Goal: Task Accomplishment & Management: Manage account settings

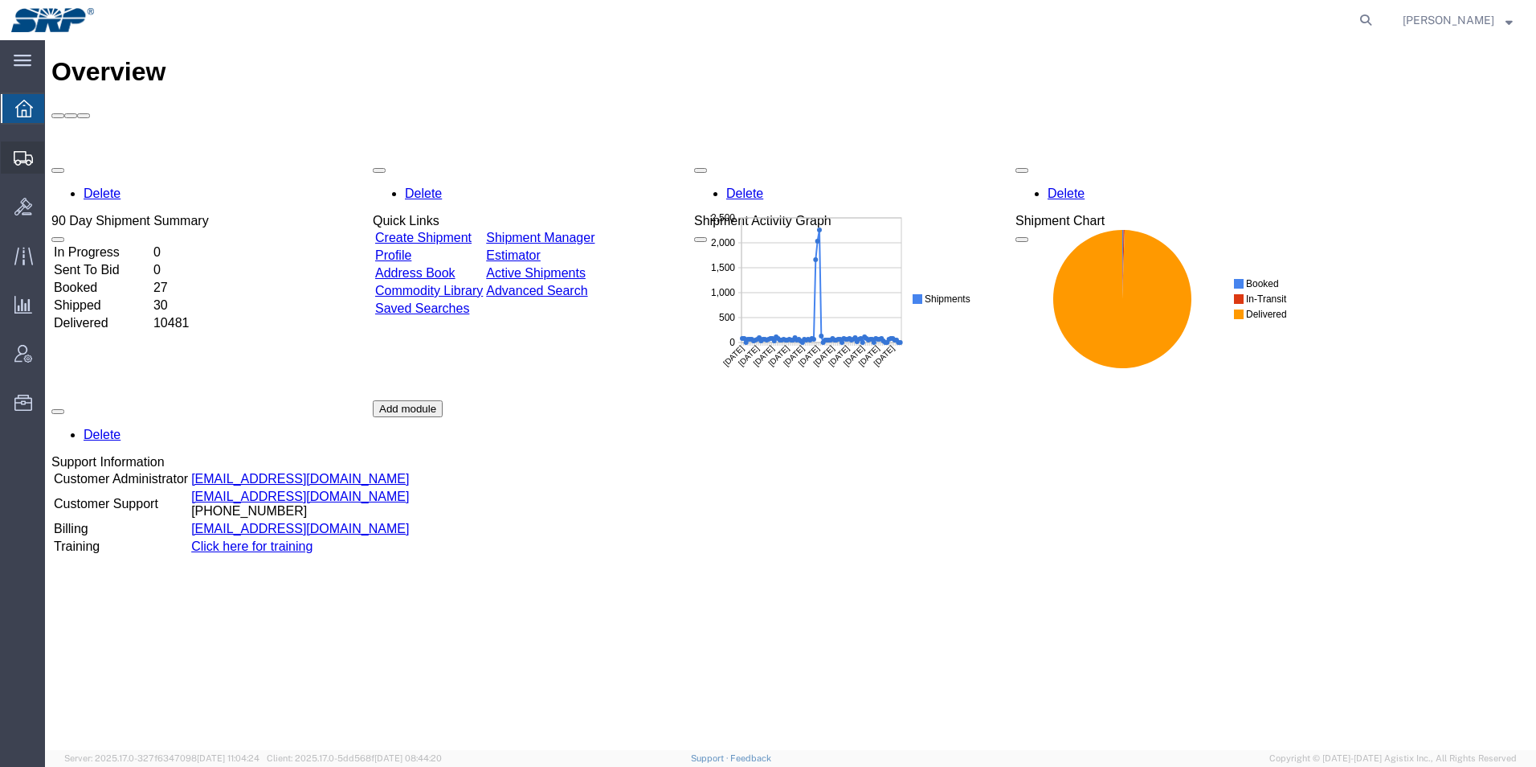
click at [17, 148] on div at bounding box center [23, 157] width 45 height 32
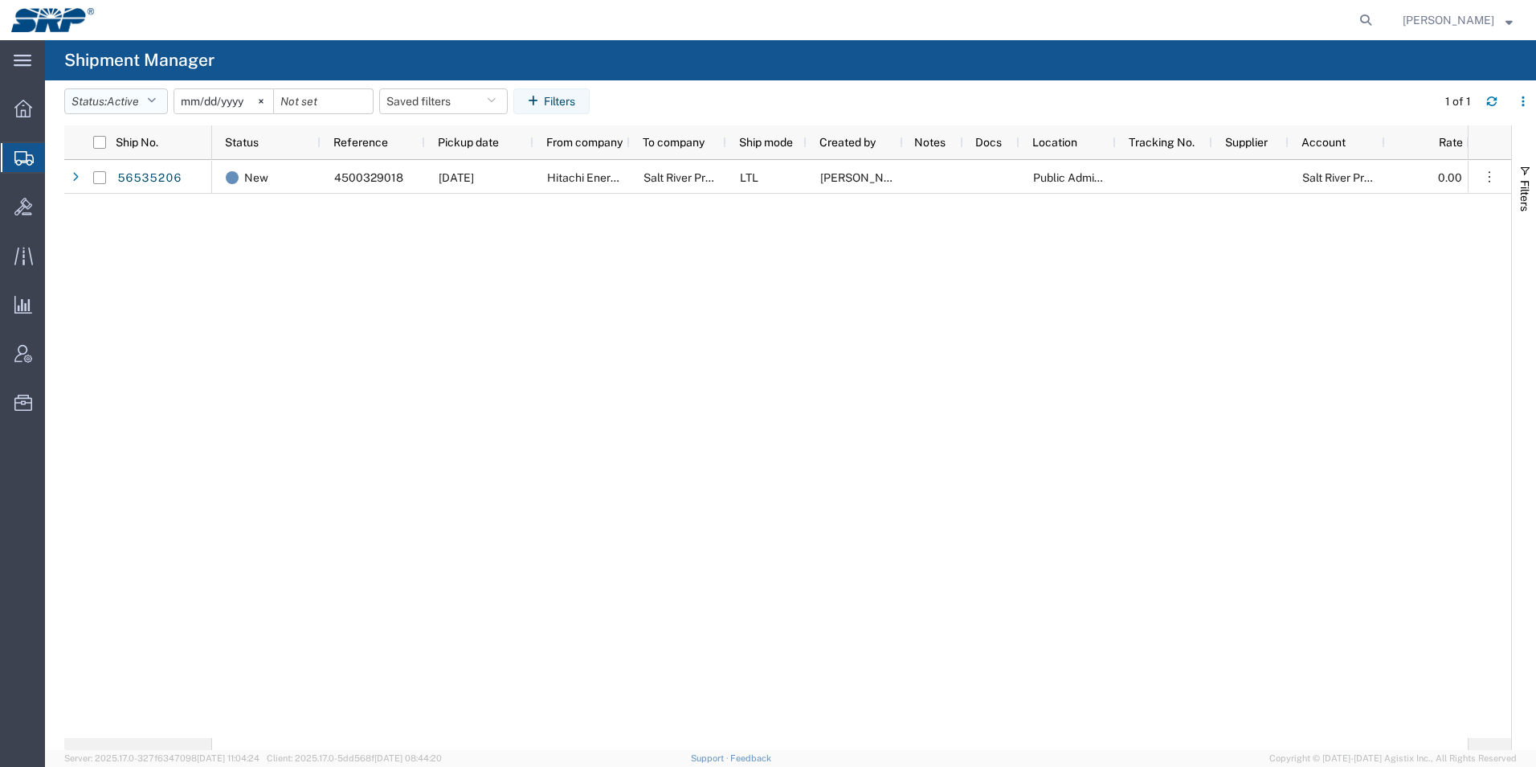
click at [138, 96] on span "Active" at bounding box center [123, 101] width 32 height 13
click at [596, 382] on div "New 4500329018 [DATE] Hitachi Energy Salt River Project LTL [PERSON_NAME] Publi…" at bounding box center [840, 449] width 1256 height 578
click at [0, 0] on span "Create Shipment" at bounding box center [0, 0] width 0 height 0
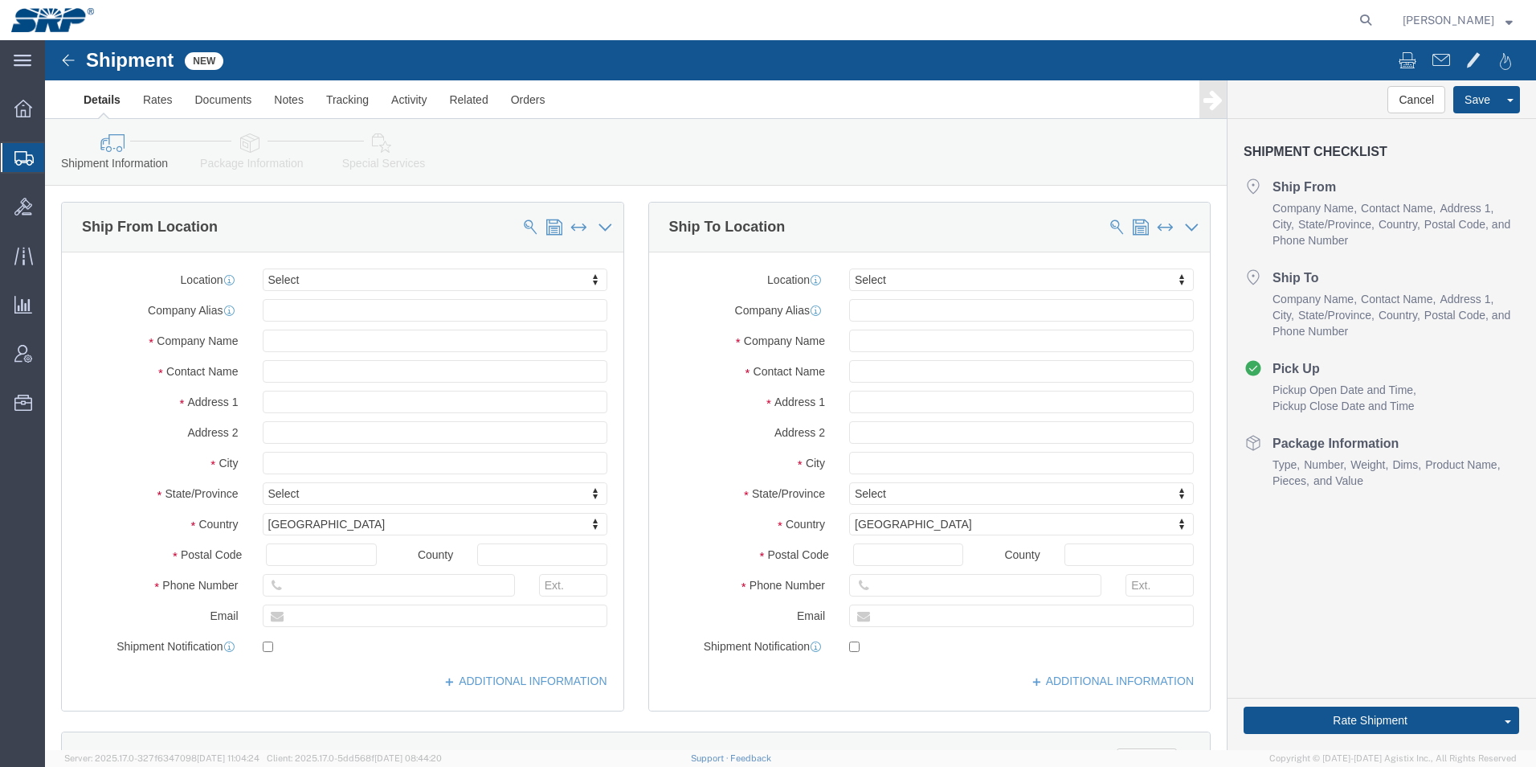
select select
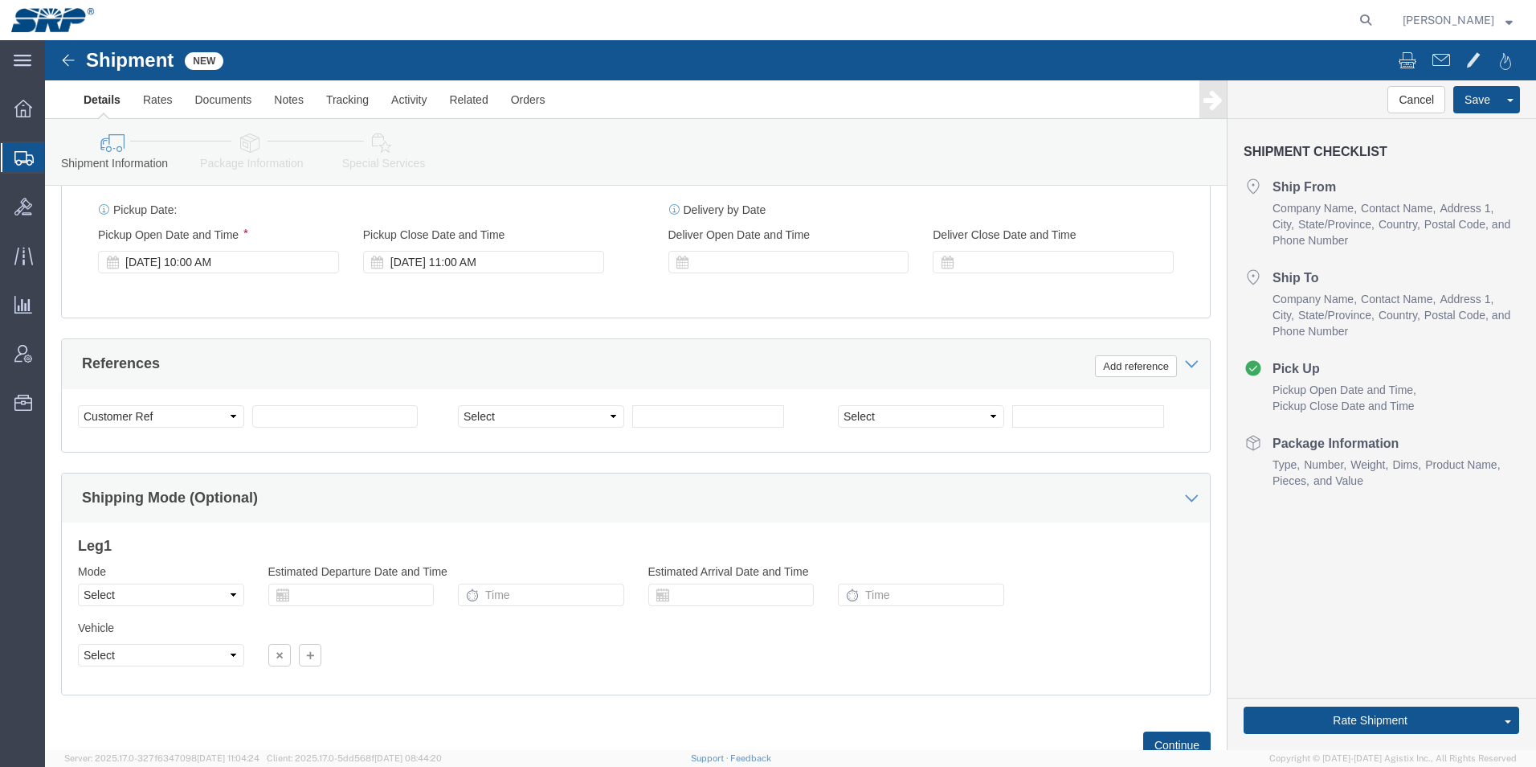
scroll to position [984, 0]
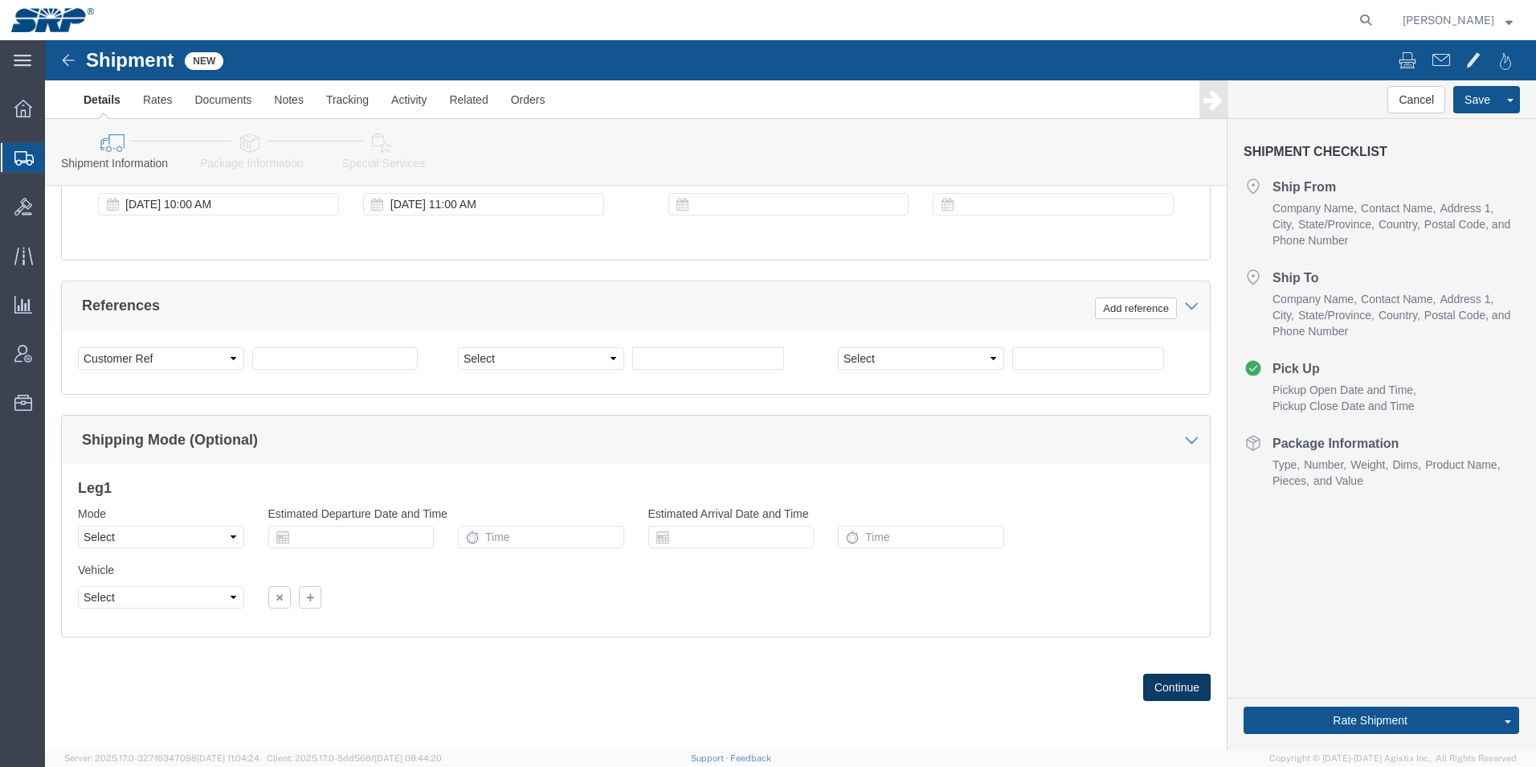
click button "Continue"
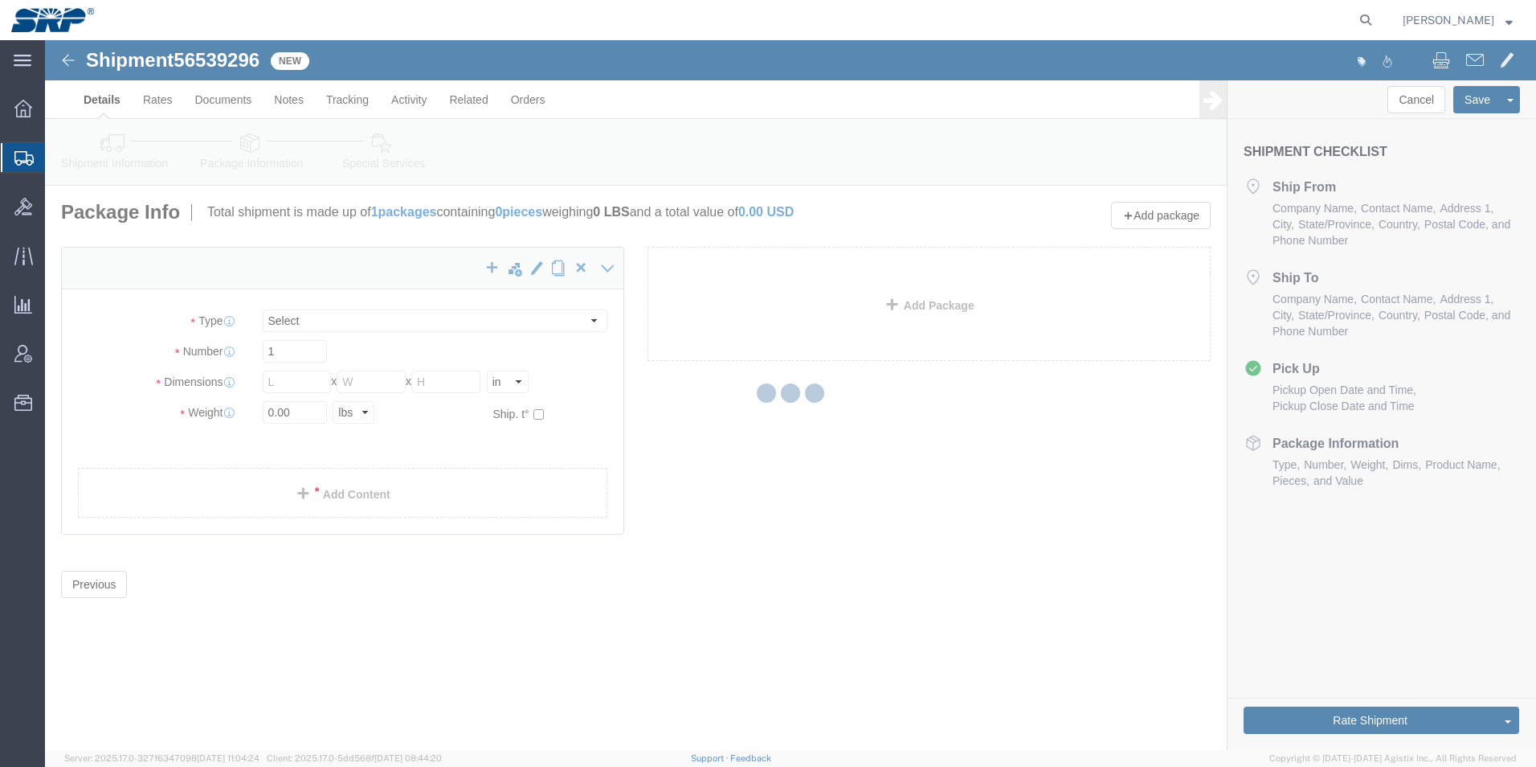
select select "CBOX"
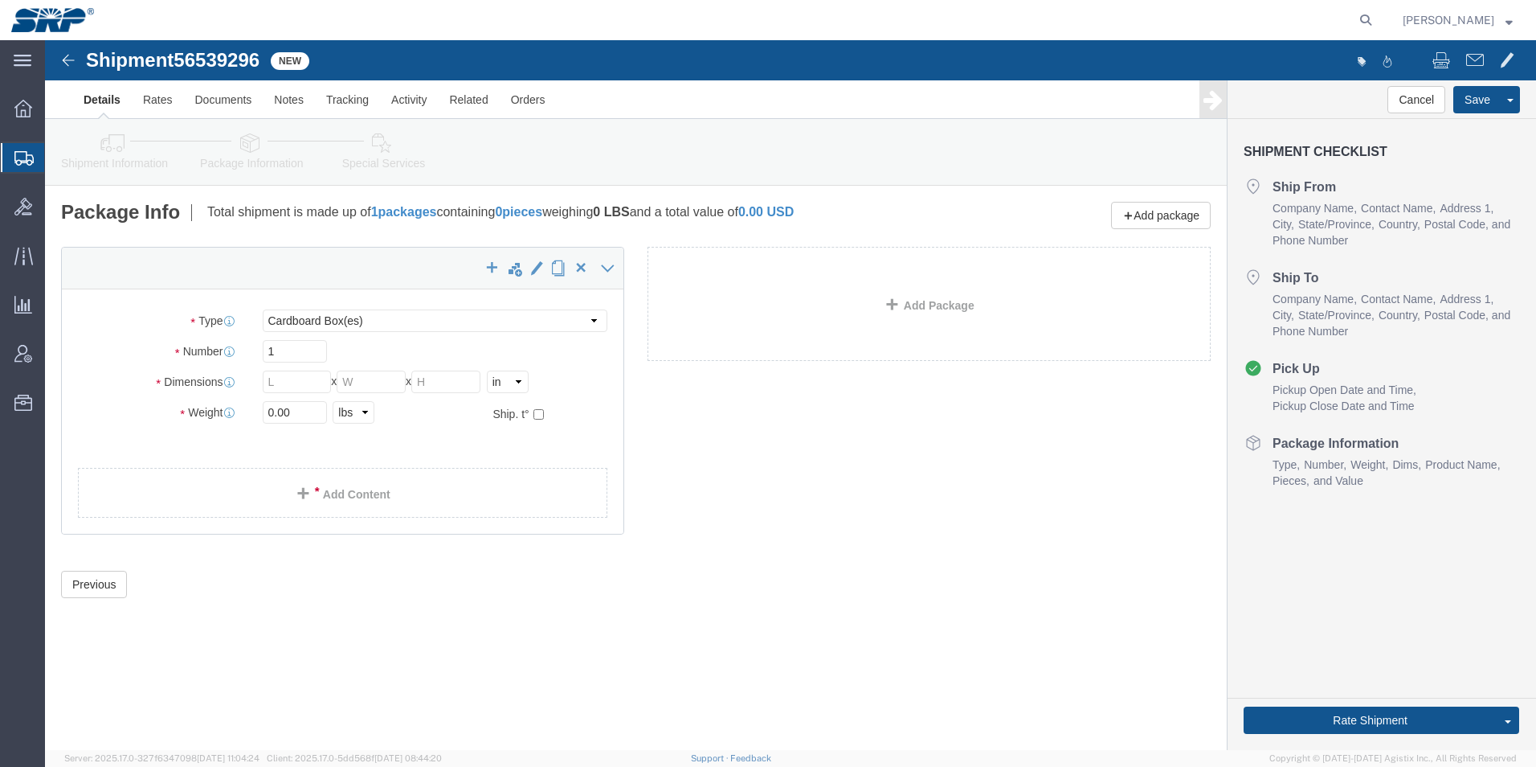
click icon
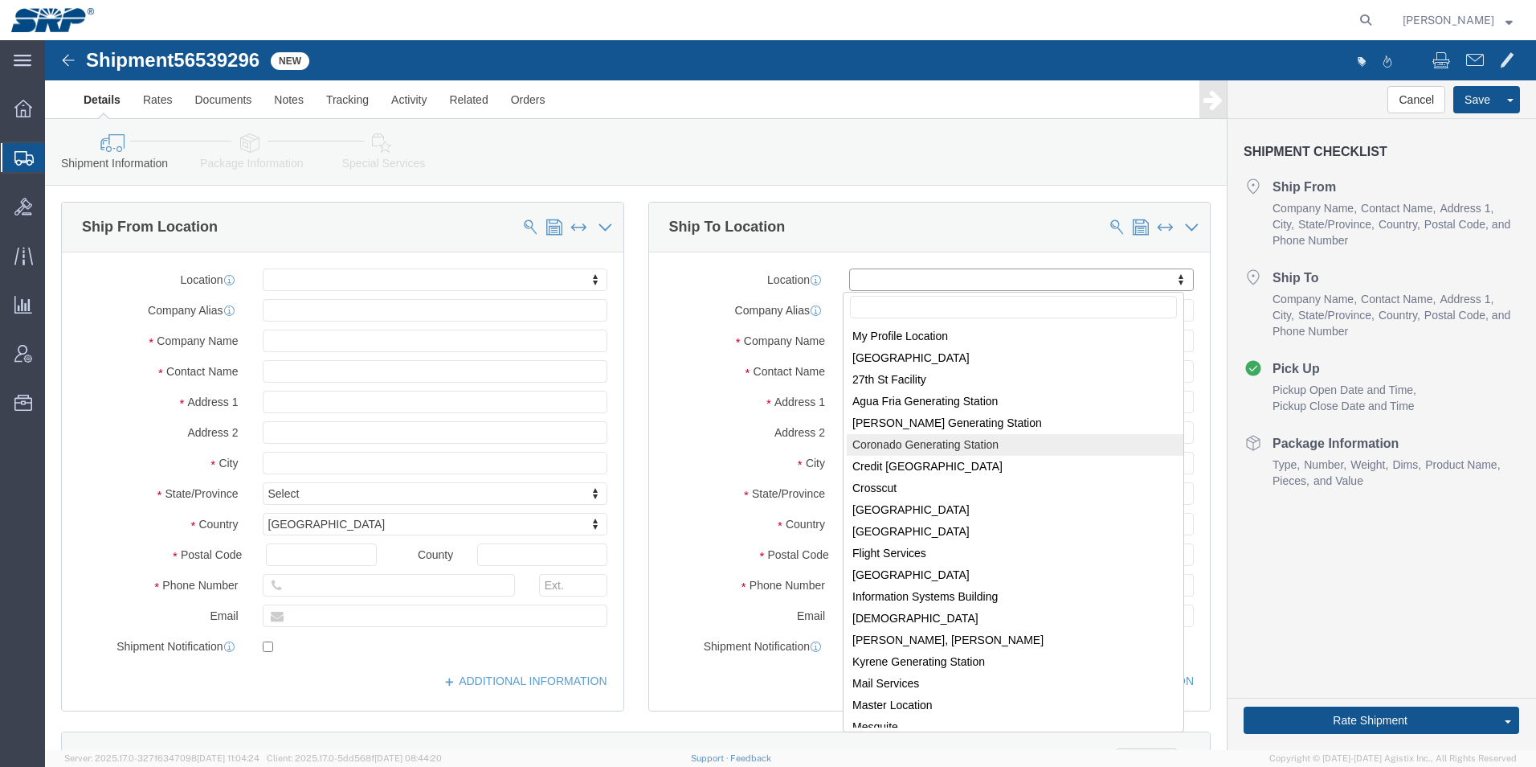
select select "54827"
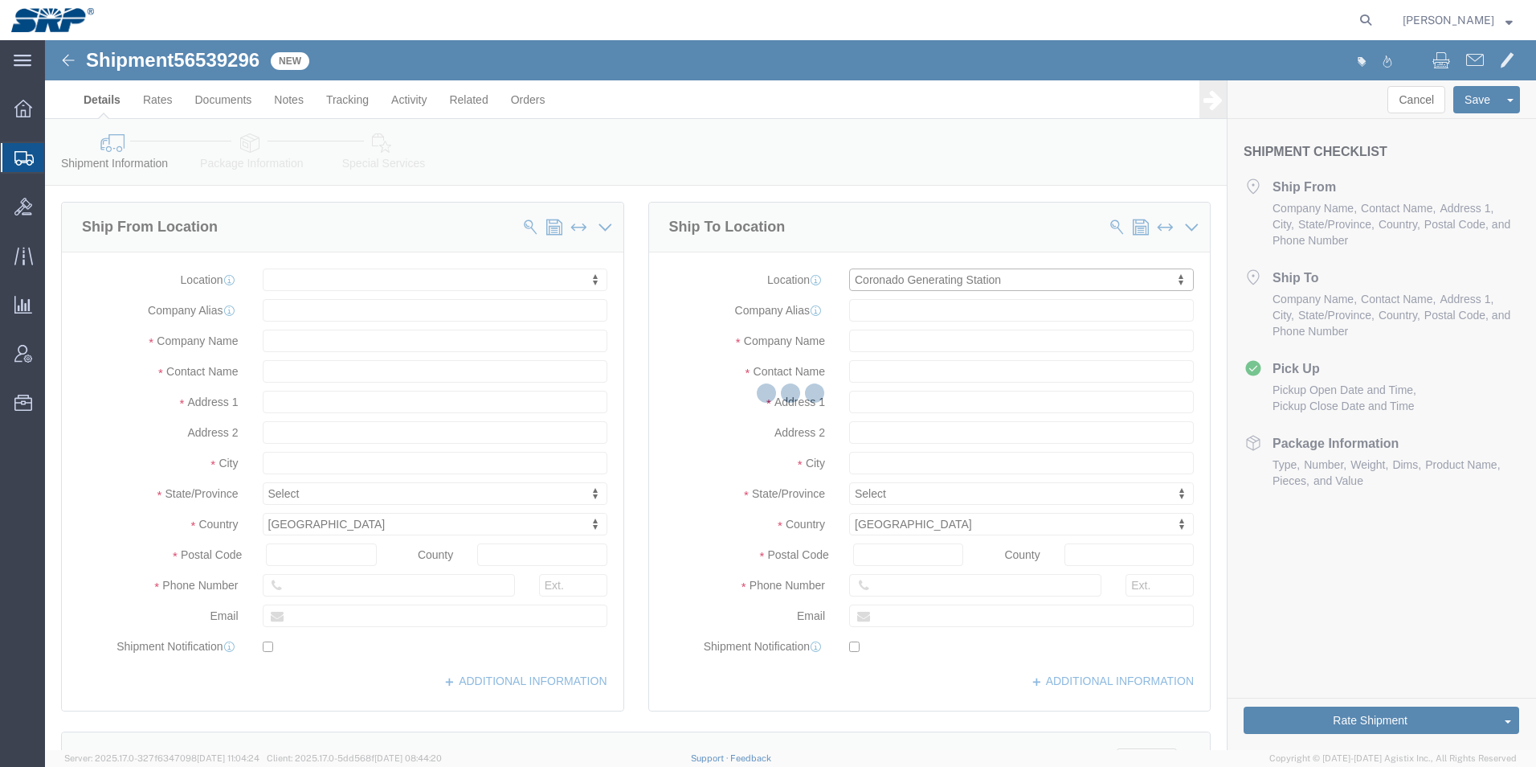
type input "CGS"
type input "Salt River Project"
type input "7 miles North, [GEOGRAPHIC_DATA] 191"
type input "St. [PERSON_NAME]"
type input "85936"
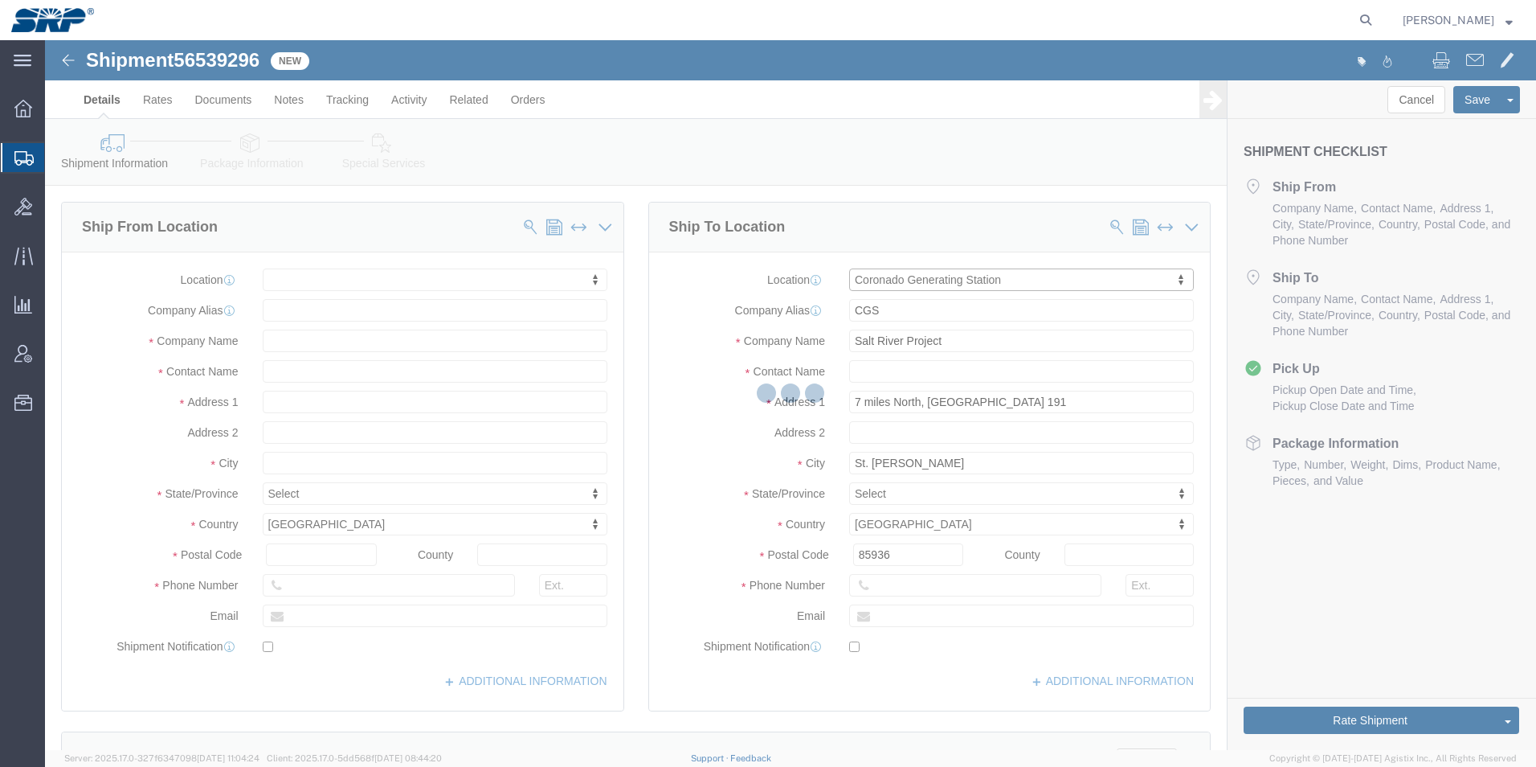
select select "AZ"
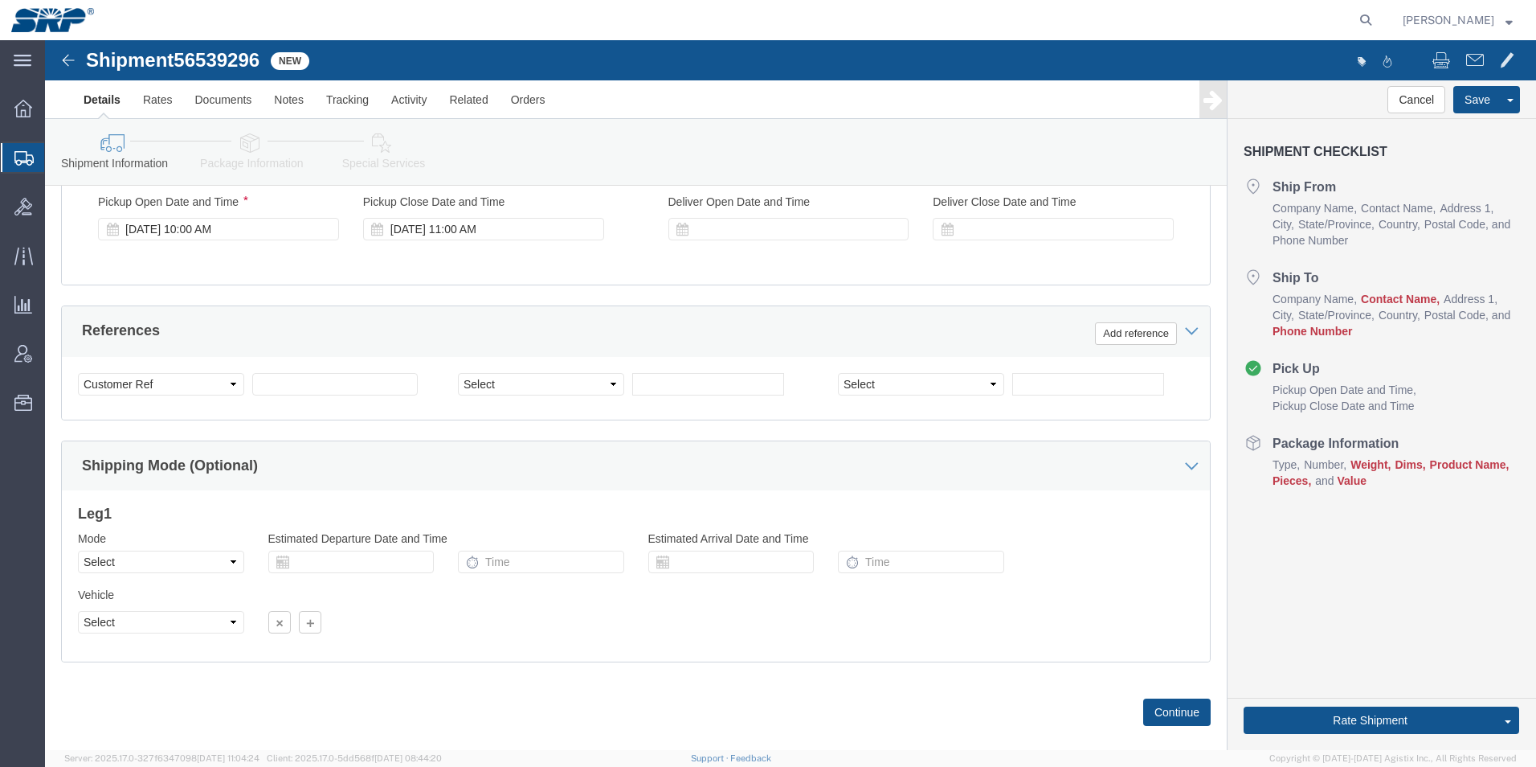
scroll to position [917, 0]
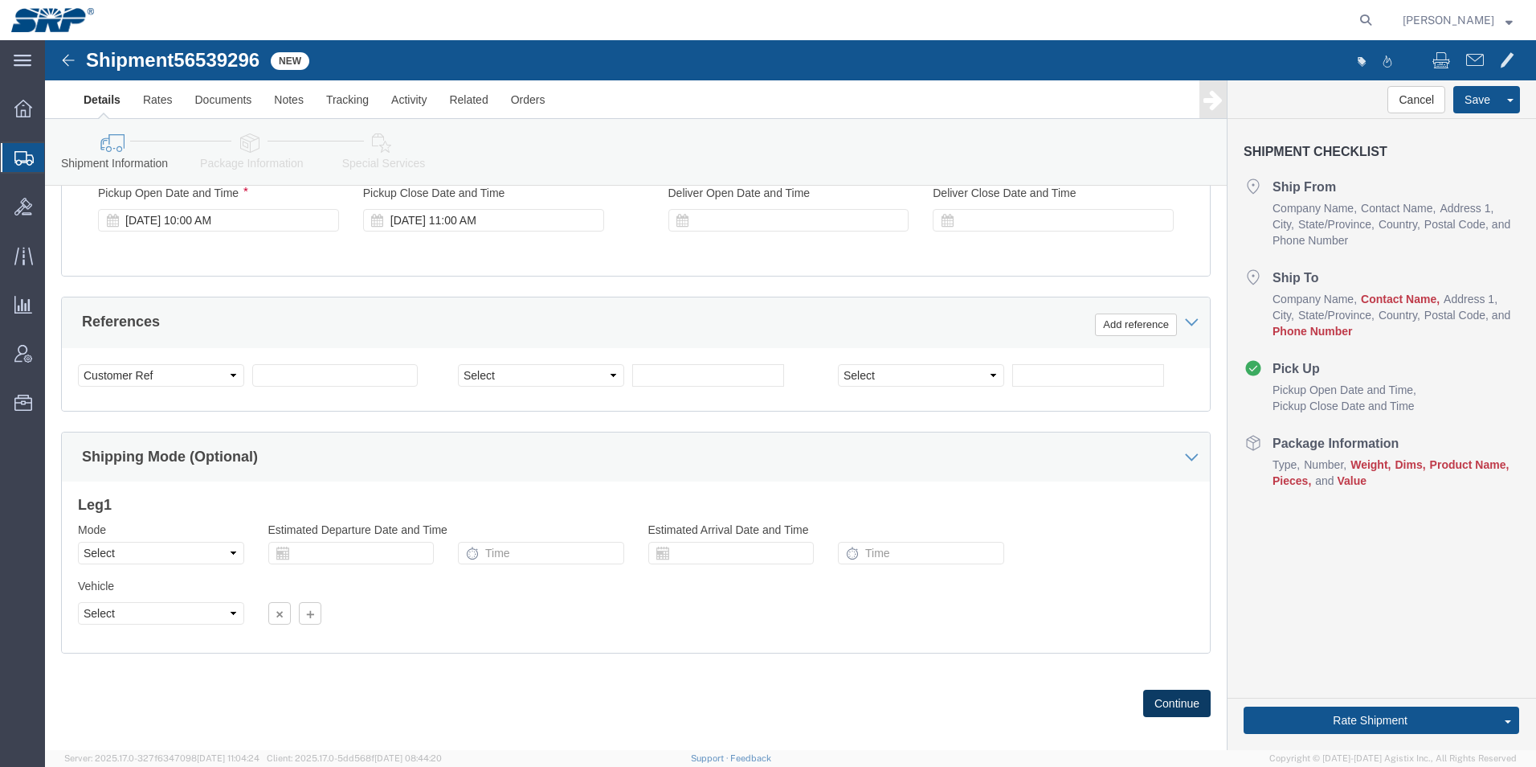
click button "Continue"
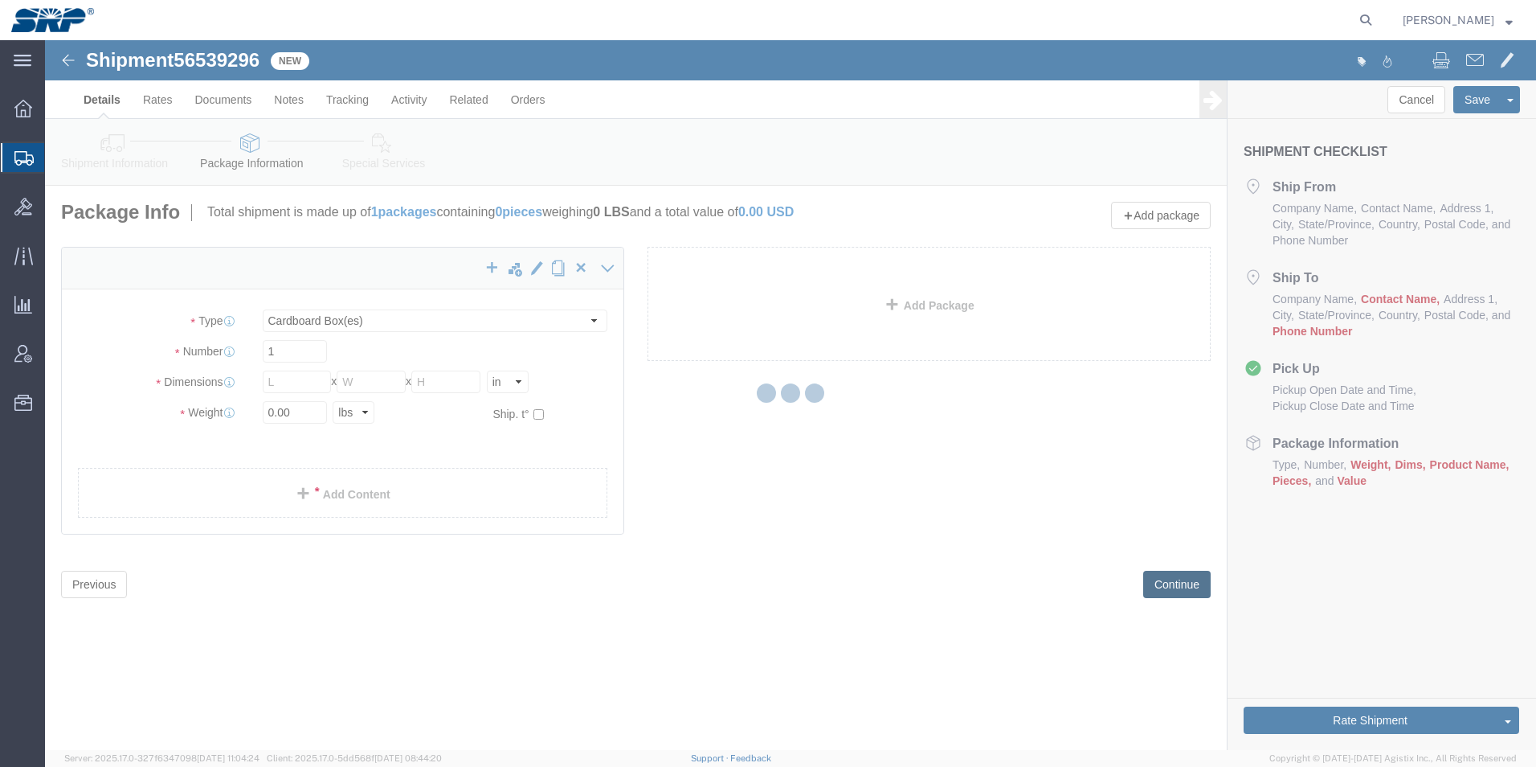
scroll to position [0, 0]
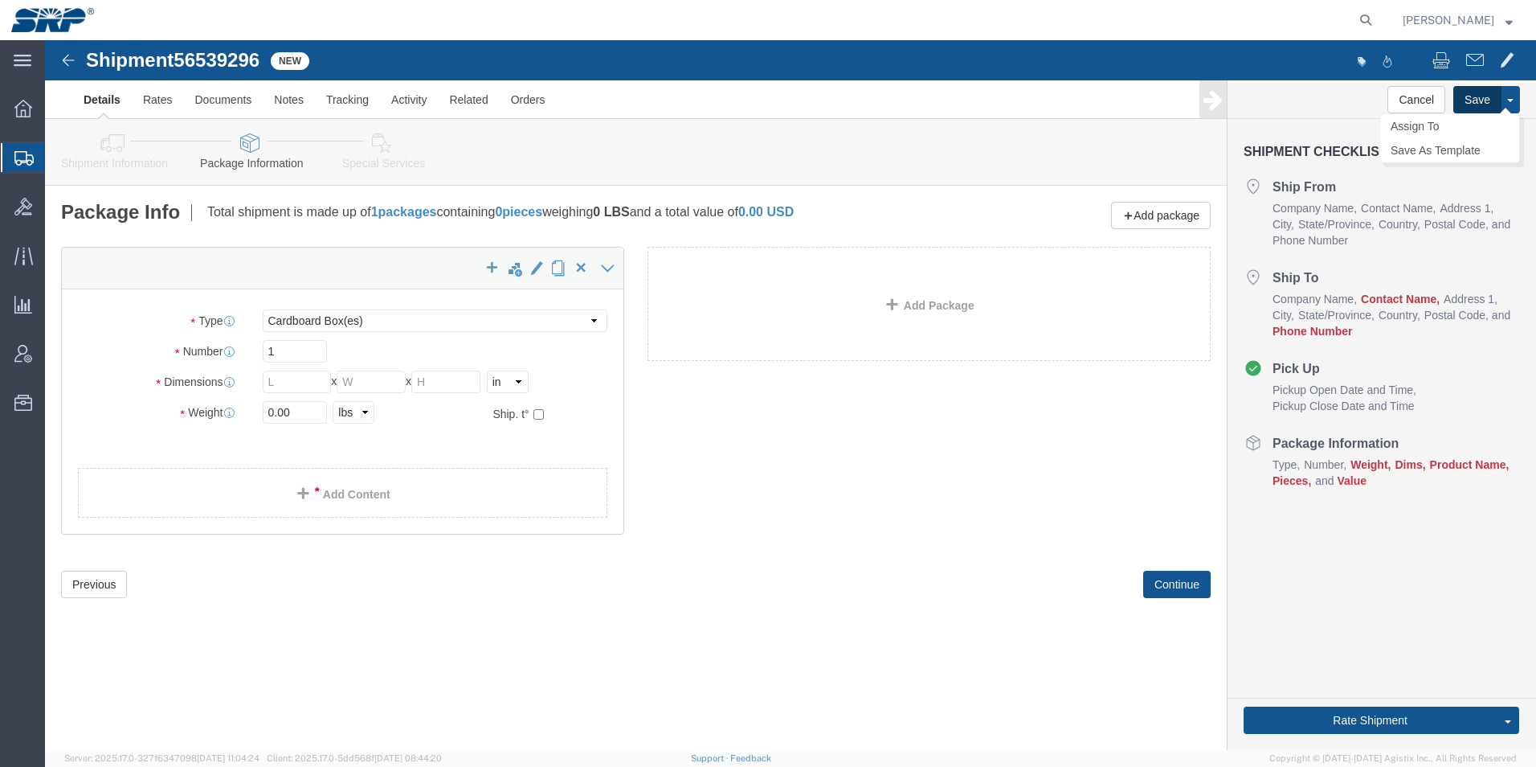
click button "Save"
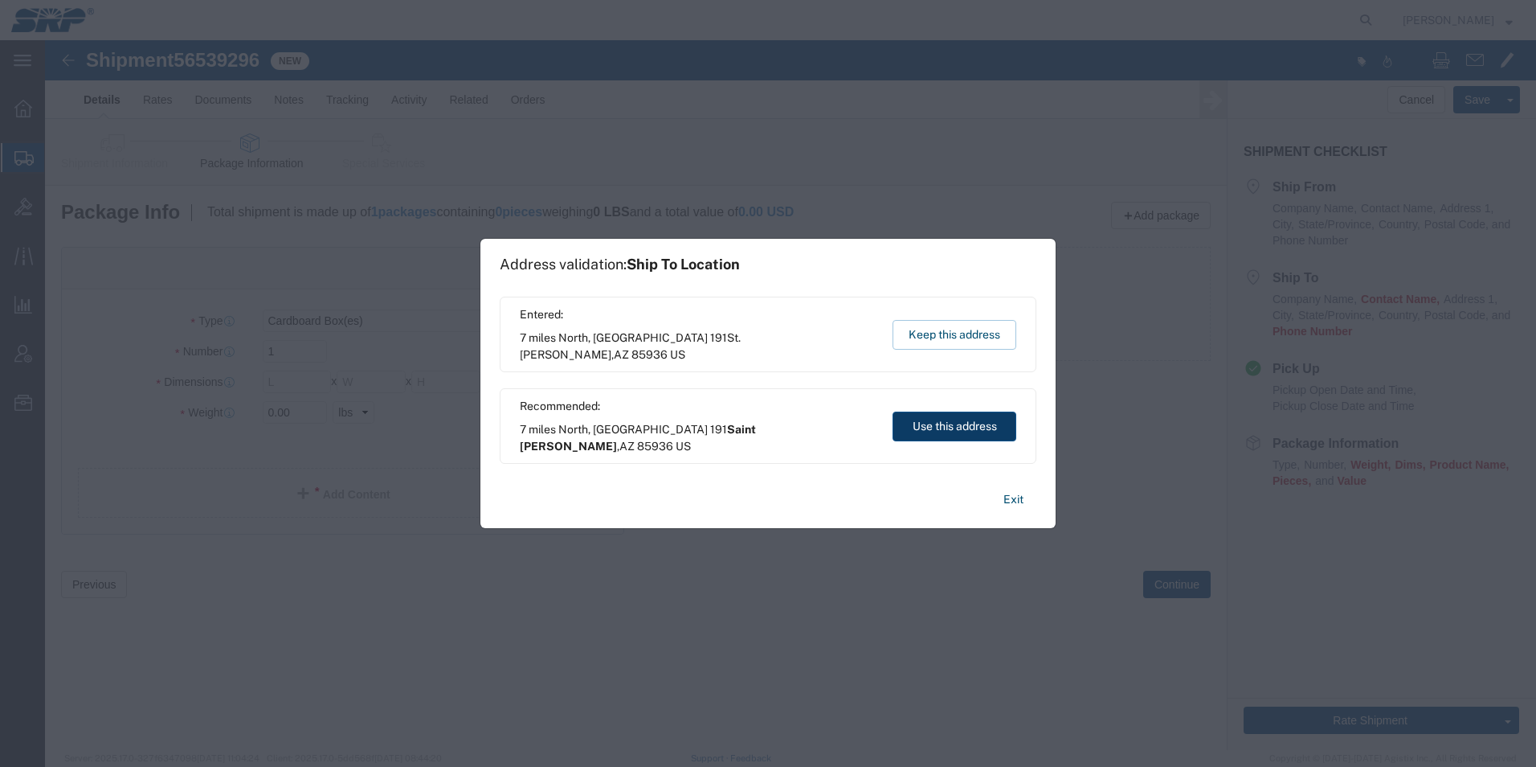
click at [930, 428] on button "Use this address" at bounding box center [955, 426] width 124 height 30
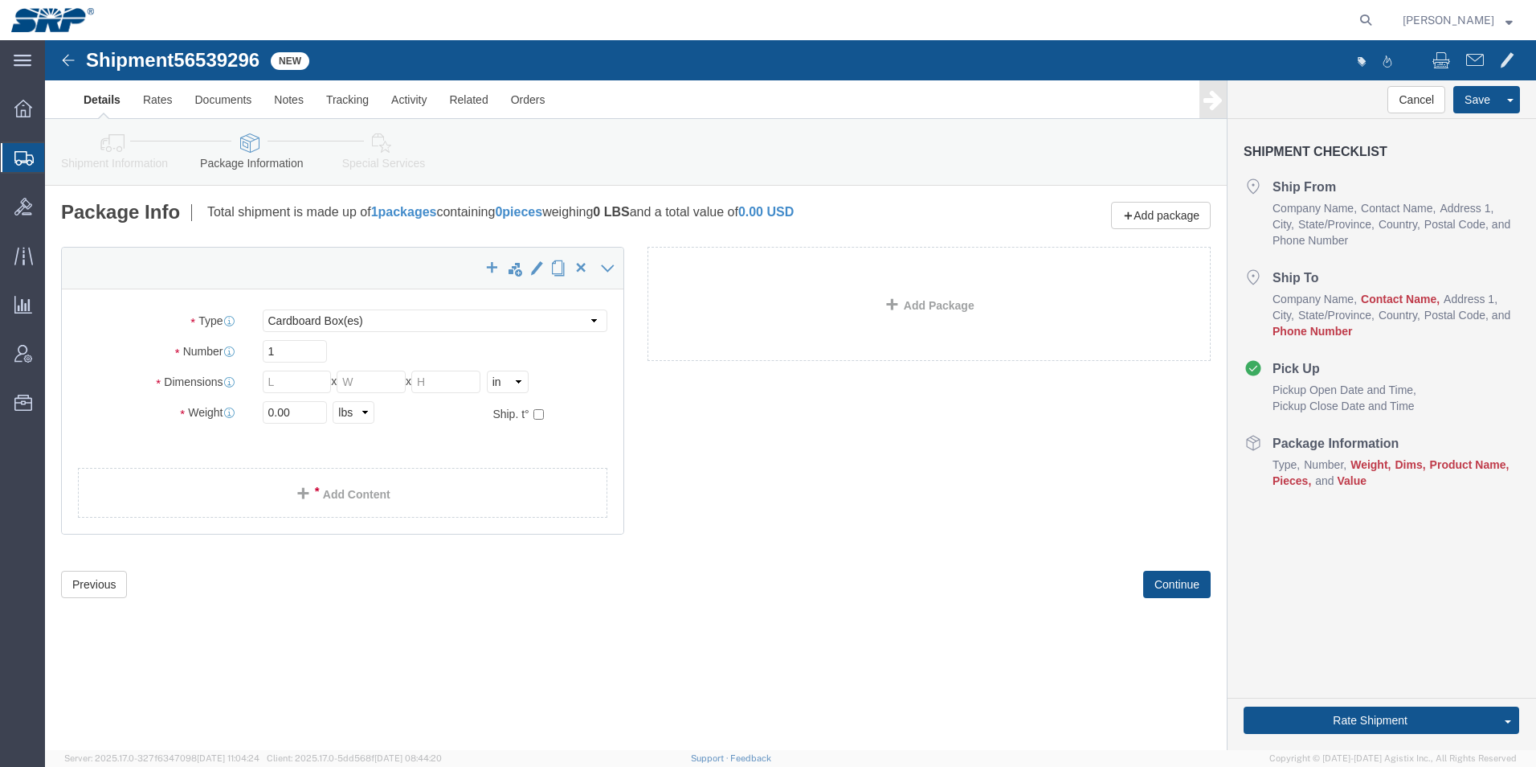
click at [26, 152] on icon at bounding box center [23, 158] width 19 height 14
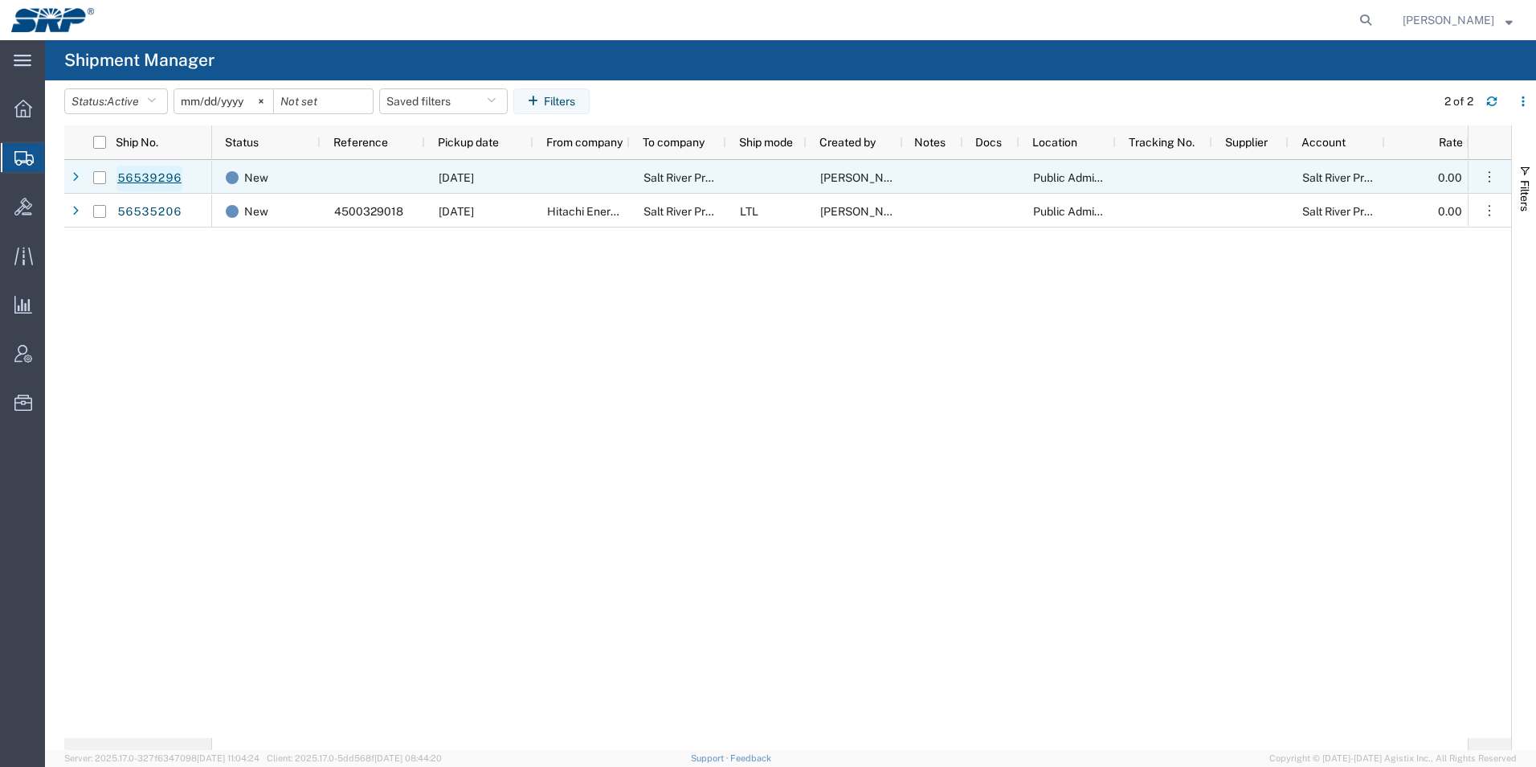
click at [162, 176] on link "56539296" at bounding box center [150, 179] width 66 height 26
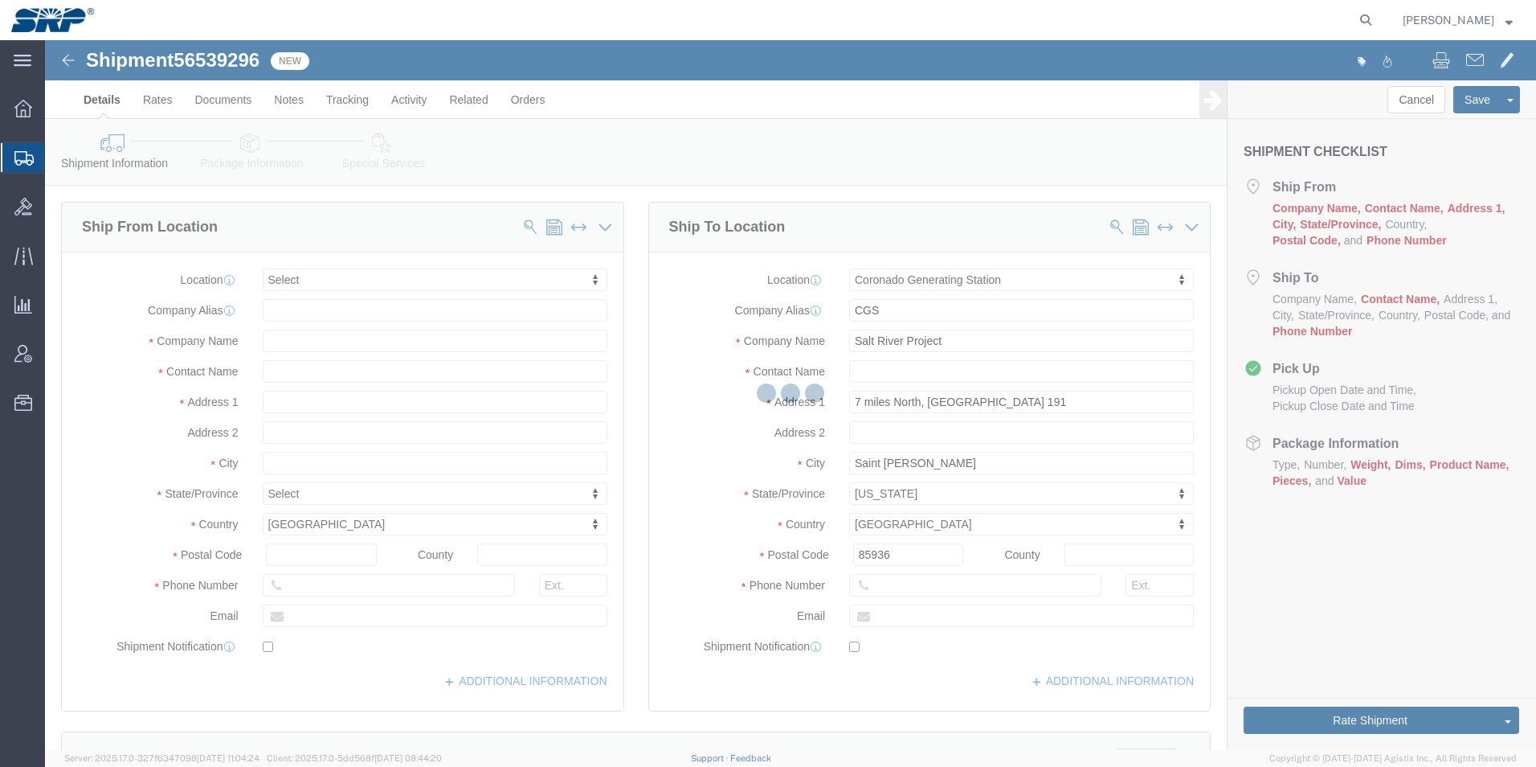
select select
select select "54827"
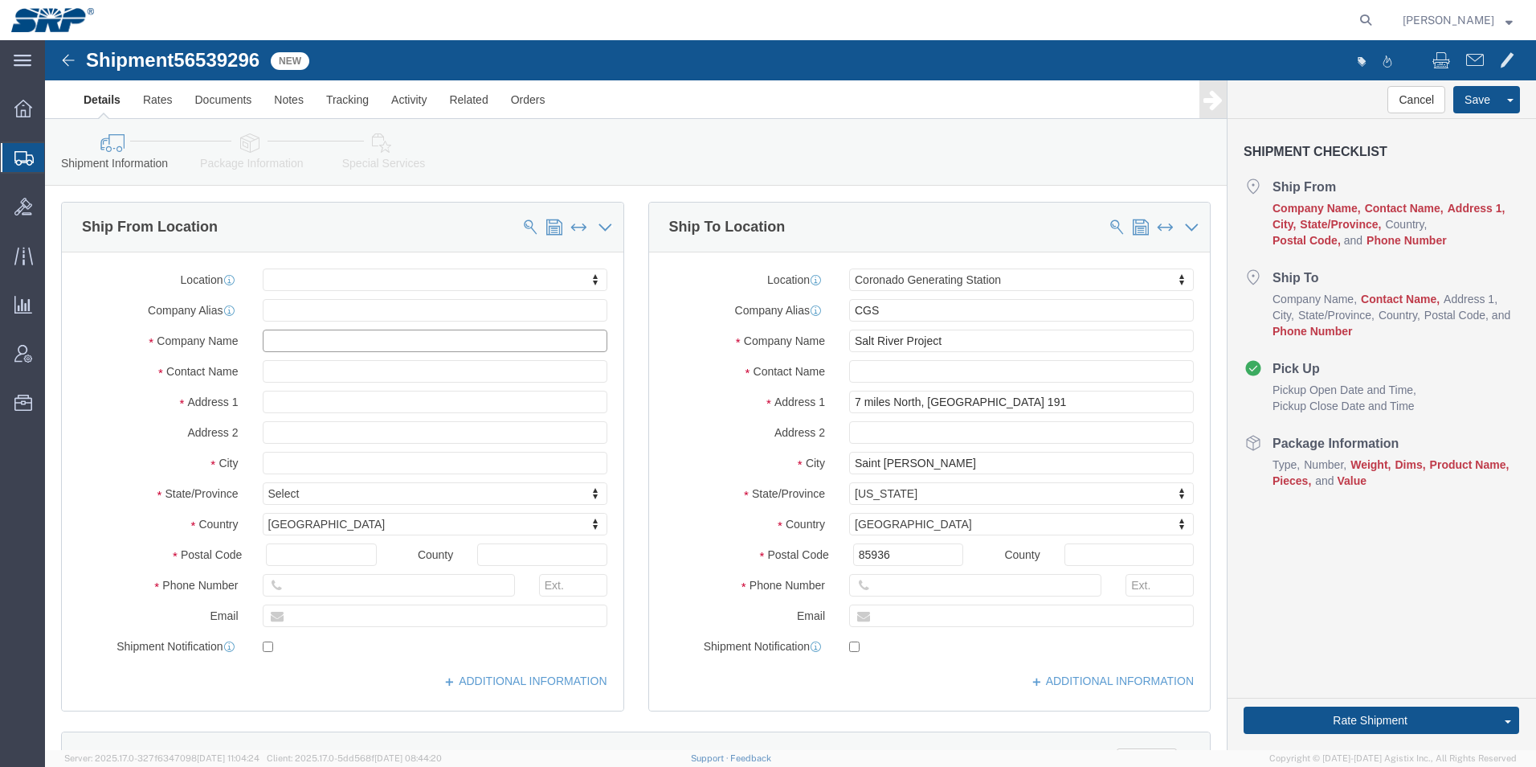
click input "text"
paste input "[PERSON_NAME]"
type input "[PERSON_NAME]"
click input "text"
paste input "[PERSON_NAME]"
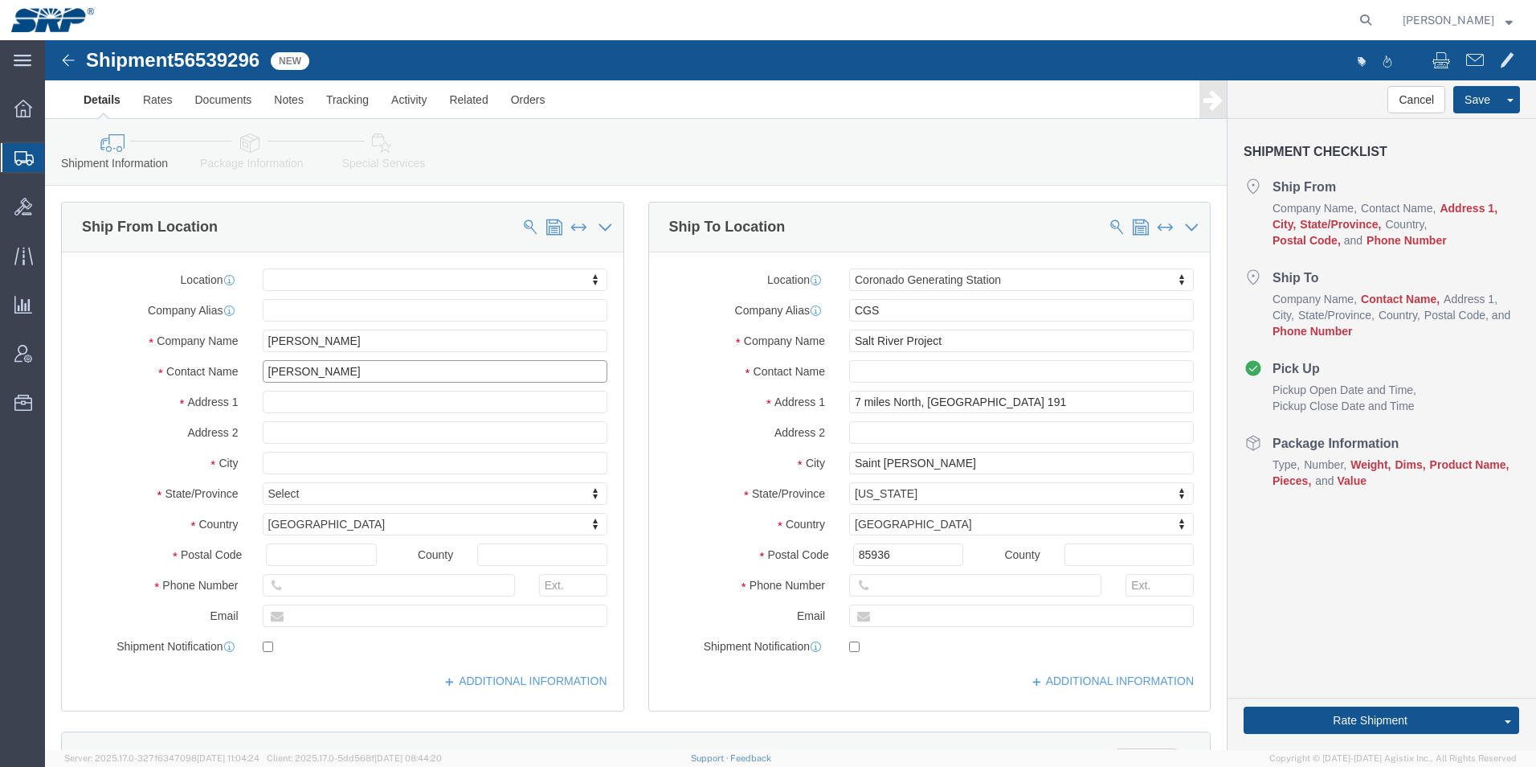
type input "[PERSON_NAME]"
click input "text"
paste input "1429 S 7TH ST"
type input "1429 S 7TH ST"
click input "text"
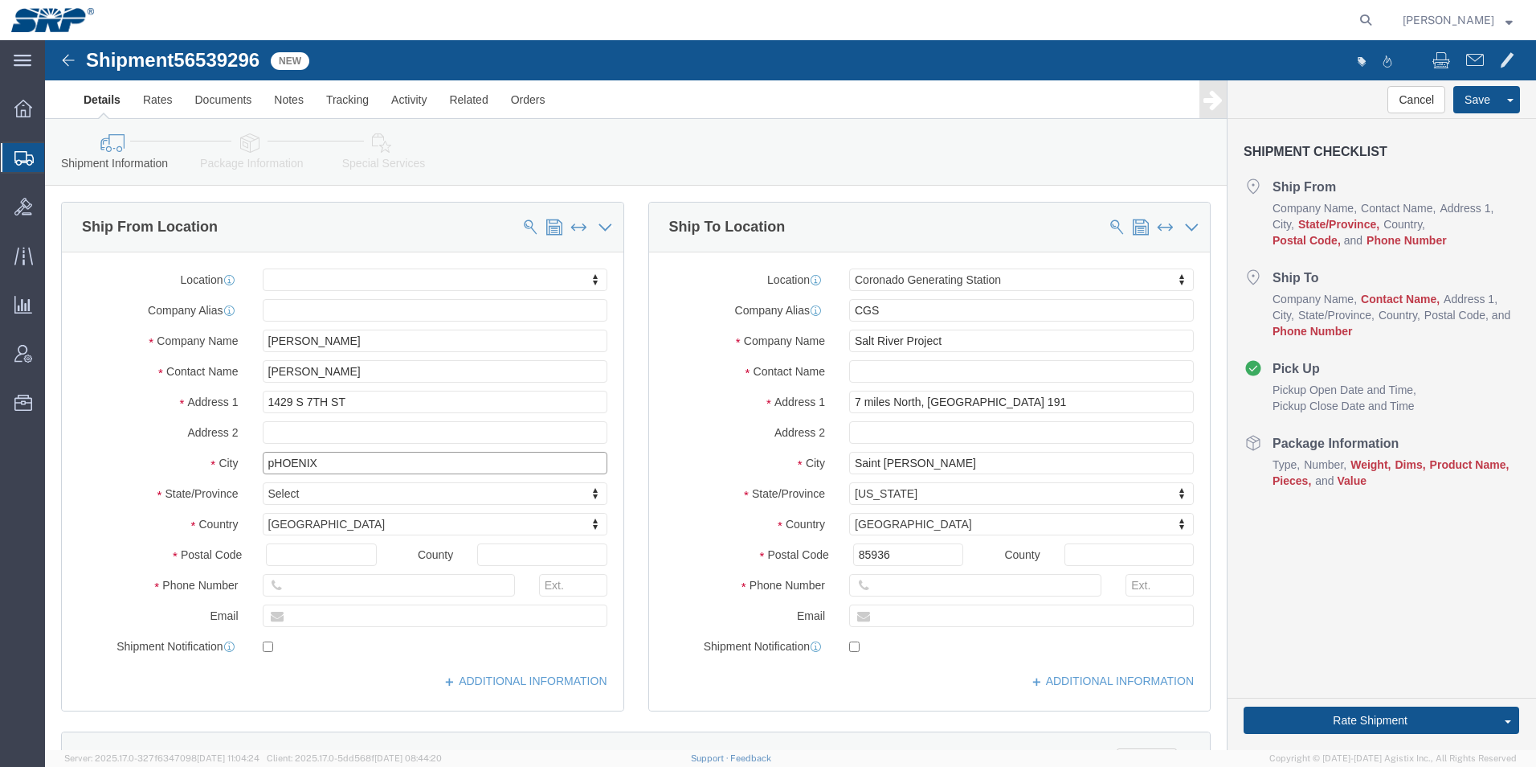
drag, startPoint x: 286, startPoint y: 416, endPoint x: 104, endPoint y: 394, distance: 183.0
click div "Location My Profile Location [GEOGRAPHIC_DATA] Facility [GEOGRAPHIC_DATA] [GEOG…"
type input "Phoenix"
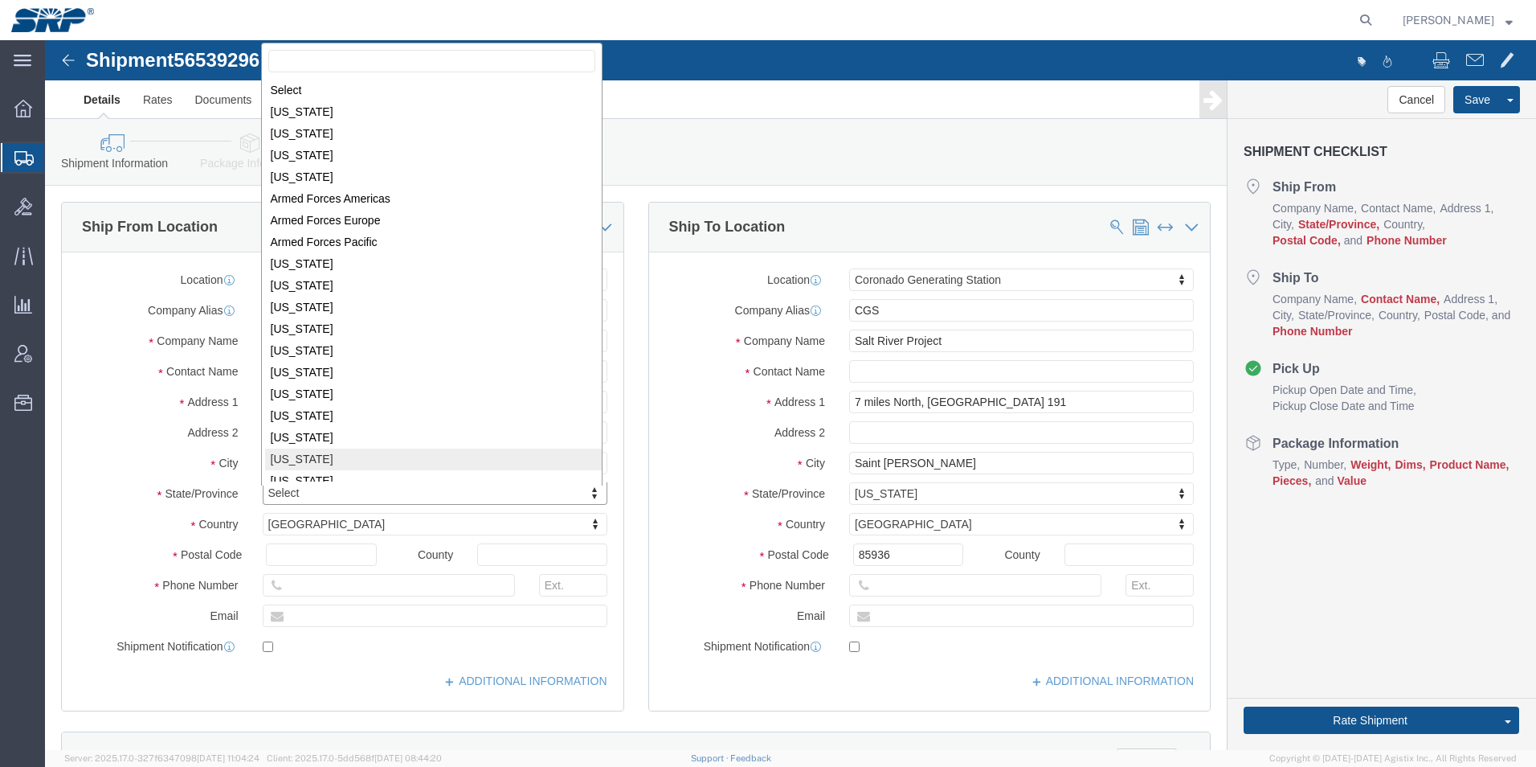
scroll to position [2, 0]
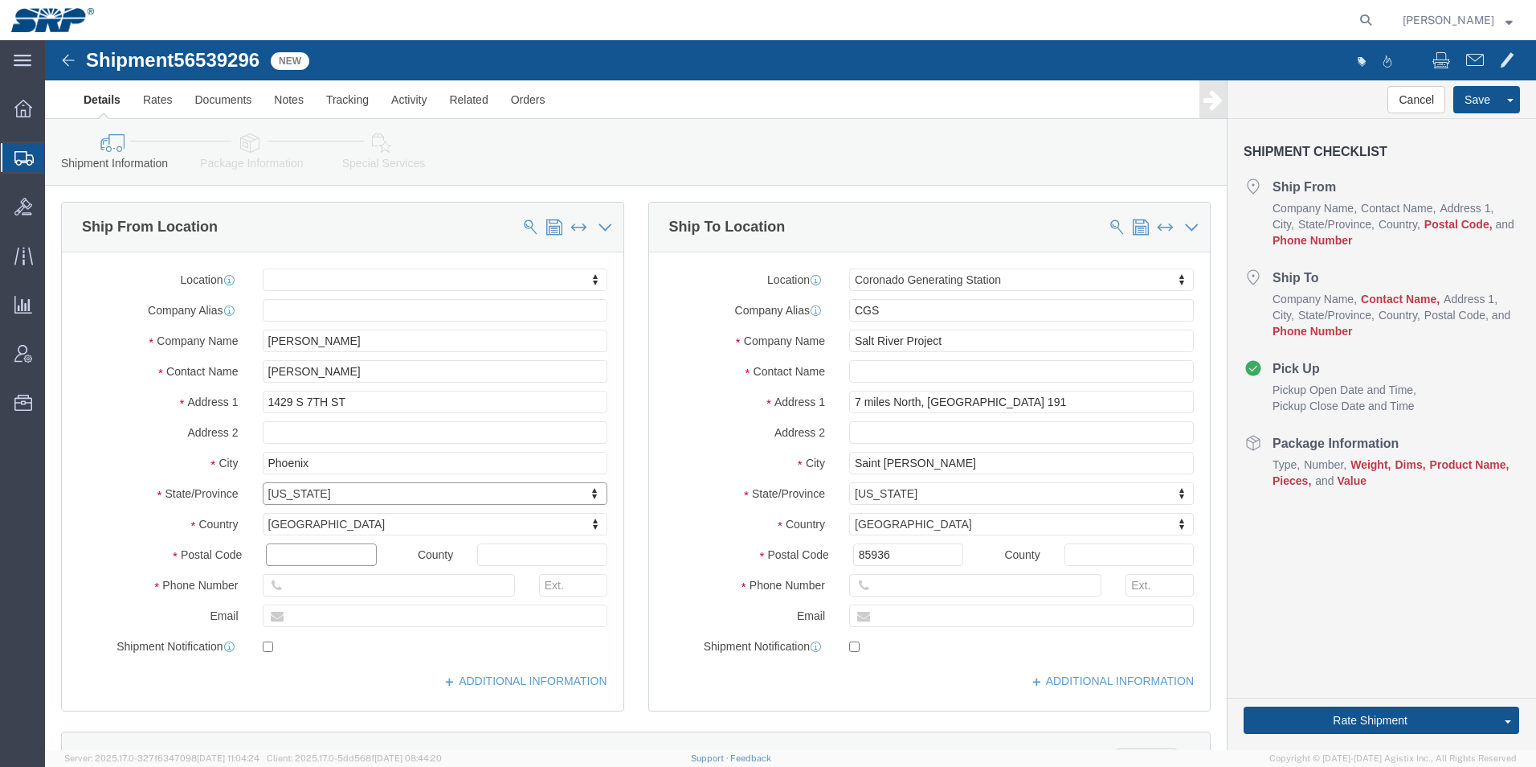
click input "text"
type input "85034"
click div
click input "text"
paste input "[PHONE_NUMBER]"
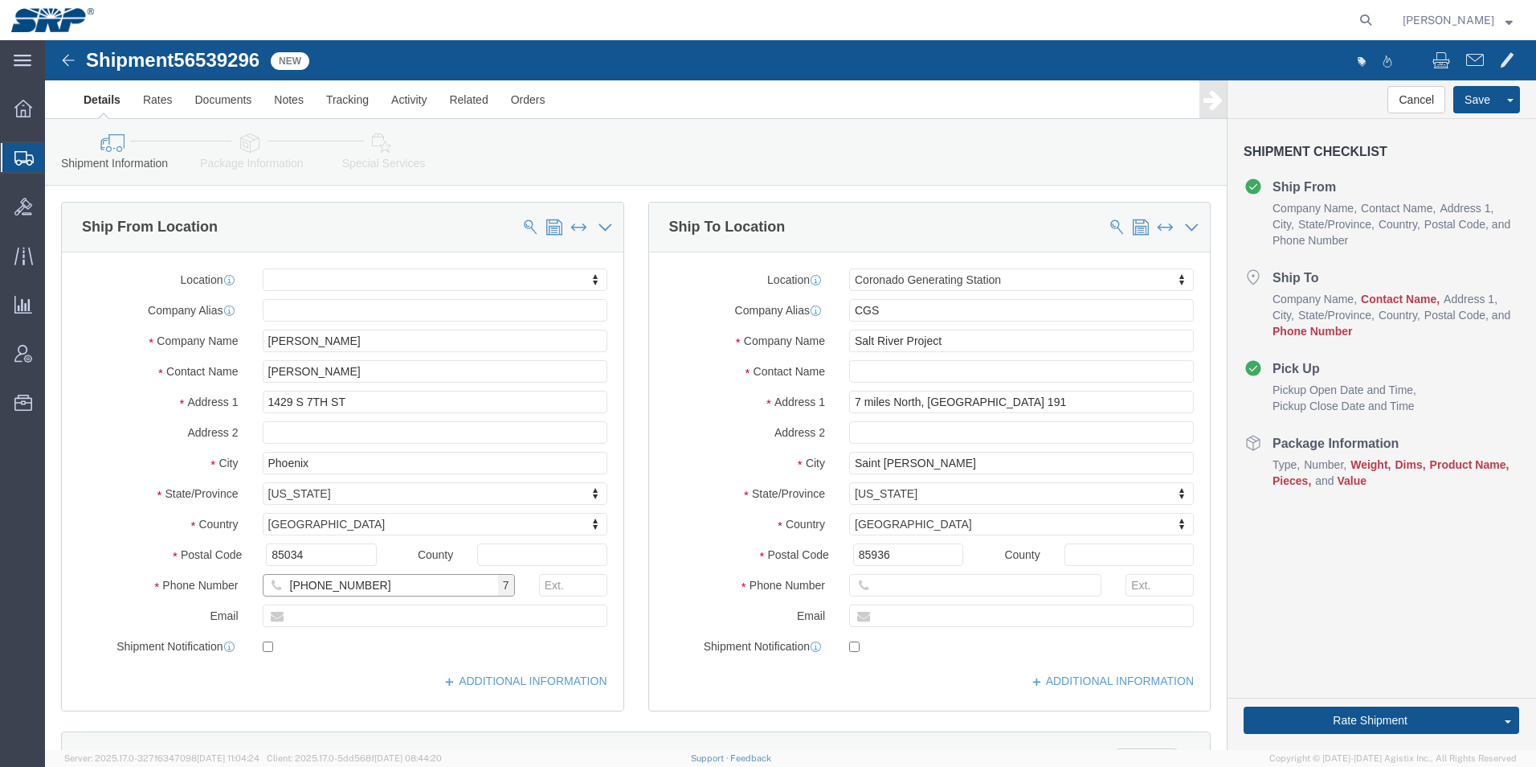
type input "[PHONE_NUMBER]"
click input "text"
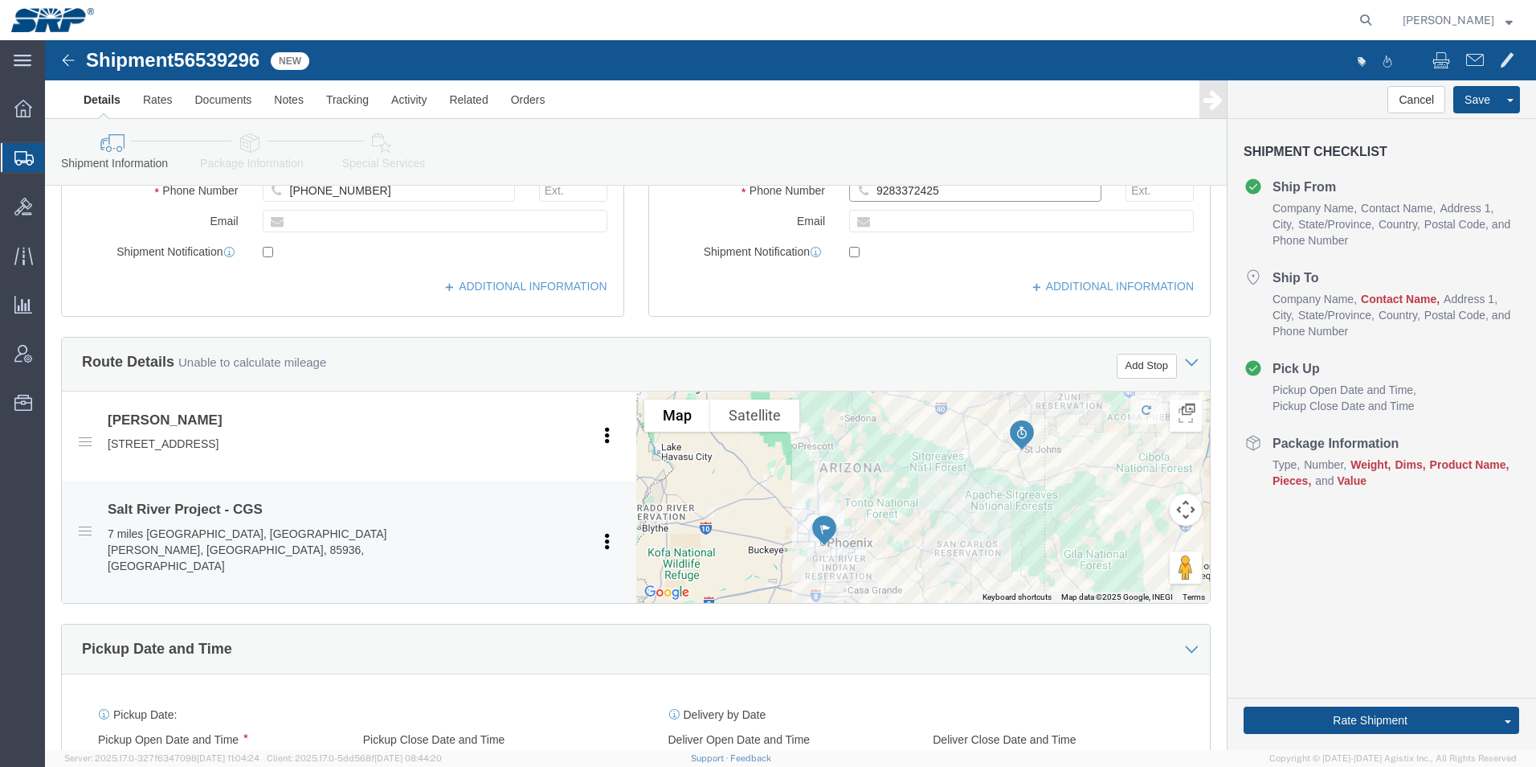
scroll to position [562, 0]
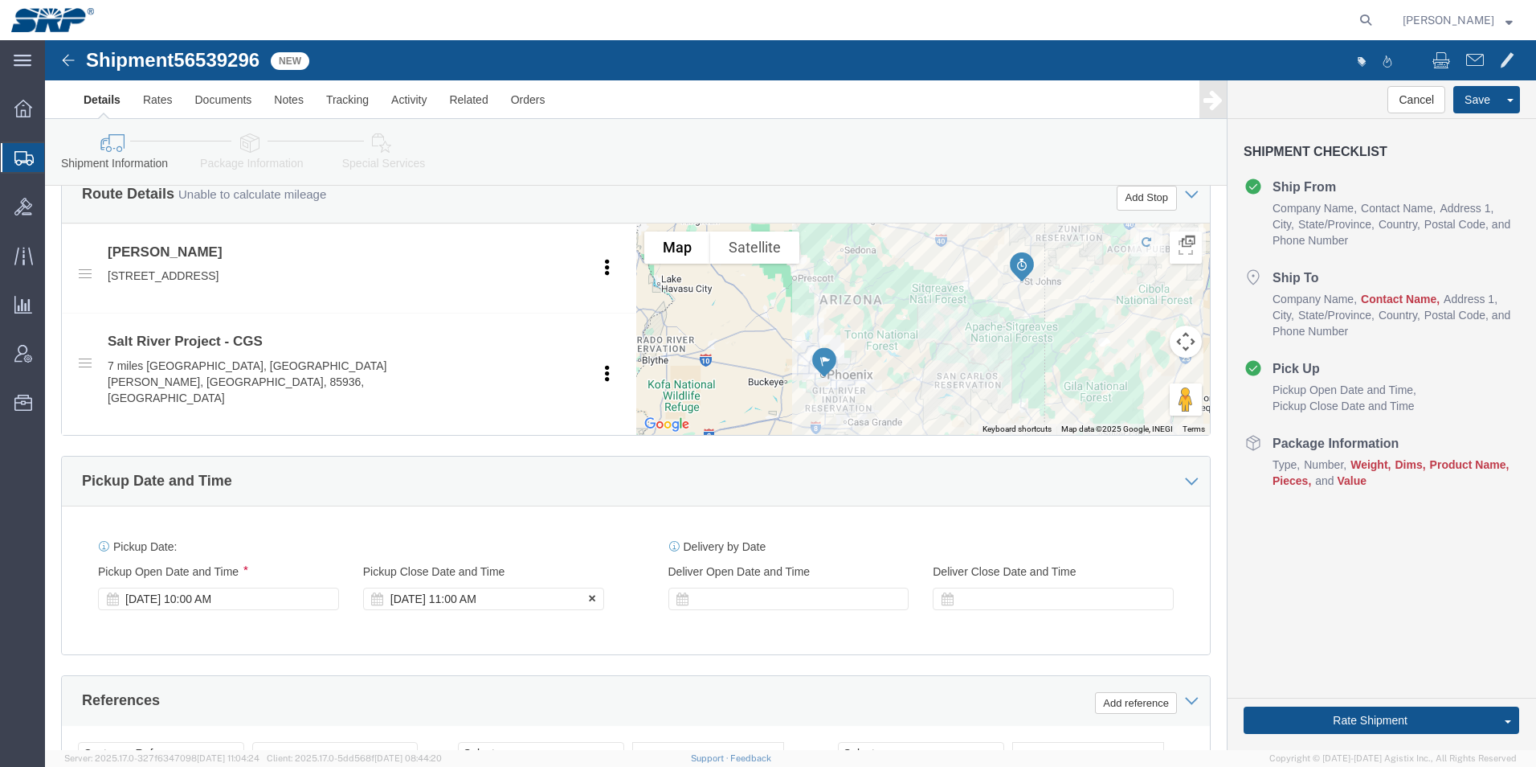
type input "9283372425"
click div "[DATE] 11:00 AM"
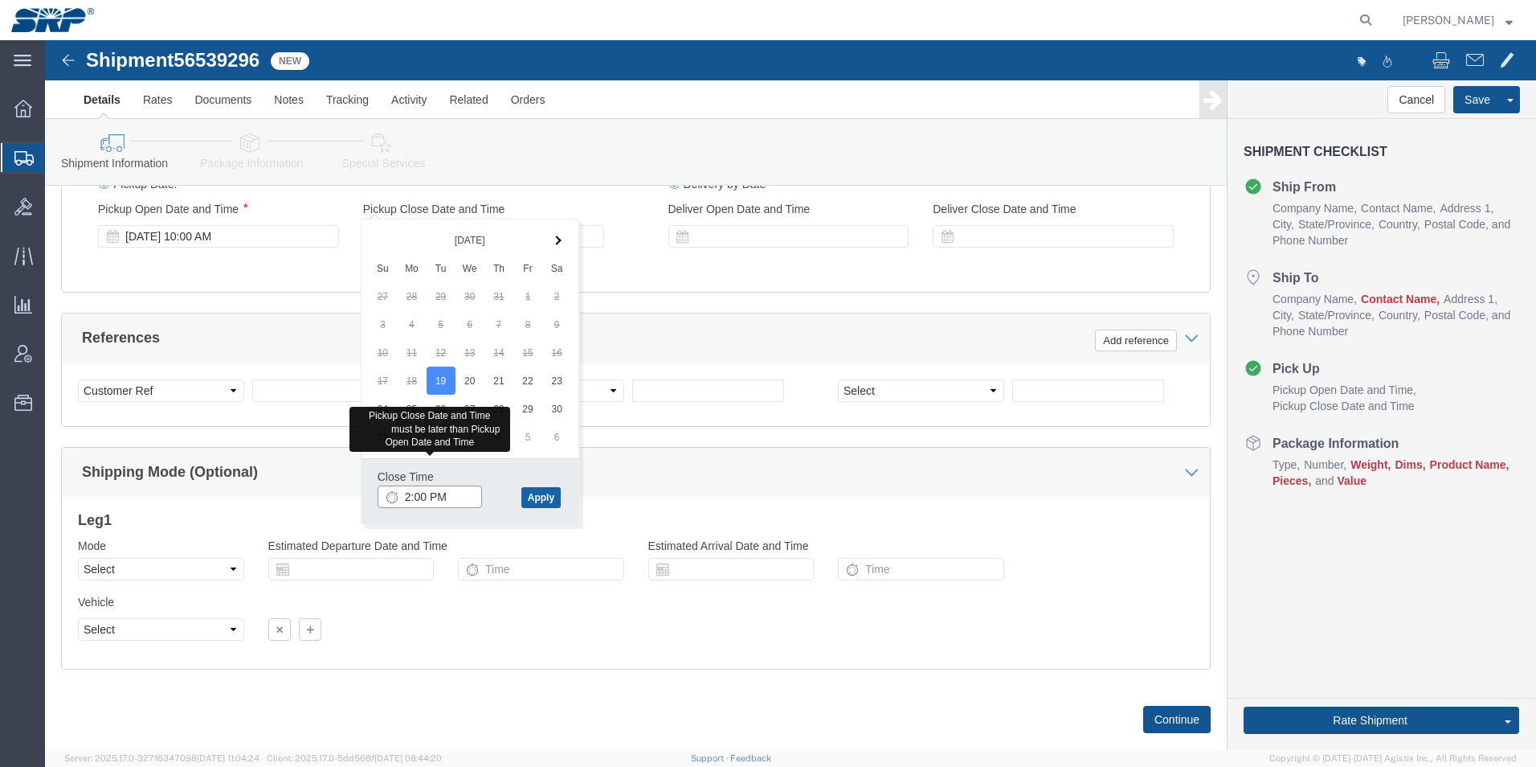
type input "2:00 PM"
click button "Apply"
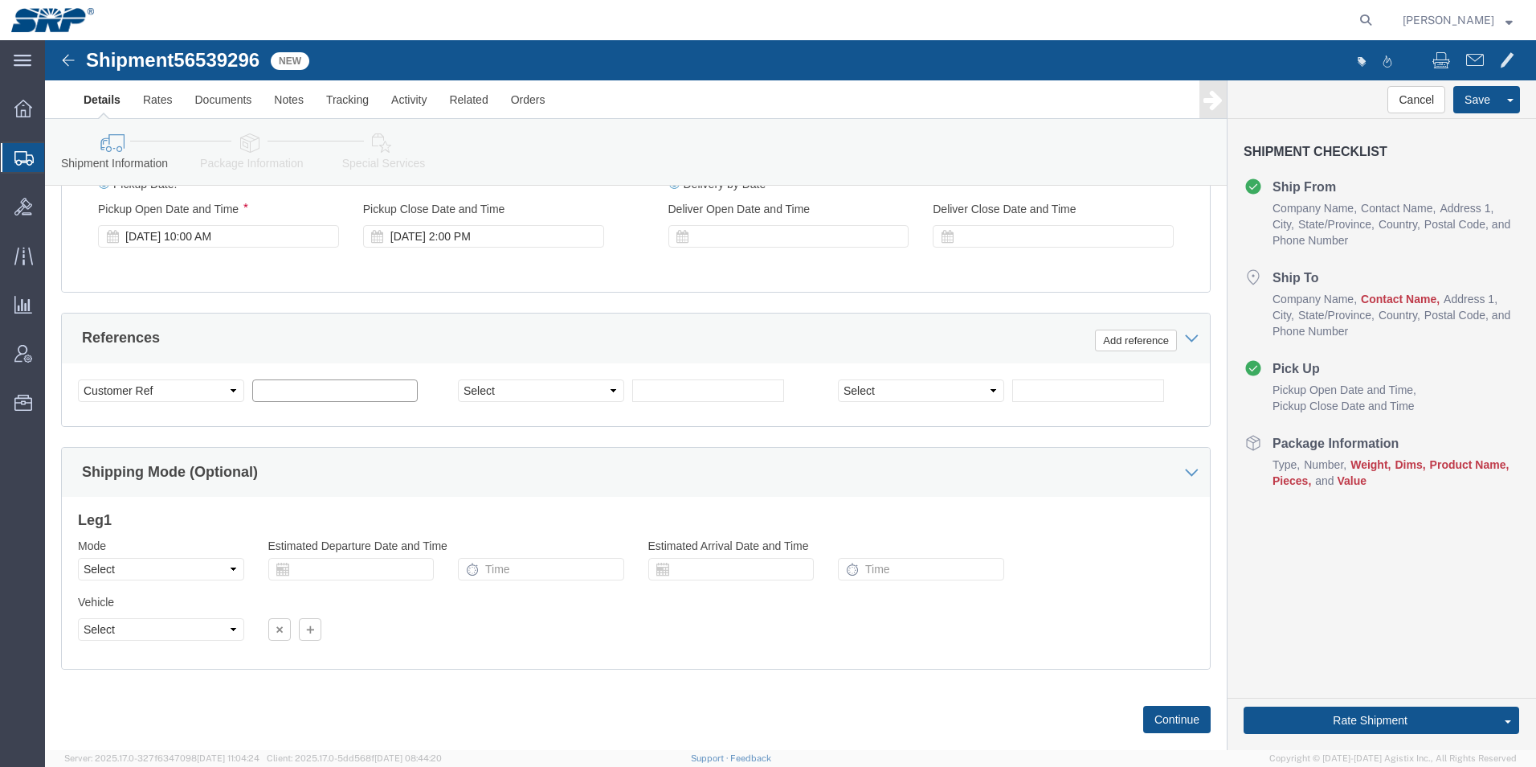
click input "text"
type input "4500345609"
click button "Continue"
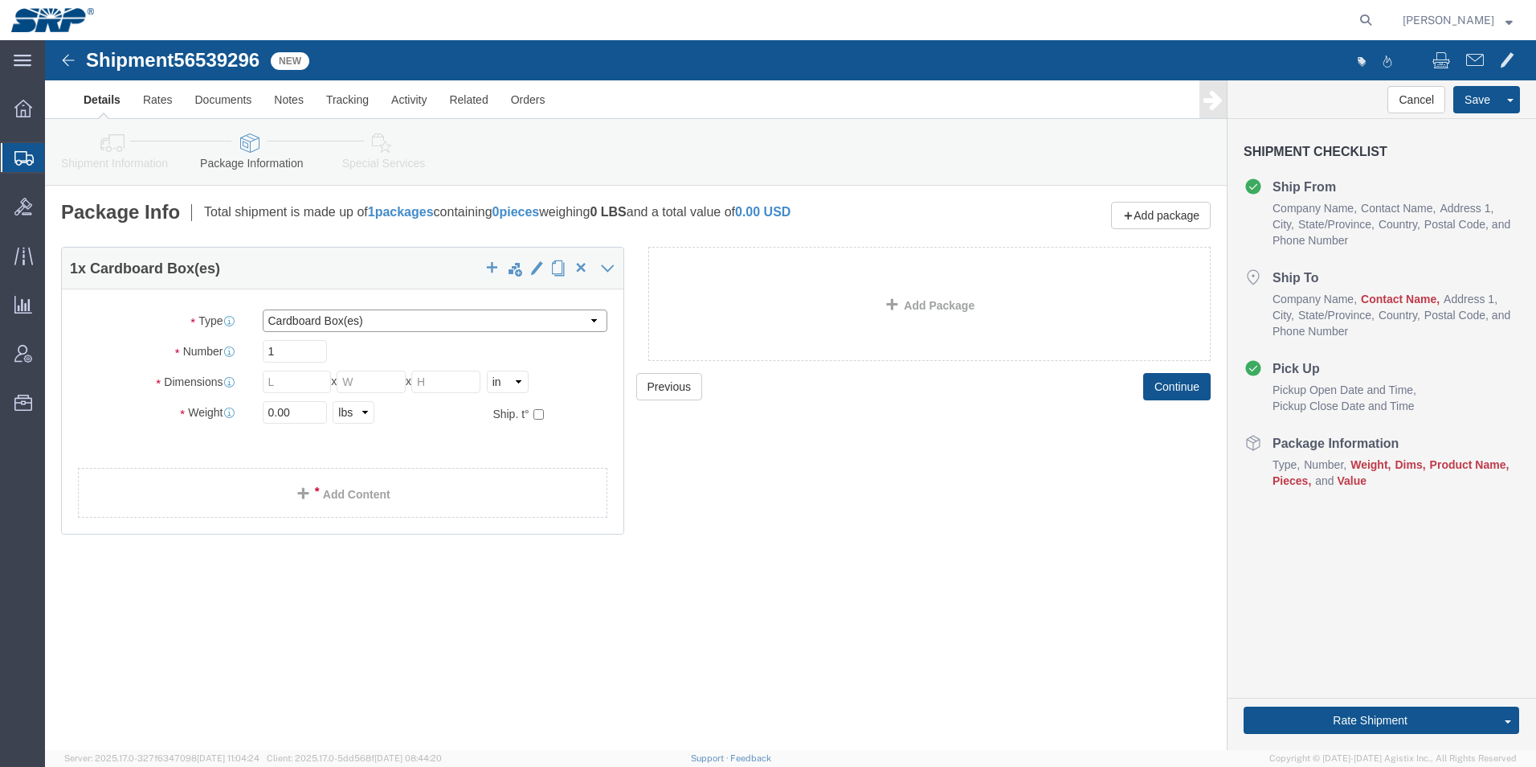
click select "Select Bale(s) Basket(s) Bolt(s) Bottle(s) Buckets Bulk Bundle(s) Can(s) Cardbo…"
select select "PSNS"
click select "Select Bale(s) Basket(s) Bolt(s) Bottle(s) Buckets Bulk Bundle(s) Can(s) Cardbo…"
drag, startPoint x: 260, startPoint y: 375, endPoint x: 157, endPoint y: 358, distance: 103.4
click div "Package Type Select Bale(s) Basket(s) Bolt(s) Bottle(s) Buckets Bulk Bundle(s) …"
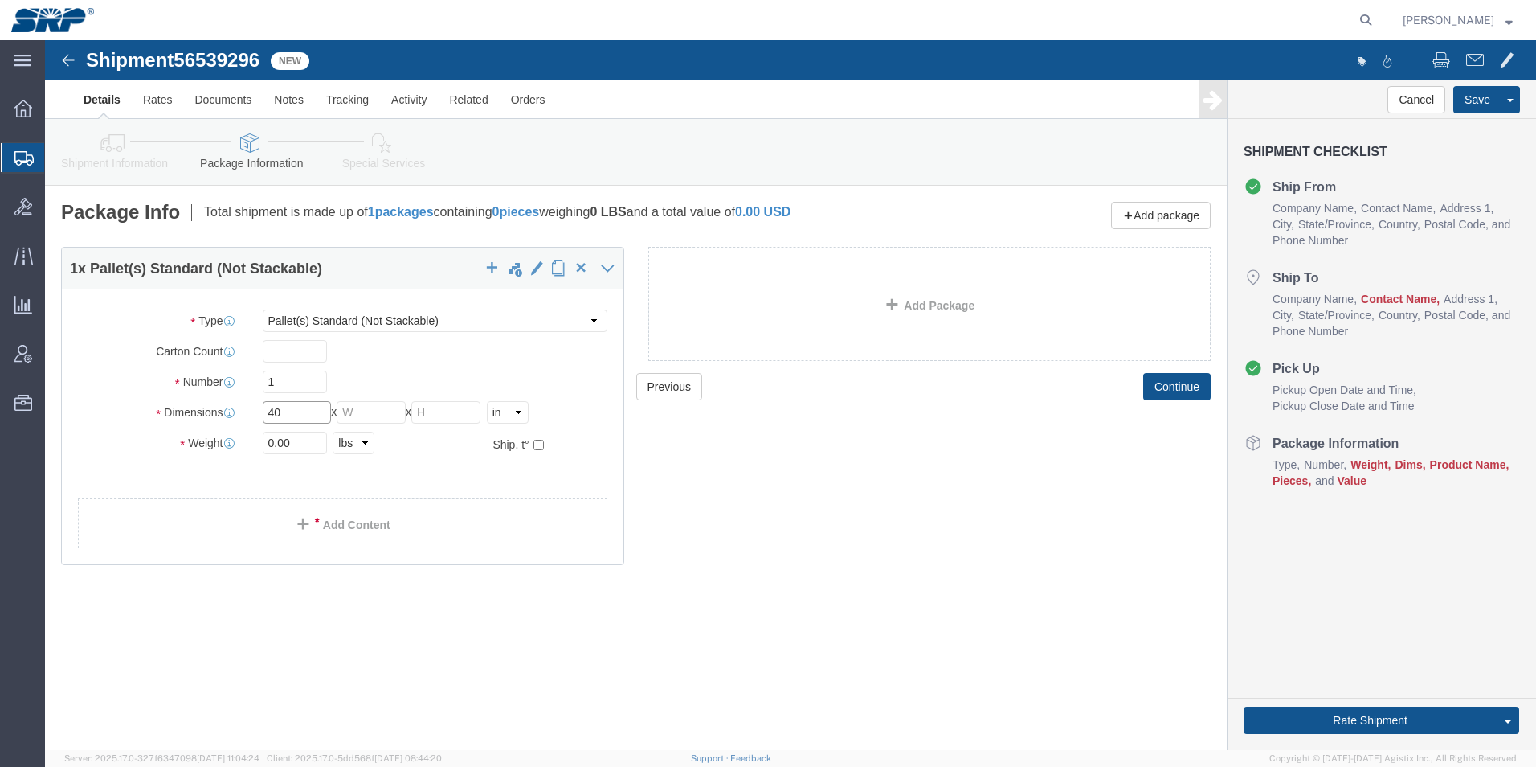
type input "40"
type input "21"
type input "13"
drag, startPoint x: 262, startPoint y: 405, endPoint x: 58, endPoint y: 380, distance: 205.6
click div "Package Type Select Bale(s) Basket(s) Bolt(s) Bottle(s) Buckets Bulk Bundle(s) …"
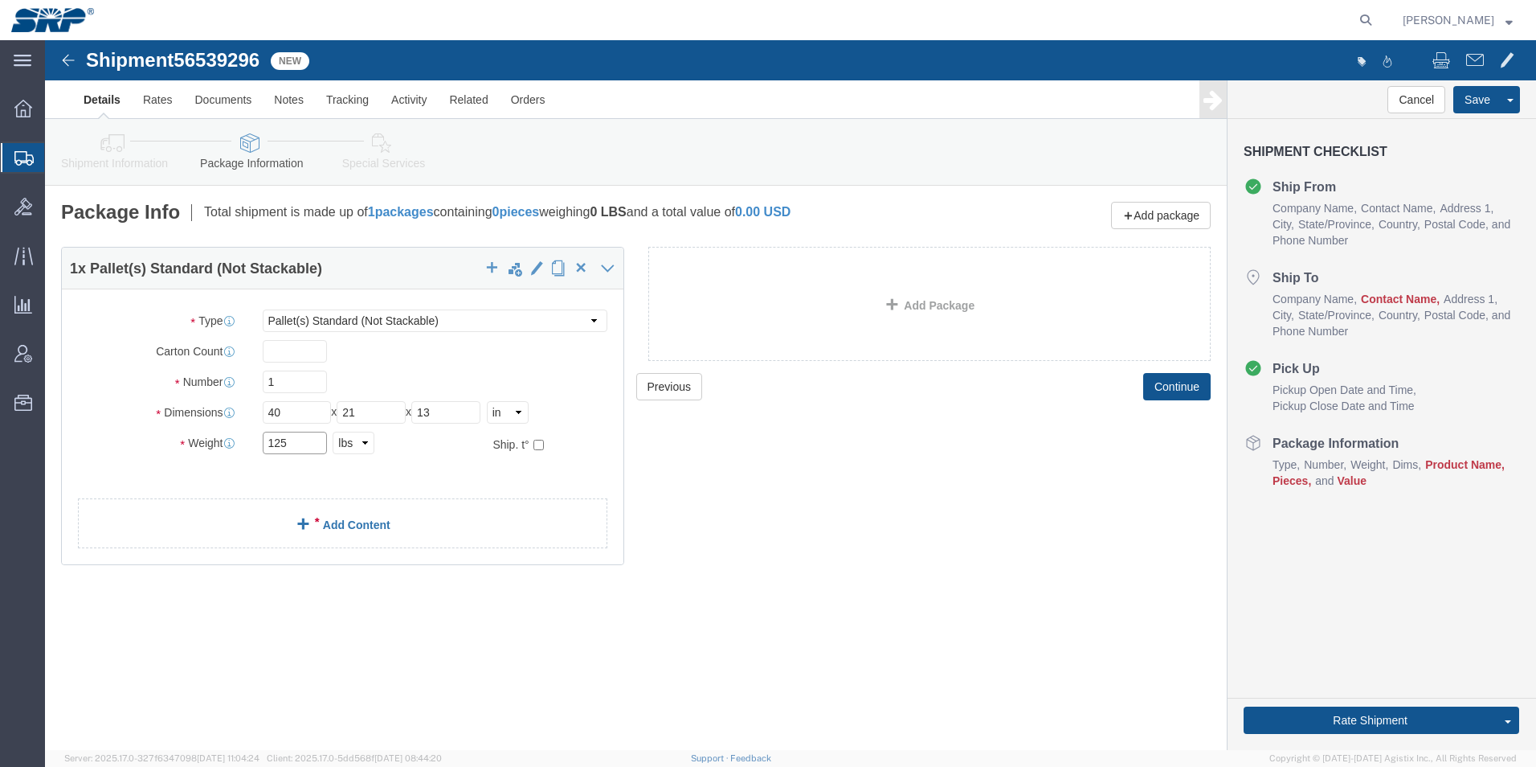
type input "125"
click link "Add Content"
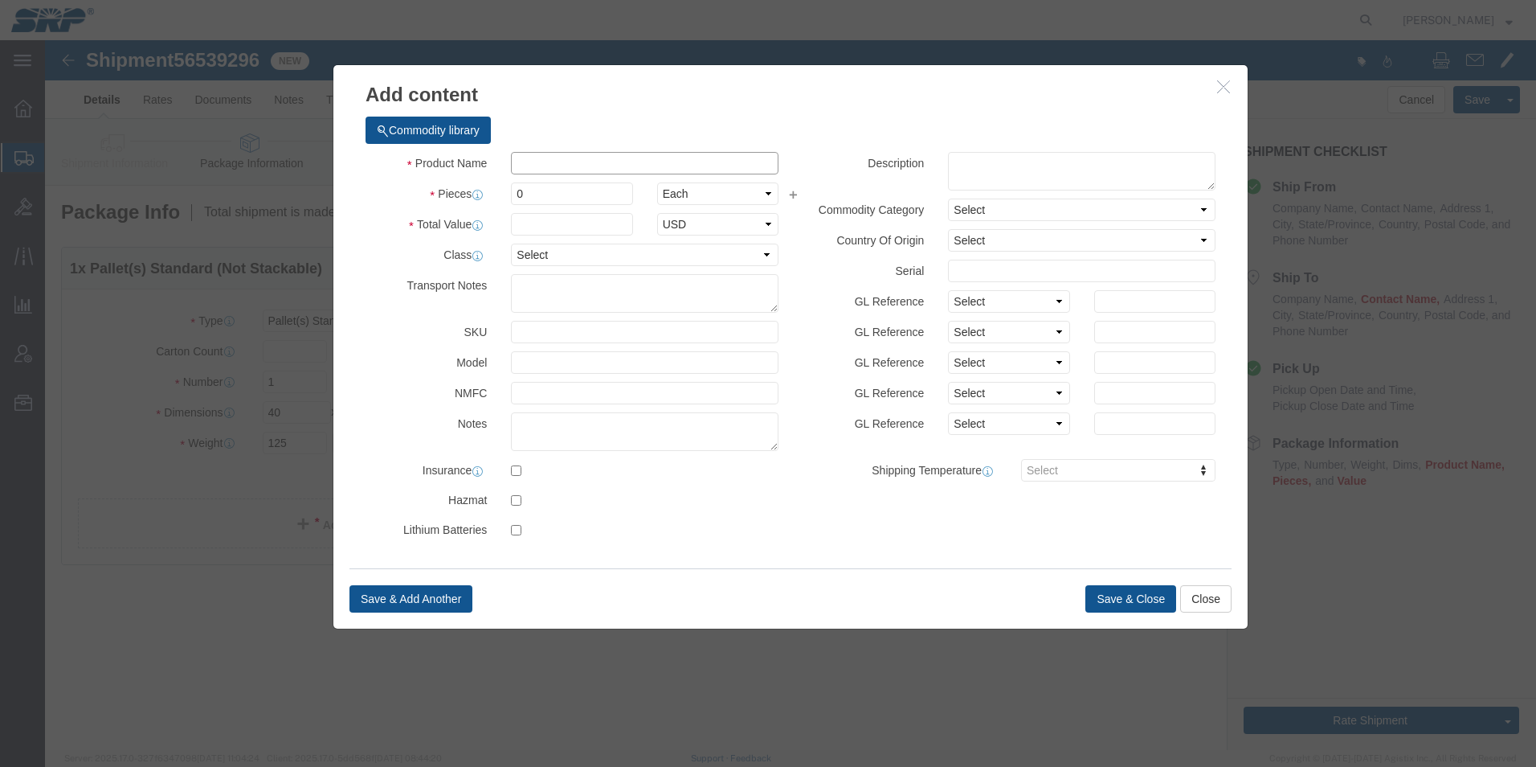
click input "text"
type input "Pipe connectors"
drag, startPoint x: 491, startPoint y: 145, endPoint x: 379, endPoint y: 143, distance: 111.7
click div "Pieces 0 Select Bag Barrels 100Board Feet Bottle Box Blister Pack Carats Can Ca…"
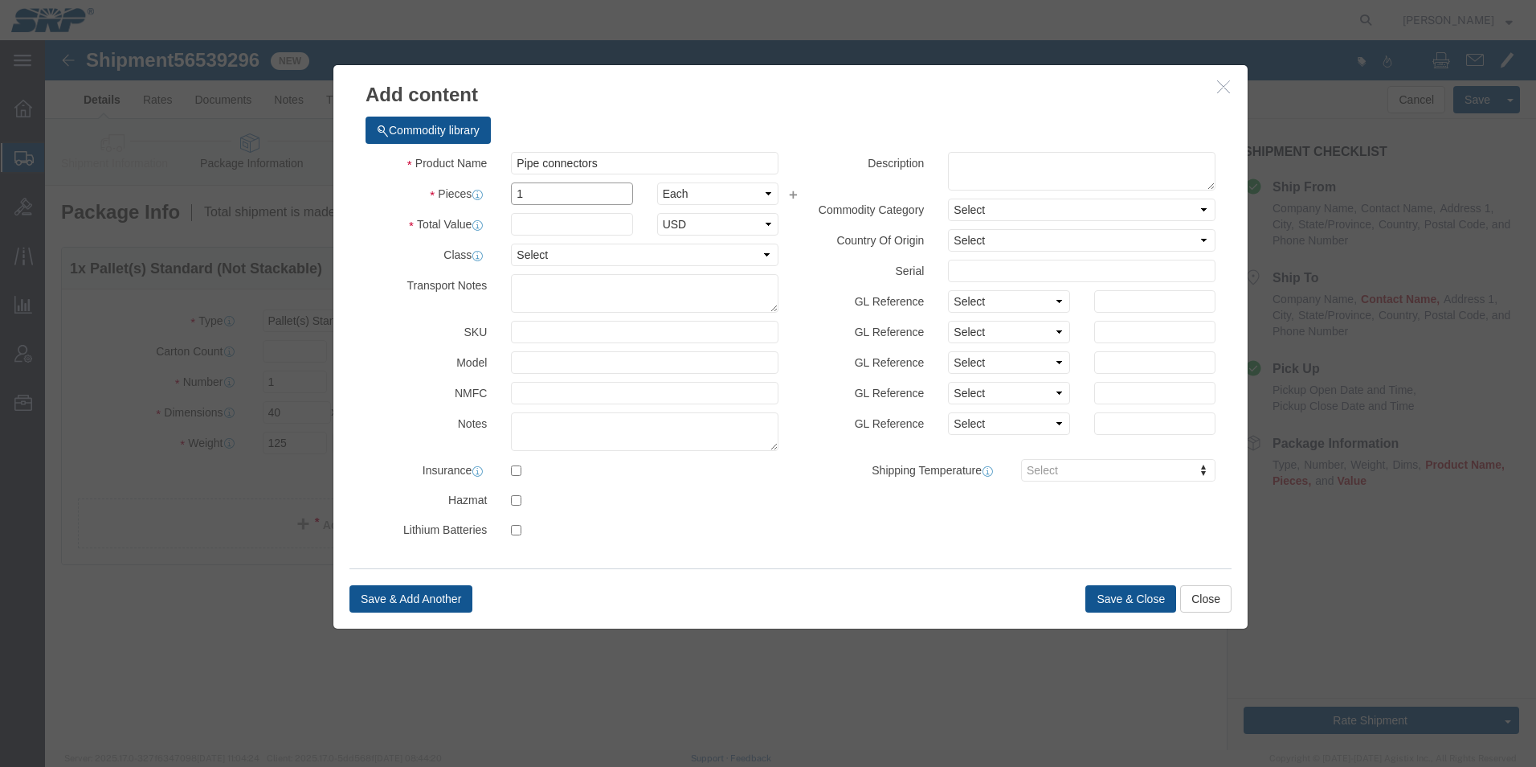
type input "1"
click input "text"
type input "2500"
click select "Select 50 55 60 65 70 85 92.5 100 125 175 250 300 400"
select select "70"
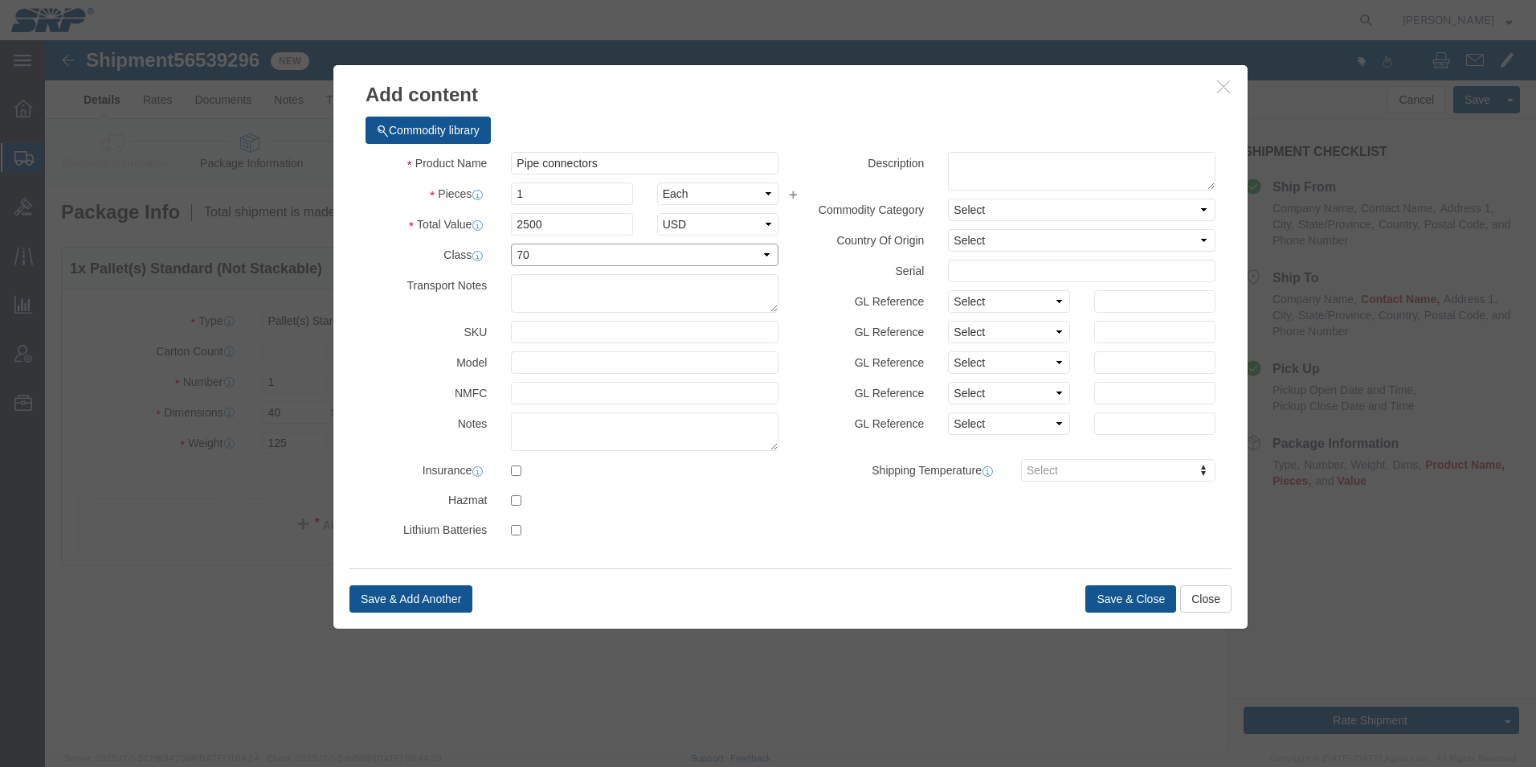
click select "Select 50 55 60 65 70 85 92.5 100 125 175 250 300 400"
click button "Save & Close"
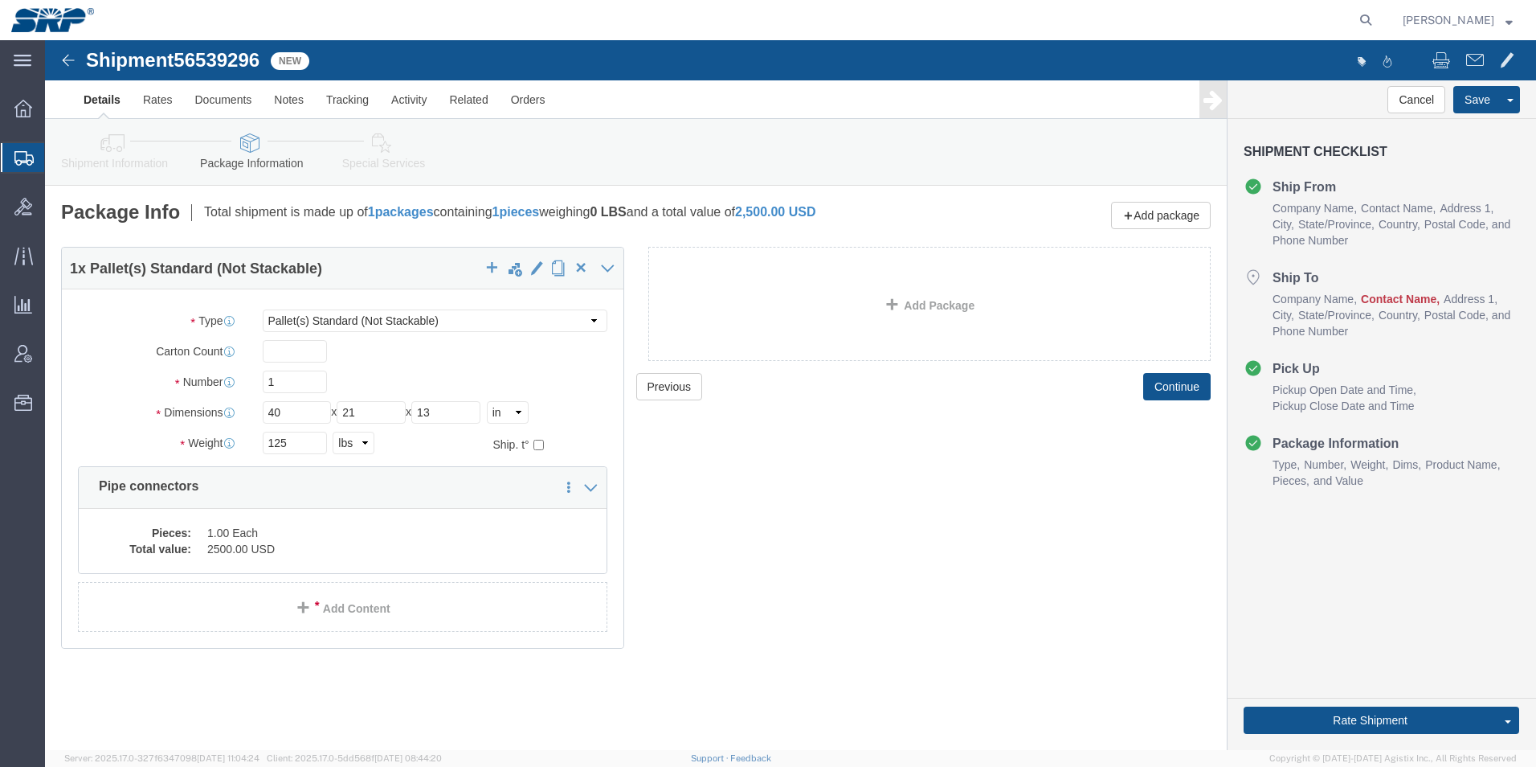
click link "Shipment Information"
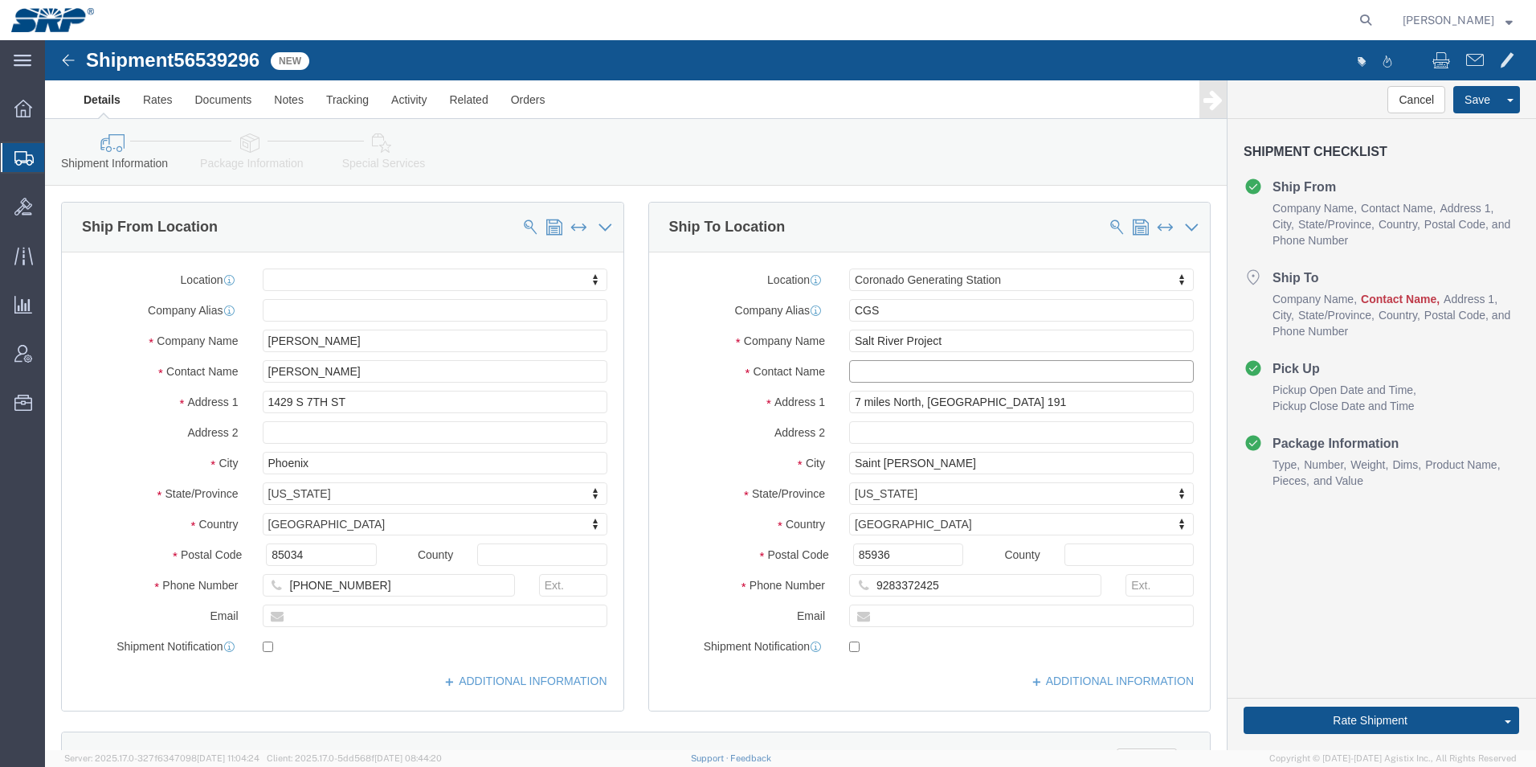
click input "text"
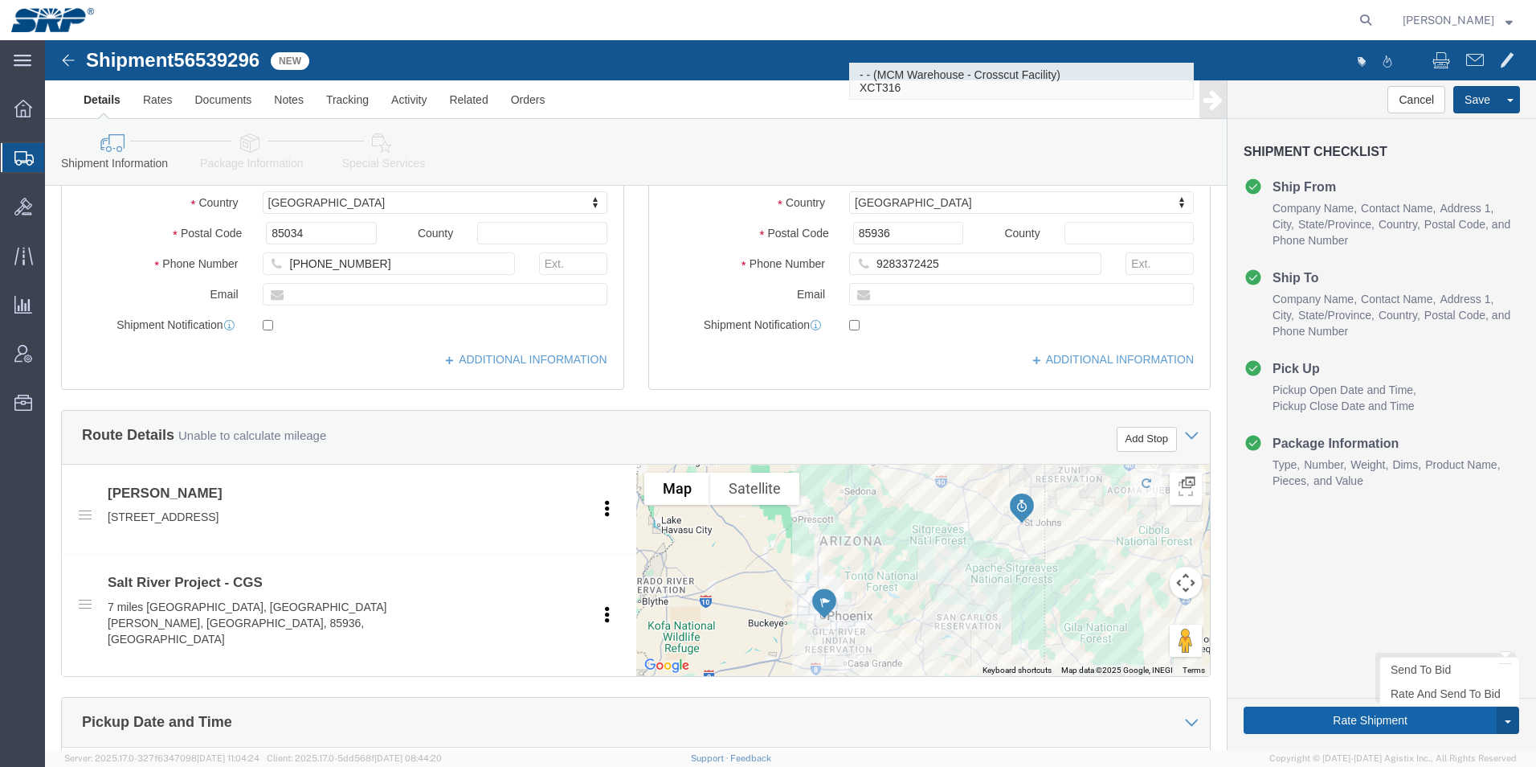
type input "warehouse"
click button "Rate Shipment"
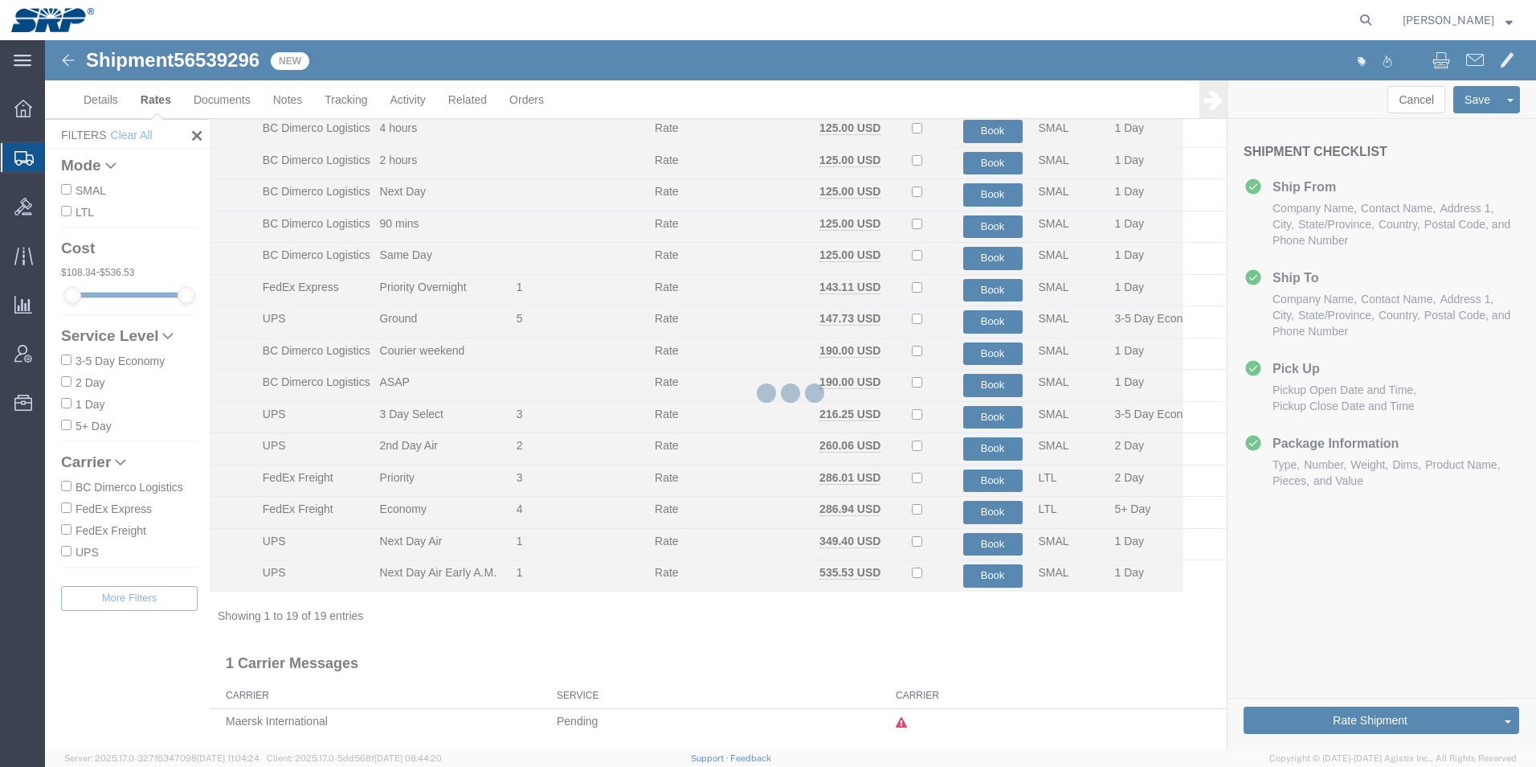
scroll to position [193, 0]
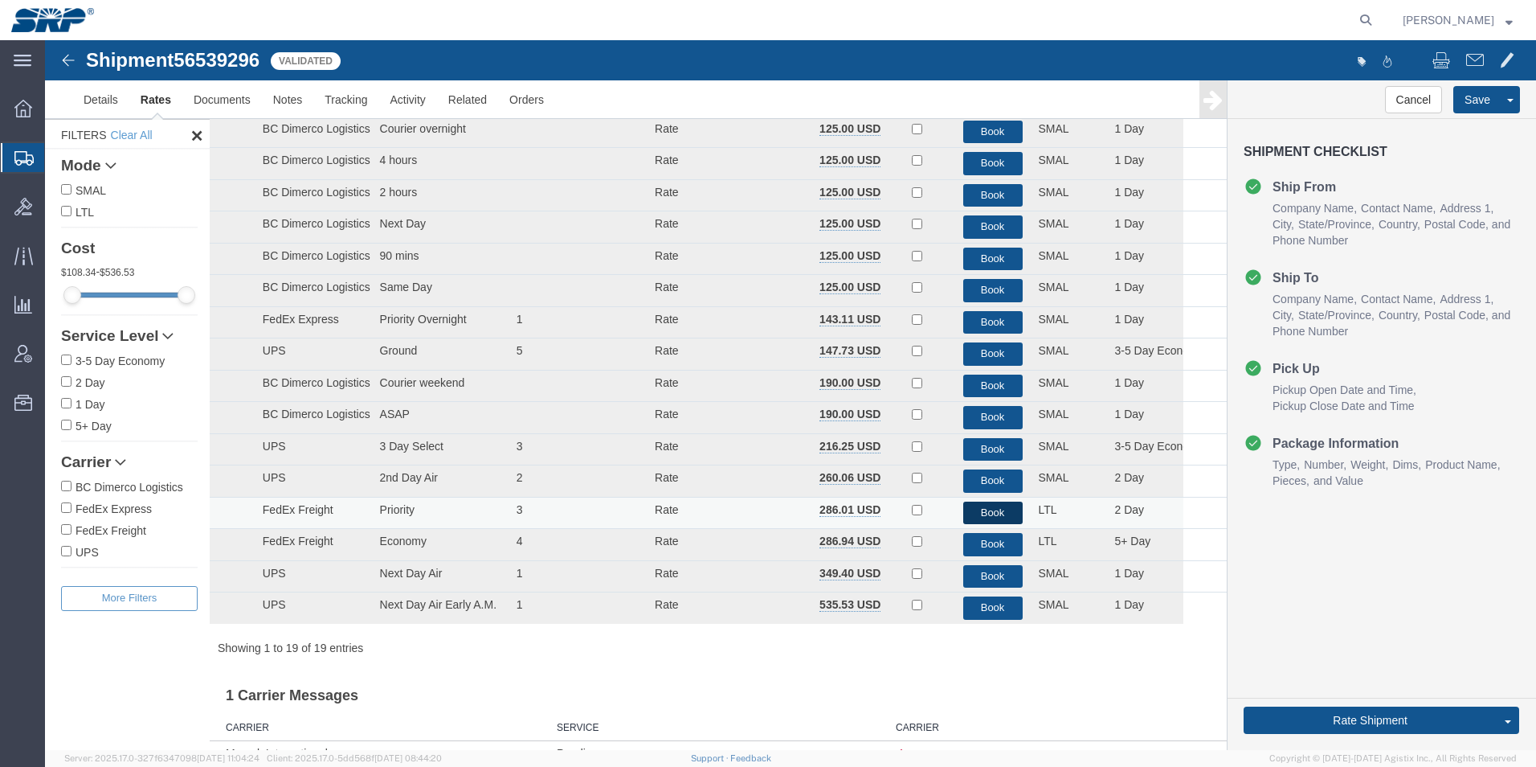
click at [980, 516] on button "Book" at bounding box center [992, 512] width 59 height 23
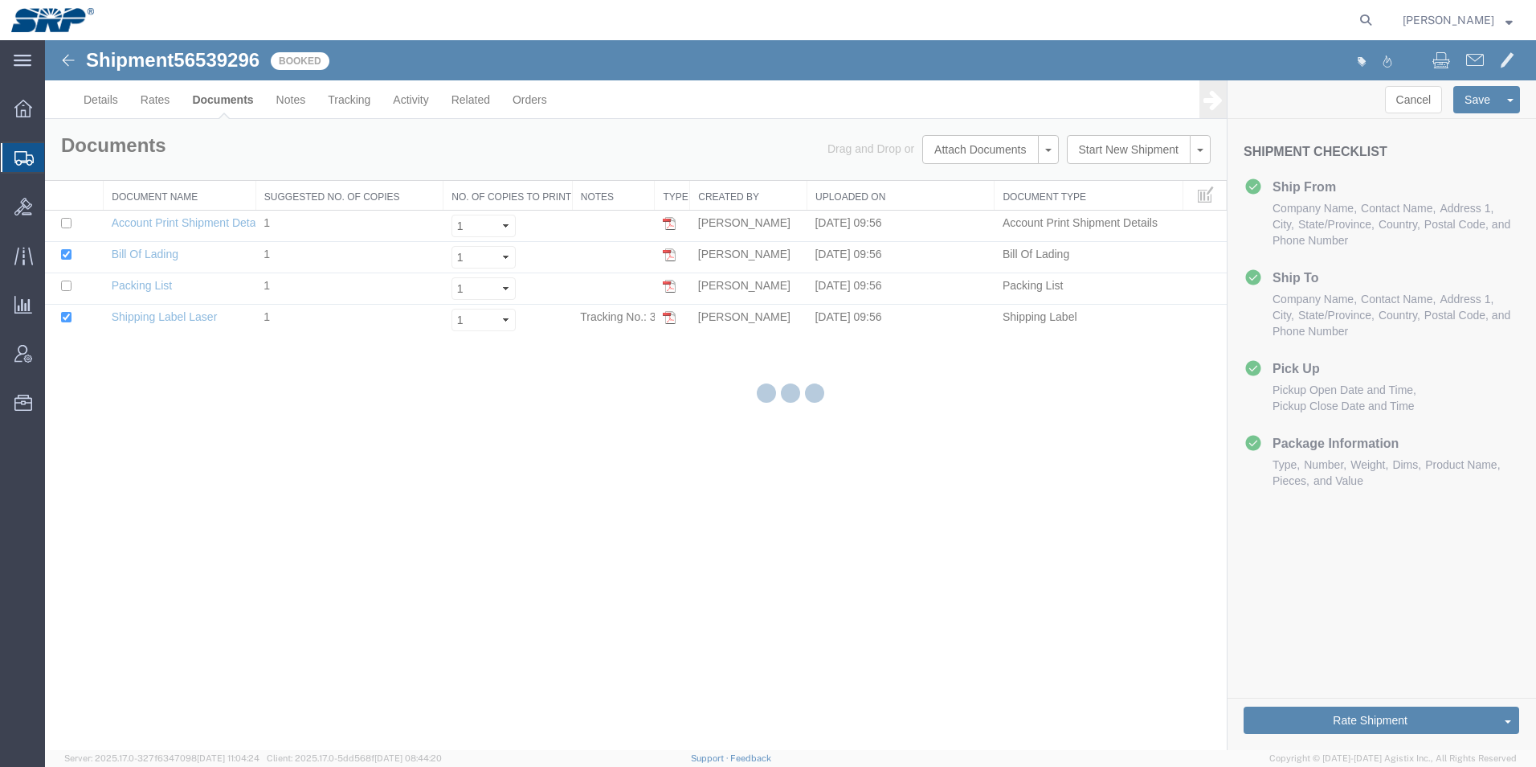
scroll to position [0, 0]
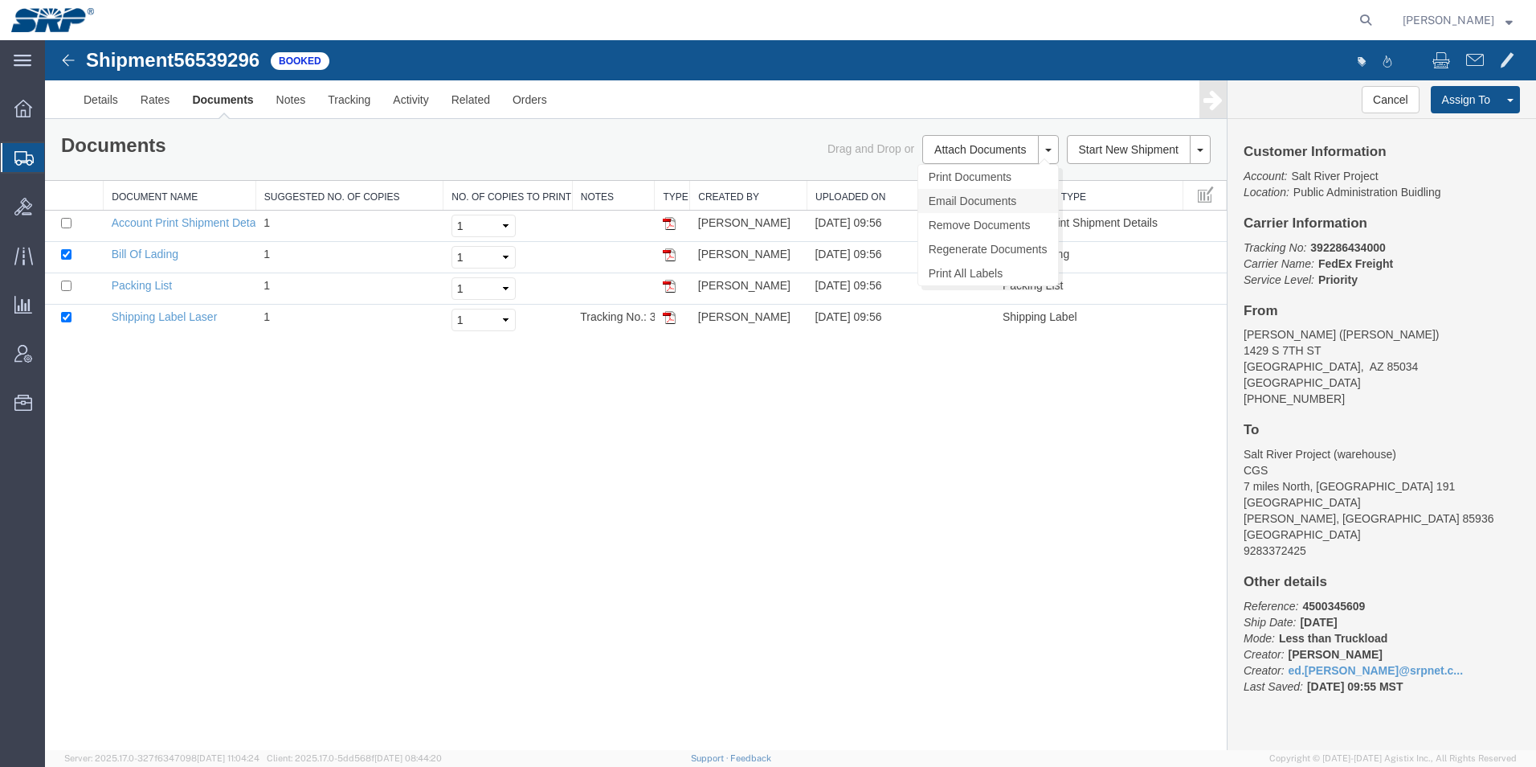
click at [958, 202] on link "Email Documents" at bounding box center [988, 201] width 140 height 24
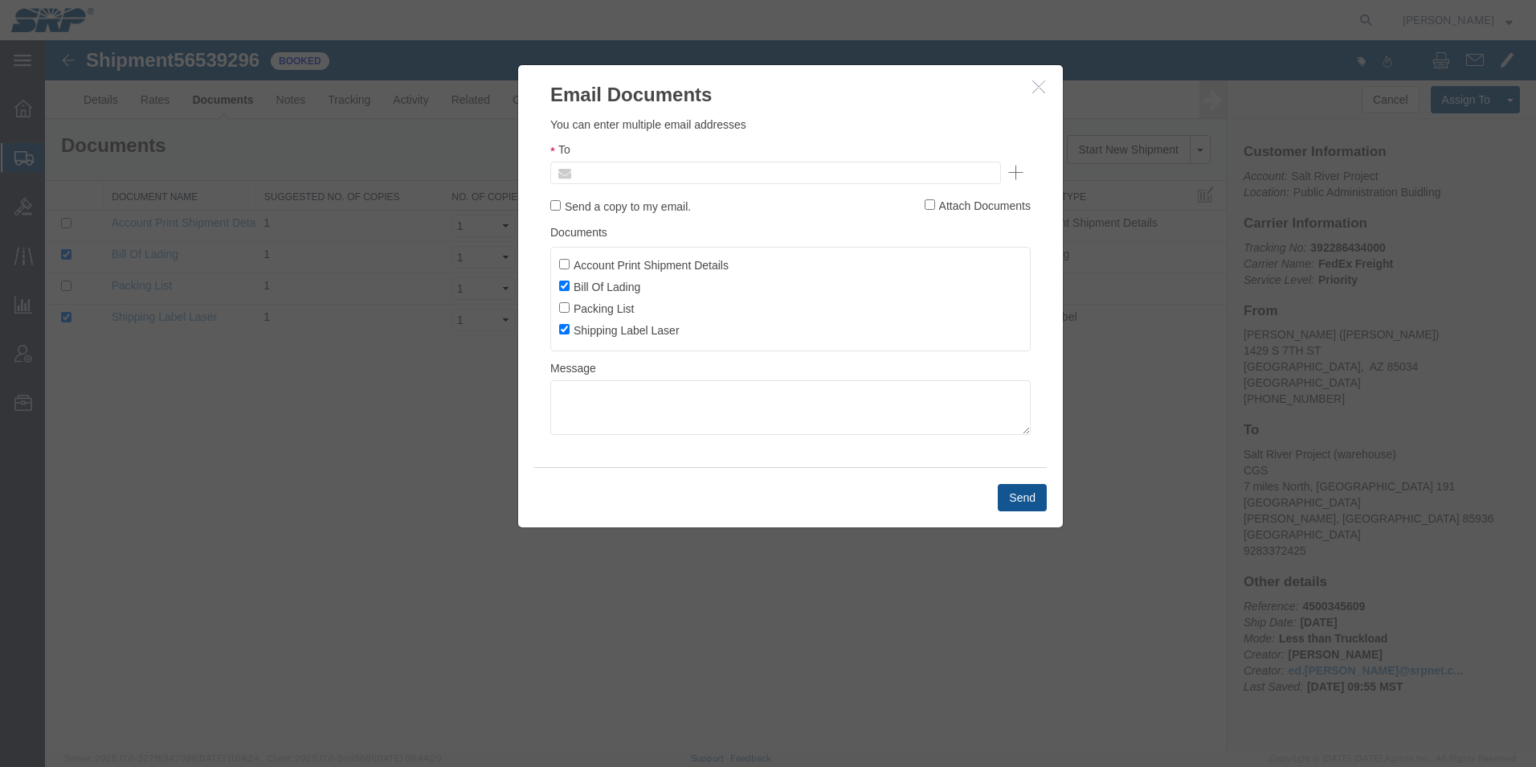
click at [738, 172] on input "text" at bounding box center [667, 172] width 188 height 21
type input "ed.s"
click at [1037, 92] on icon "button" at bounding box center [1039, 87] width 13 height 14
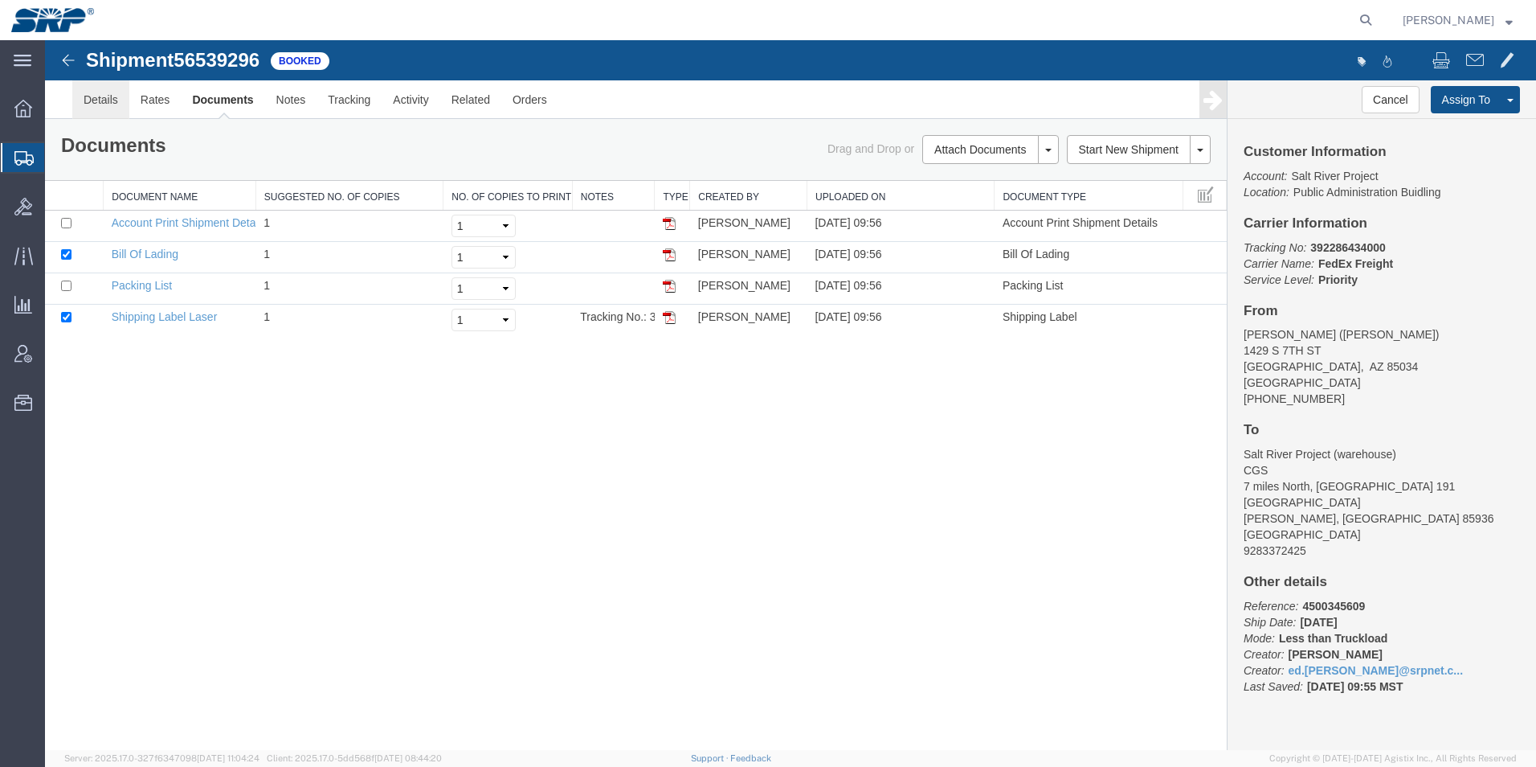
click at [108, 100] on link "Details" at bounding box center [100, 99] width 57 height 39
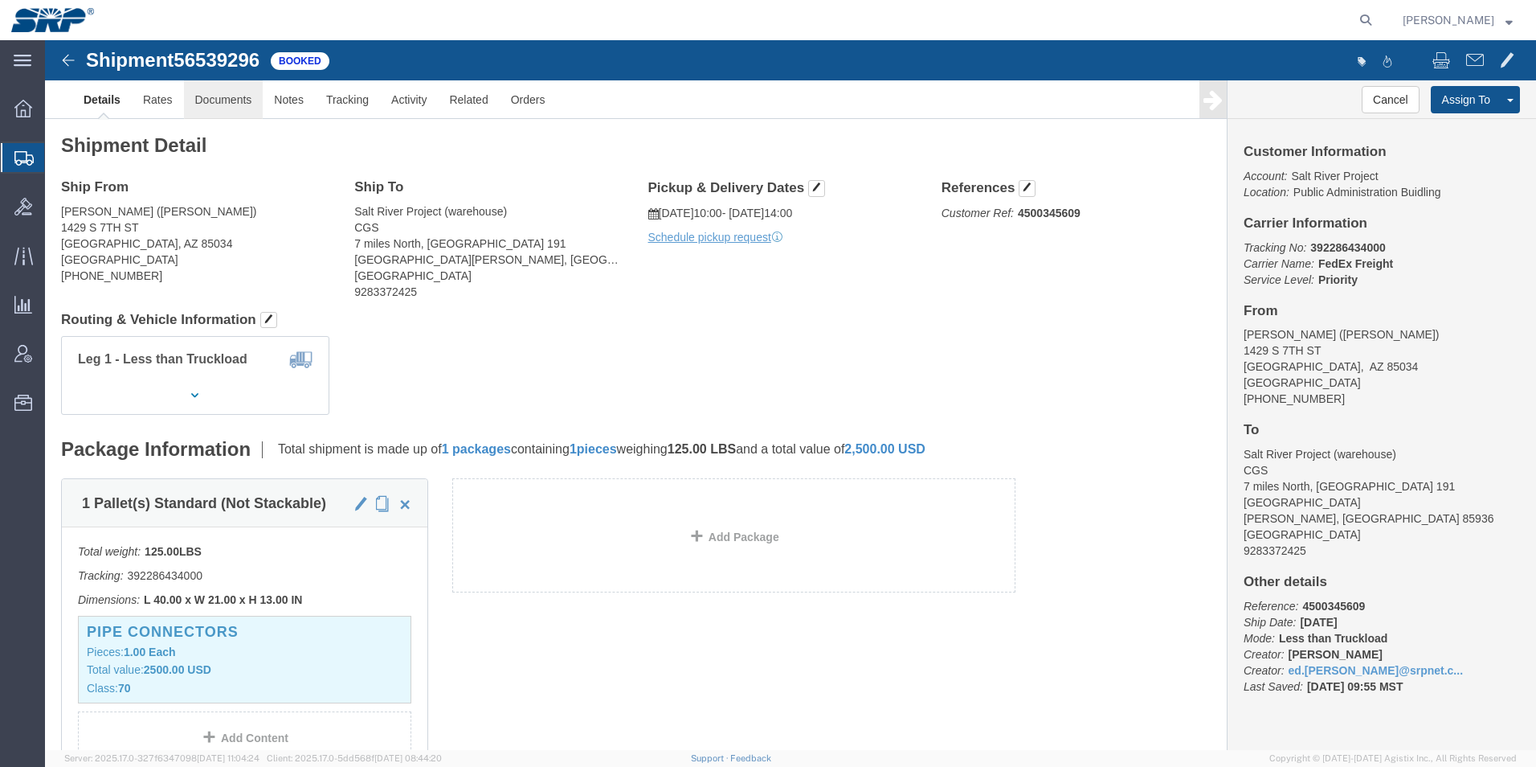
click link "Documents"
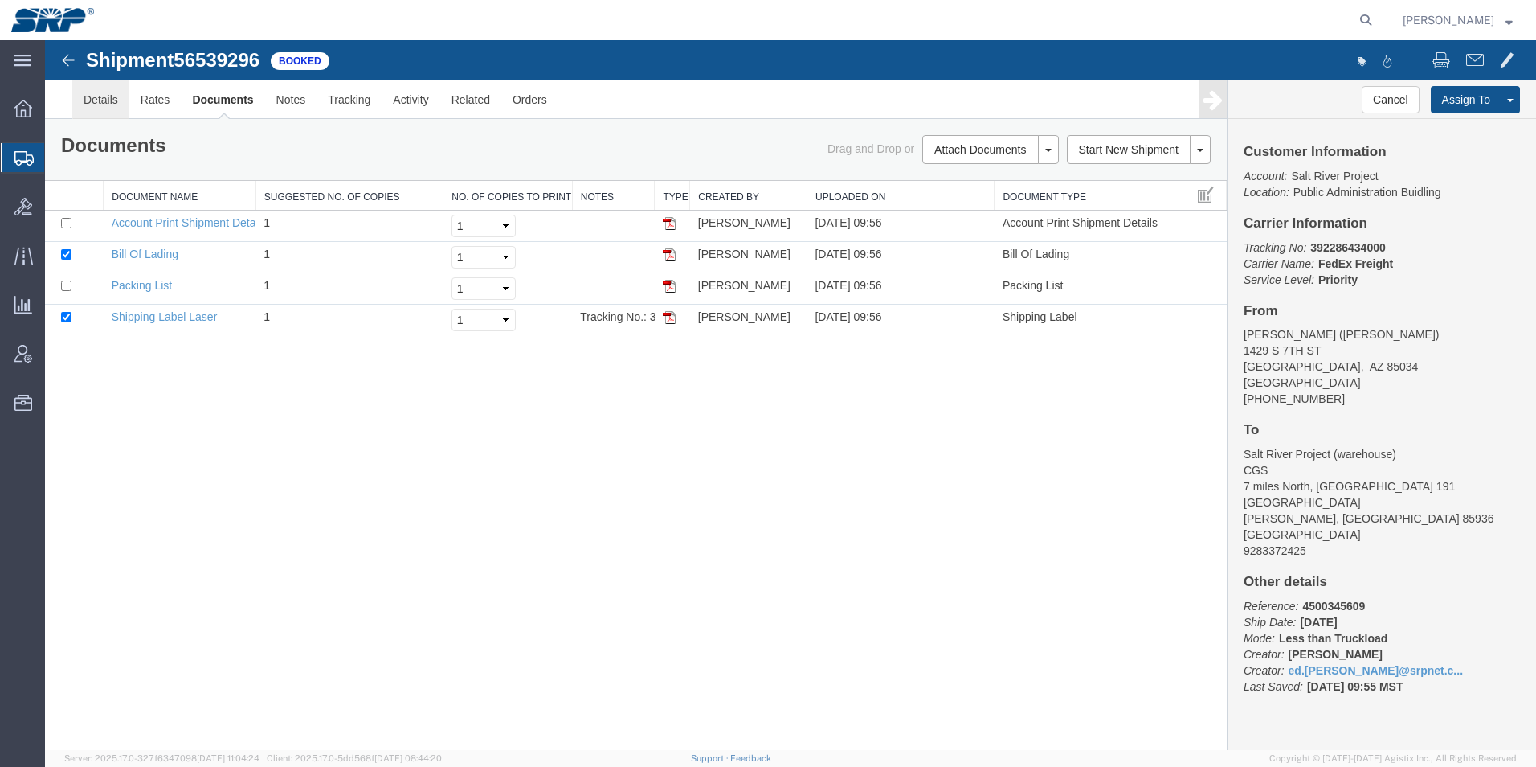
click at [100, 102] on link "Details" at bounding box center [100, 99] width 57 height 39
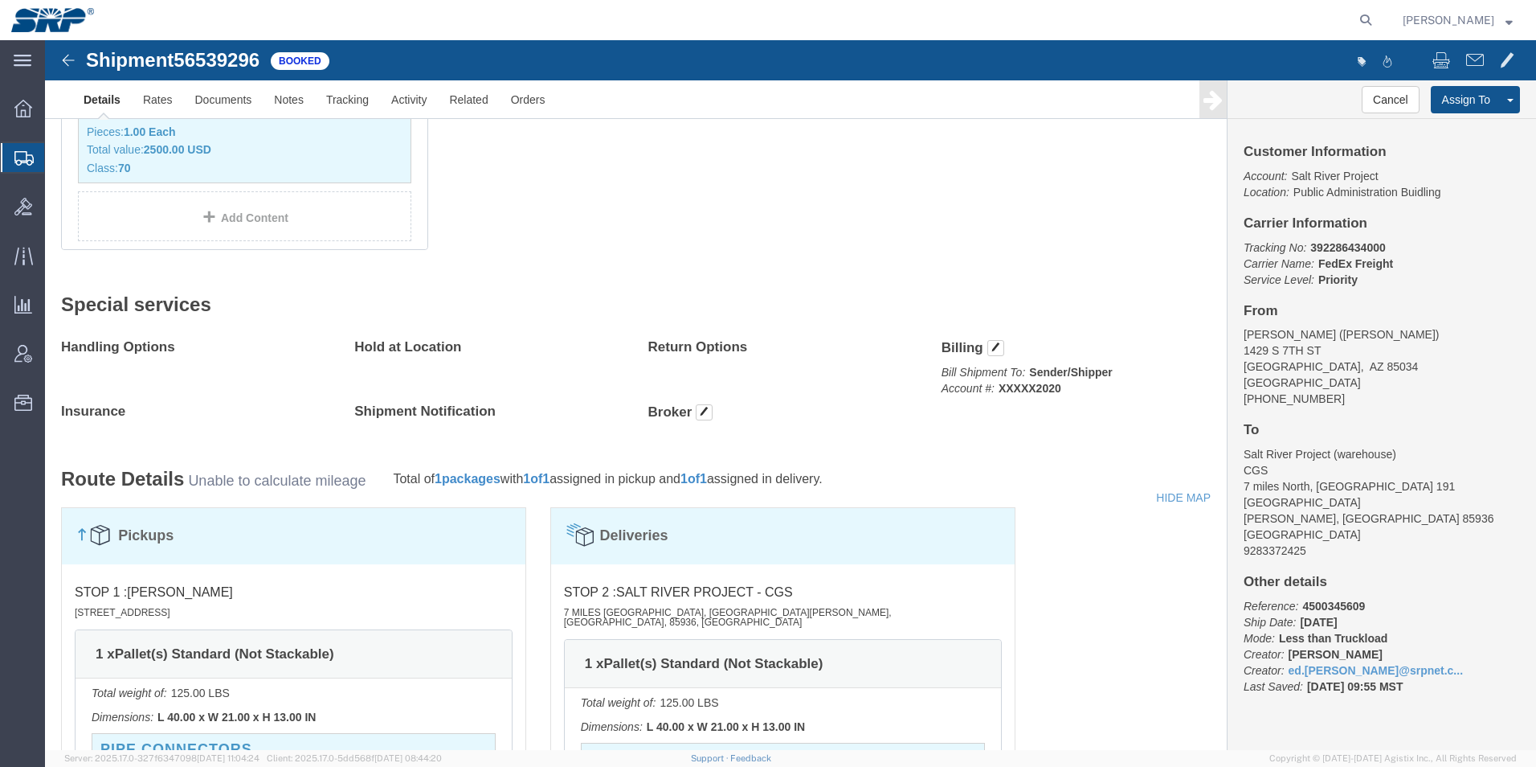
scroll to position [562, 0]
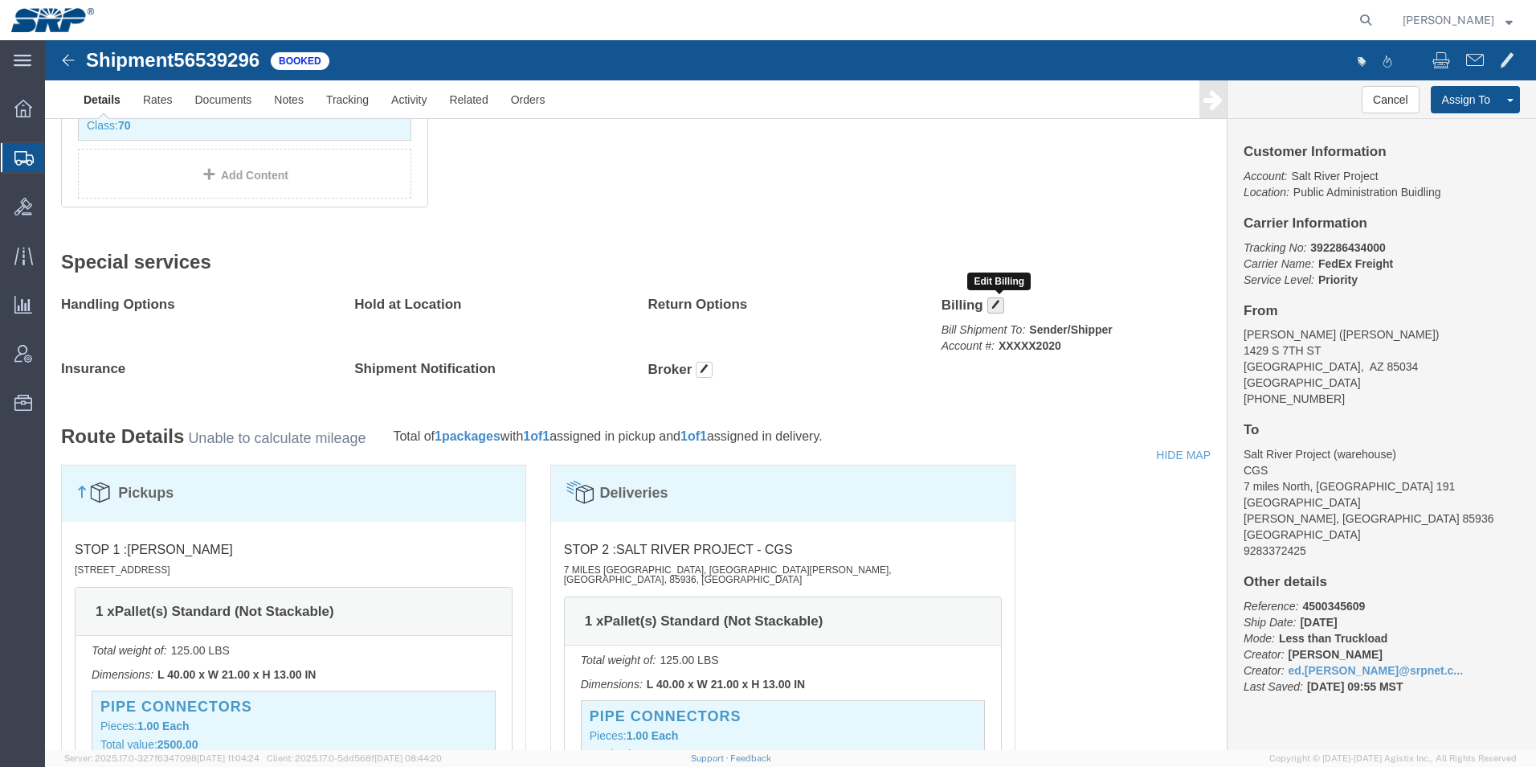
click button "button"
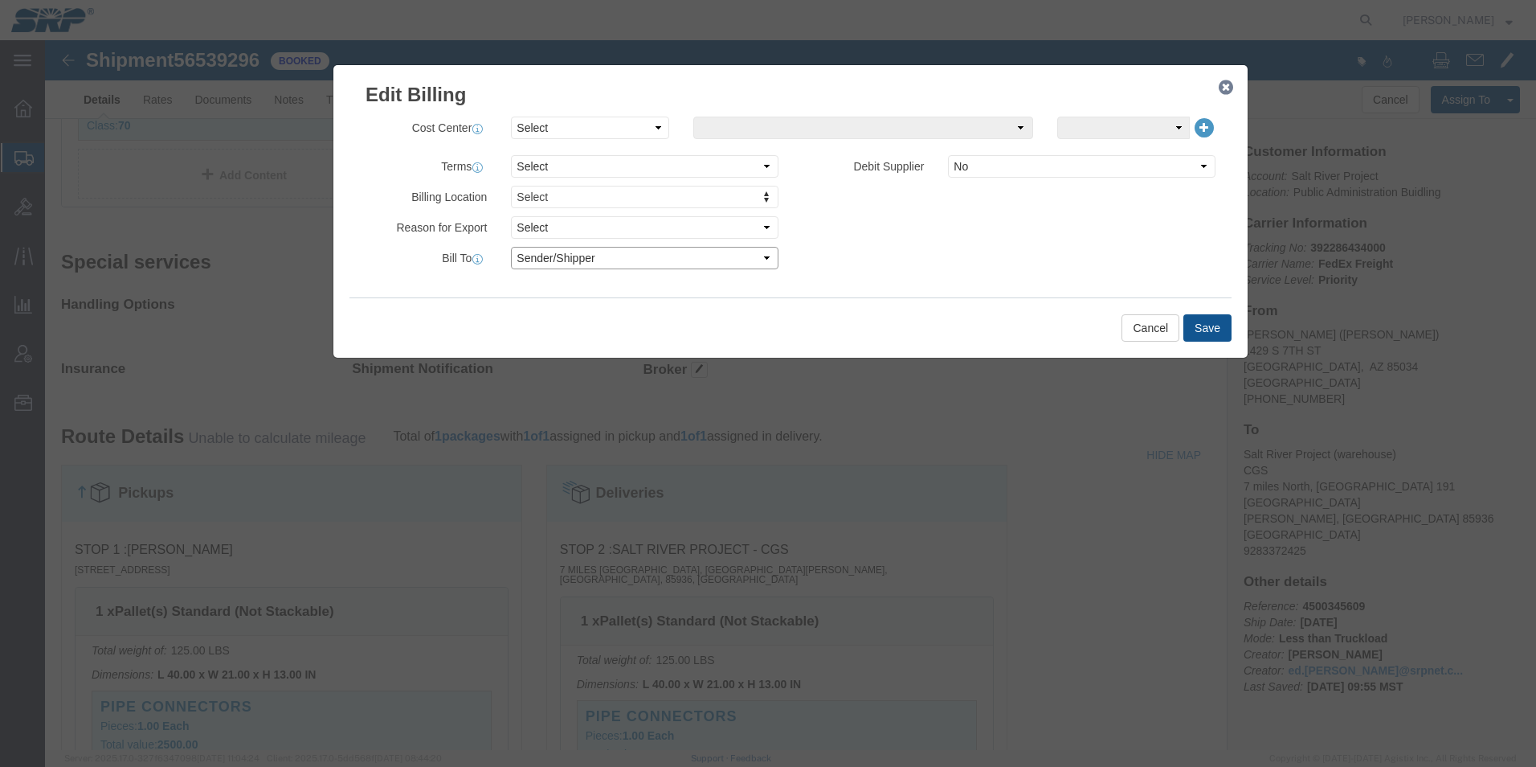
click select "Select Recipient Account Sender/Shipper Third Party Account"
select select "RCPN"
click select "Select Recipient Account Sender/Shipper Third Party Account"
type input "Salt River Project"
type input "7 miles North, [GEOGRAPHIC_DATA] 191"
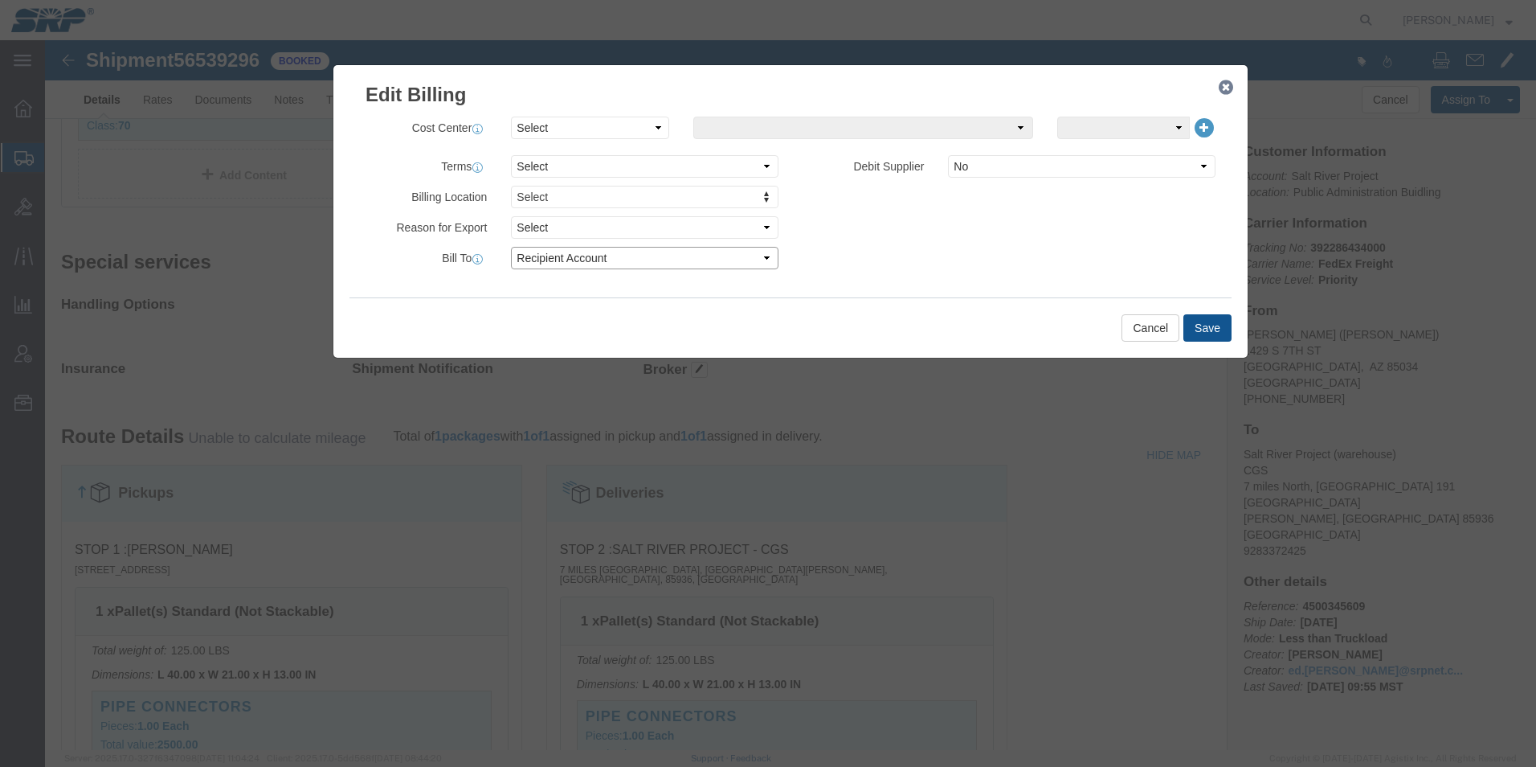
select select "US"
select select "AZ"
type input "9283372425"
type input "warehouse"
type input "Saint [PERSON_NAME]"
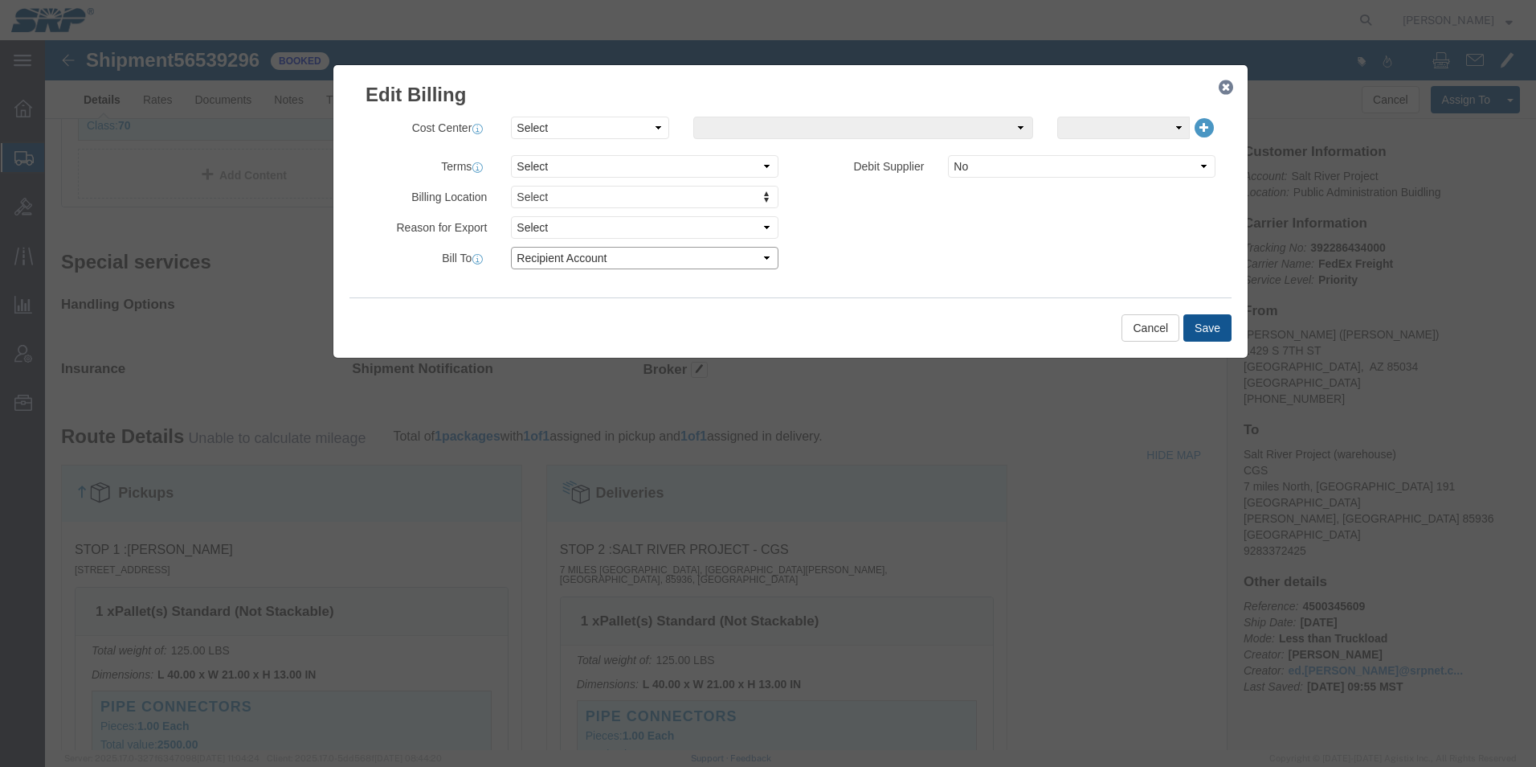
type input "85936"
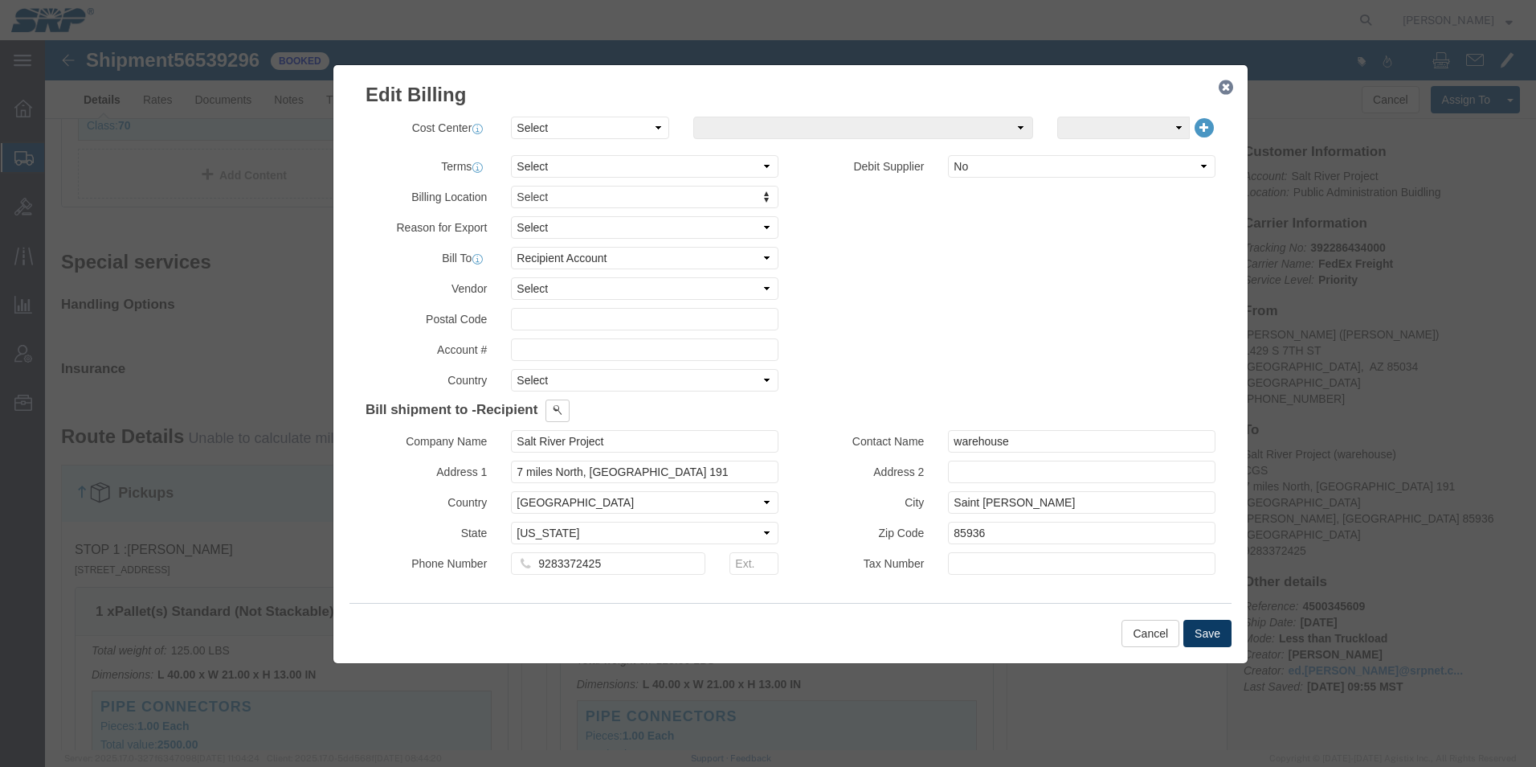
click button "Save"
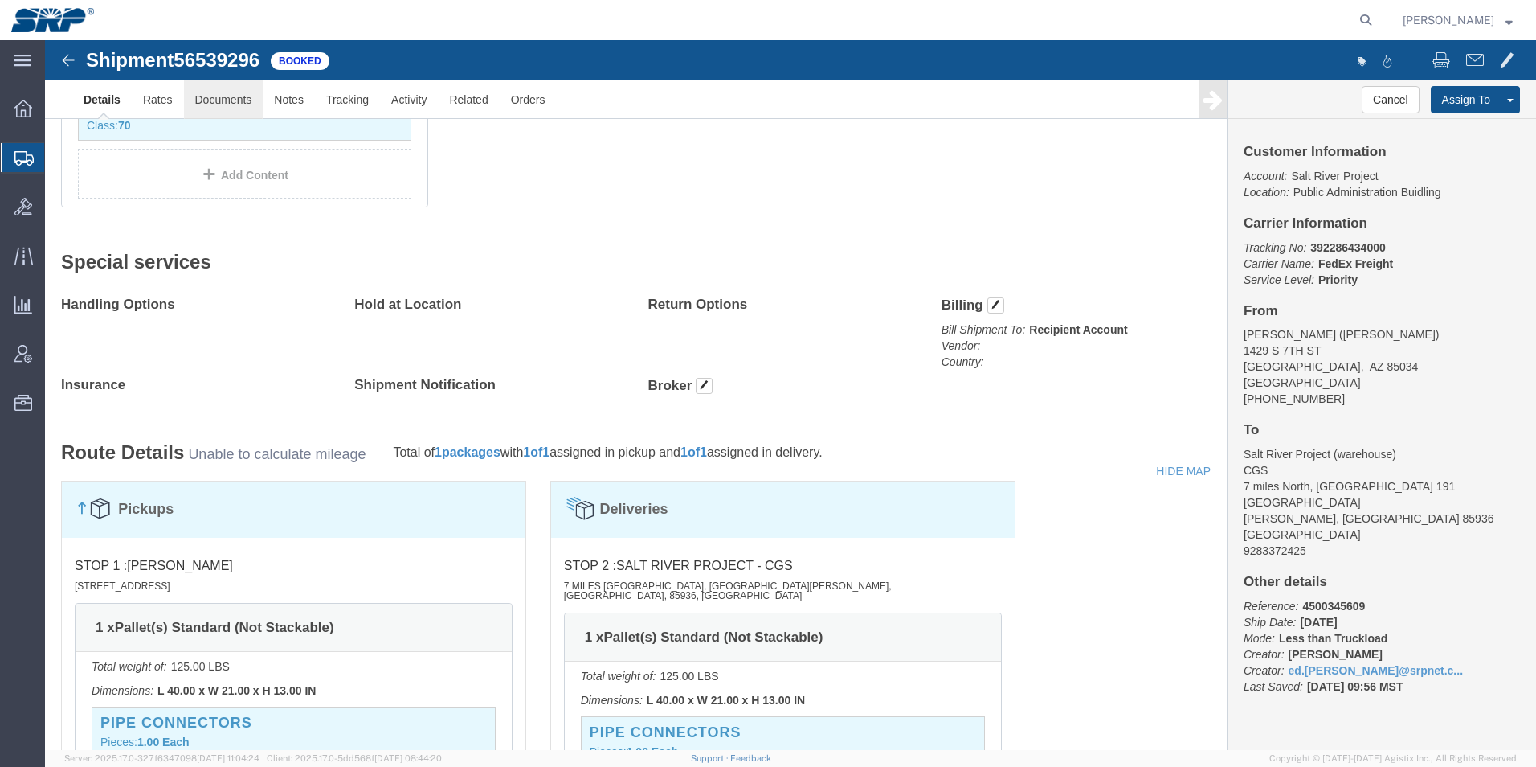
click link "Documents"
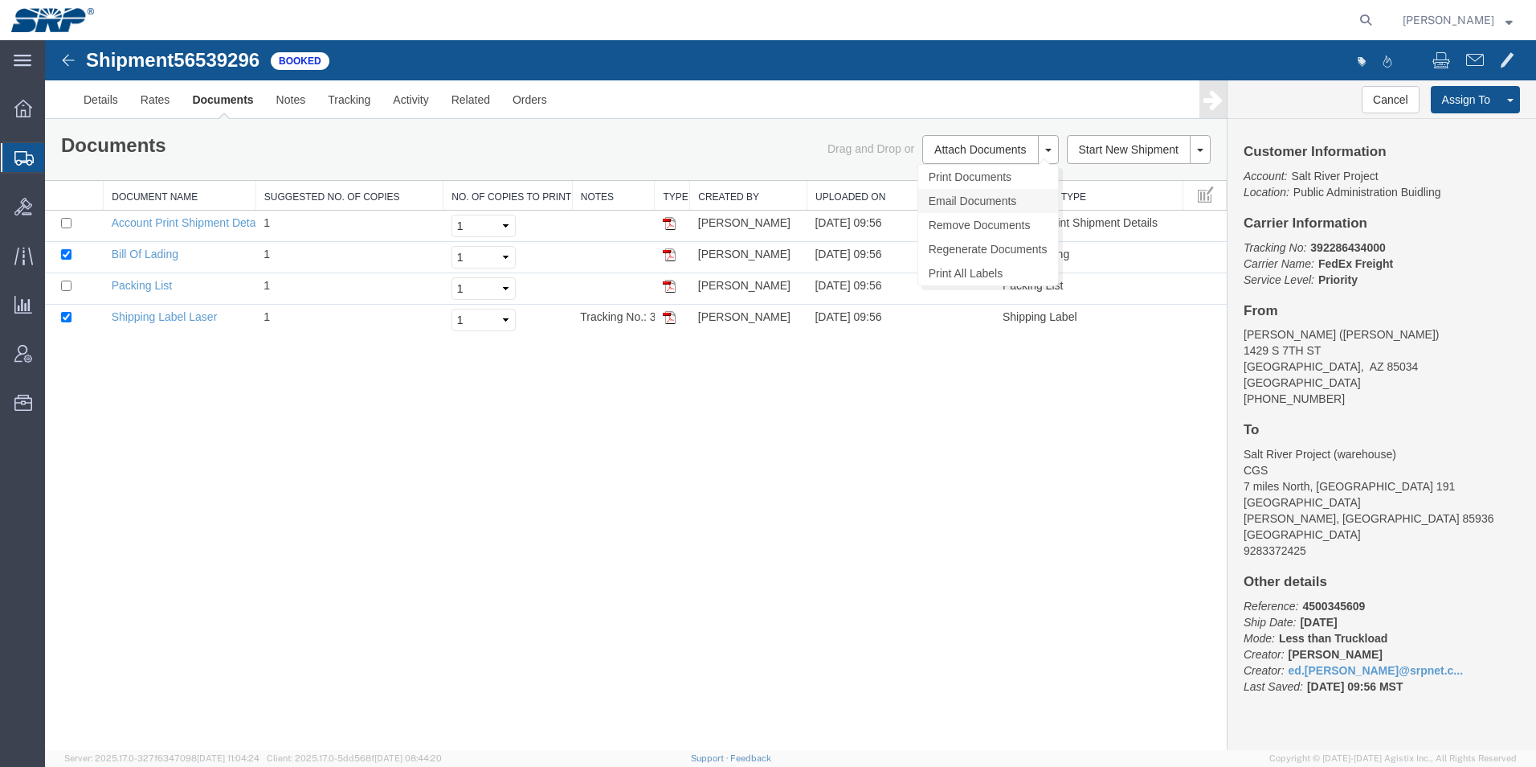
click at [963, 207] on link "Email Documents" at bounding box center [988, 201] width 140 height 24
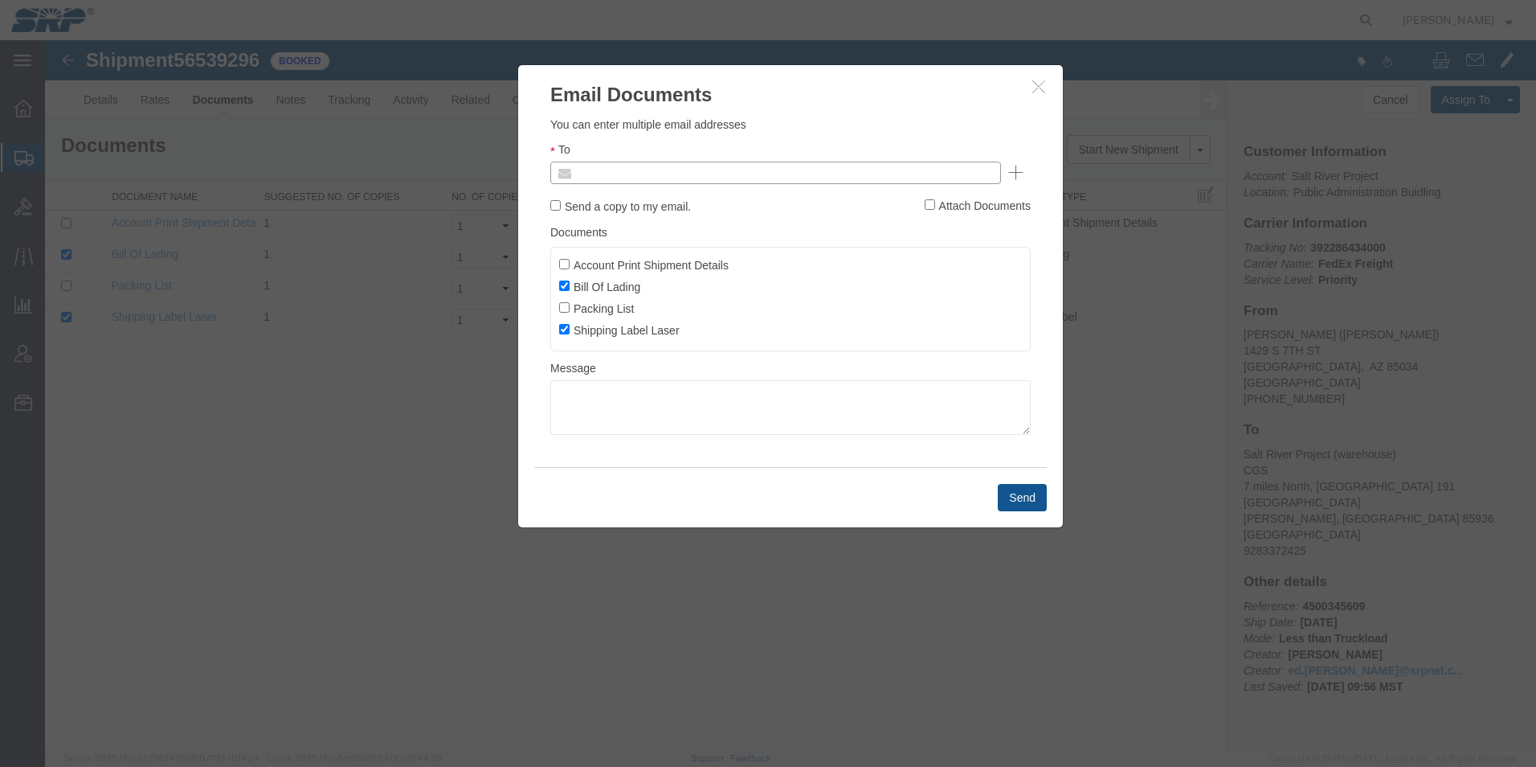
click at [691, 164] on input "text" at bounding box center [667, 172] width 188 height 21
type input "ed.s"
click at [1012, 489] on button "Send" at bounding box center [1022, 497] width 49 height 27
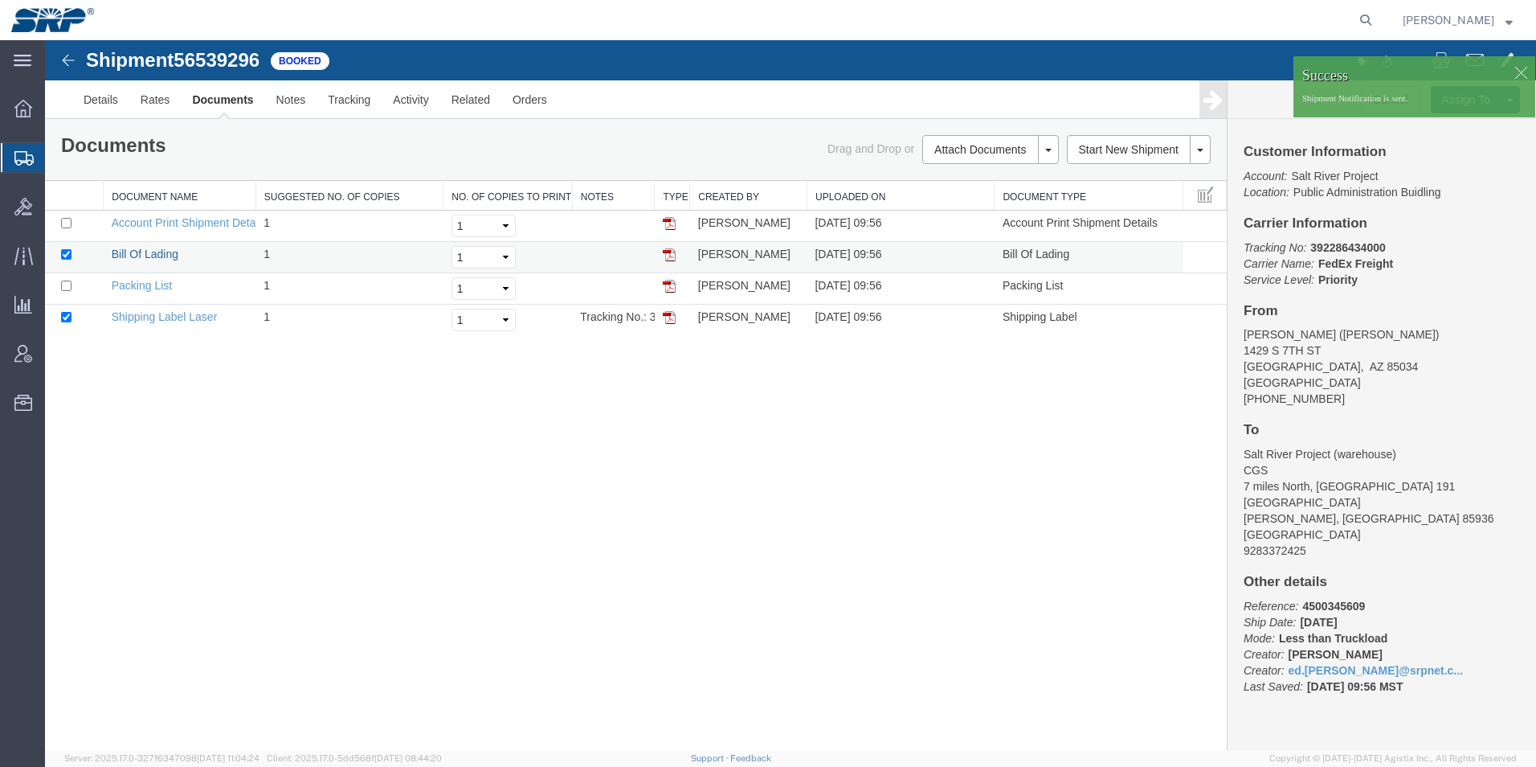
click at [151, 259] on link "Bill Of Lading" at bounding box center [145, 253] width 67 height 13
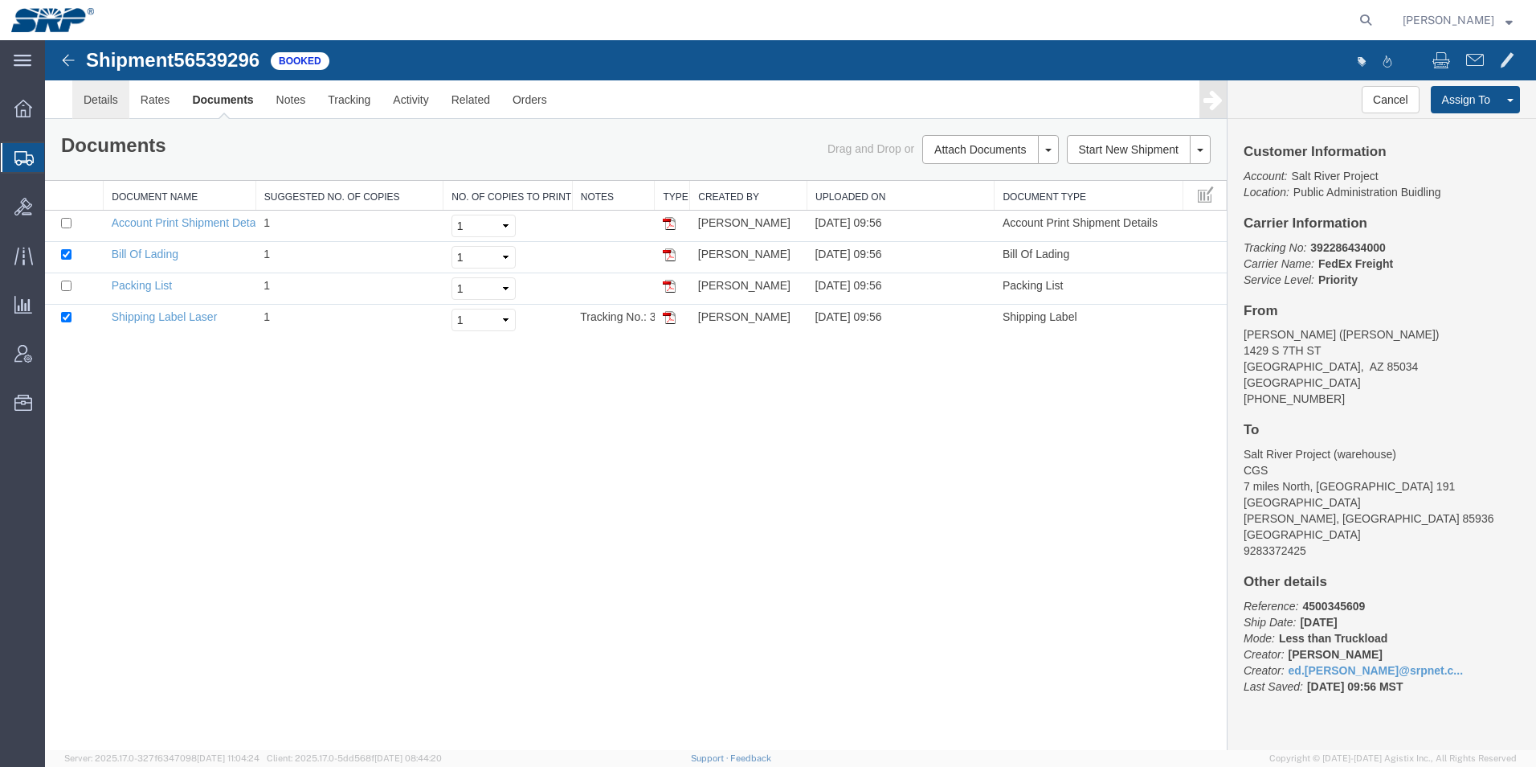
click at [97, 104] on link "Details" at bounding box center [100, 99] width 57 height 39
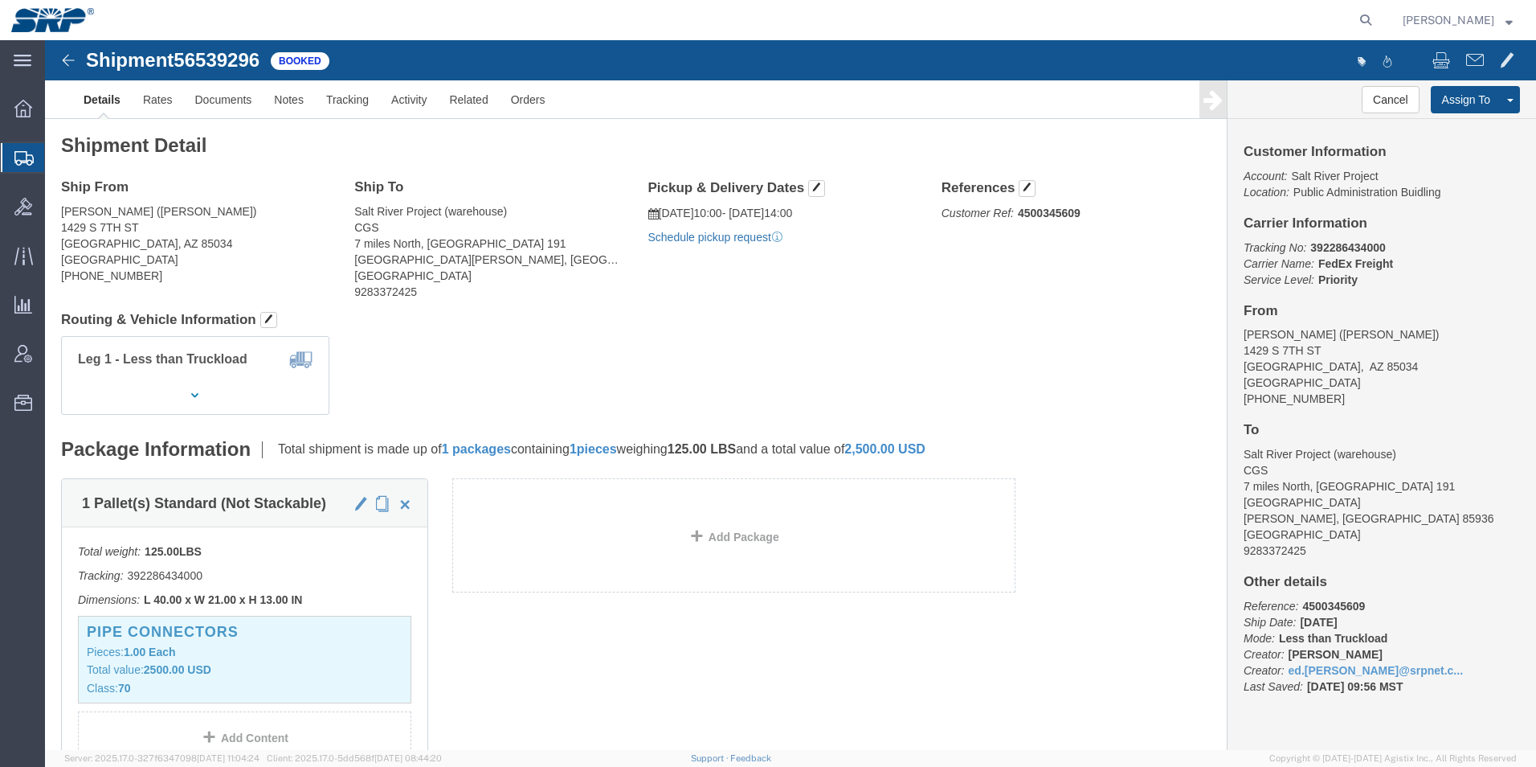
click link "Schedule pickup request"
click at [22, 160] on icon at bounding box center [23, 158] width 19 height 14
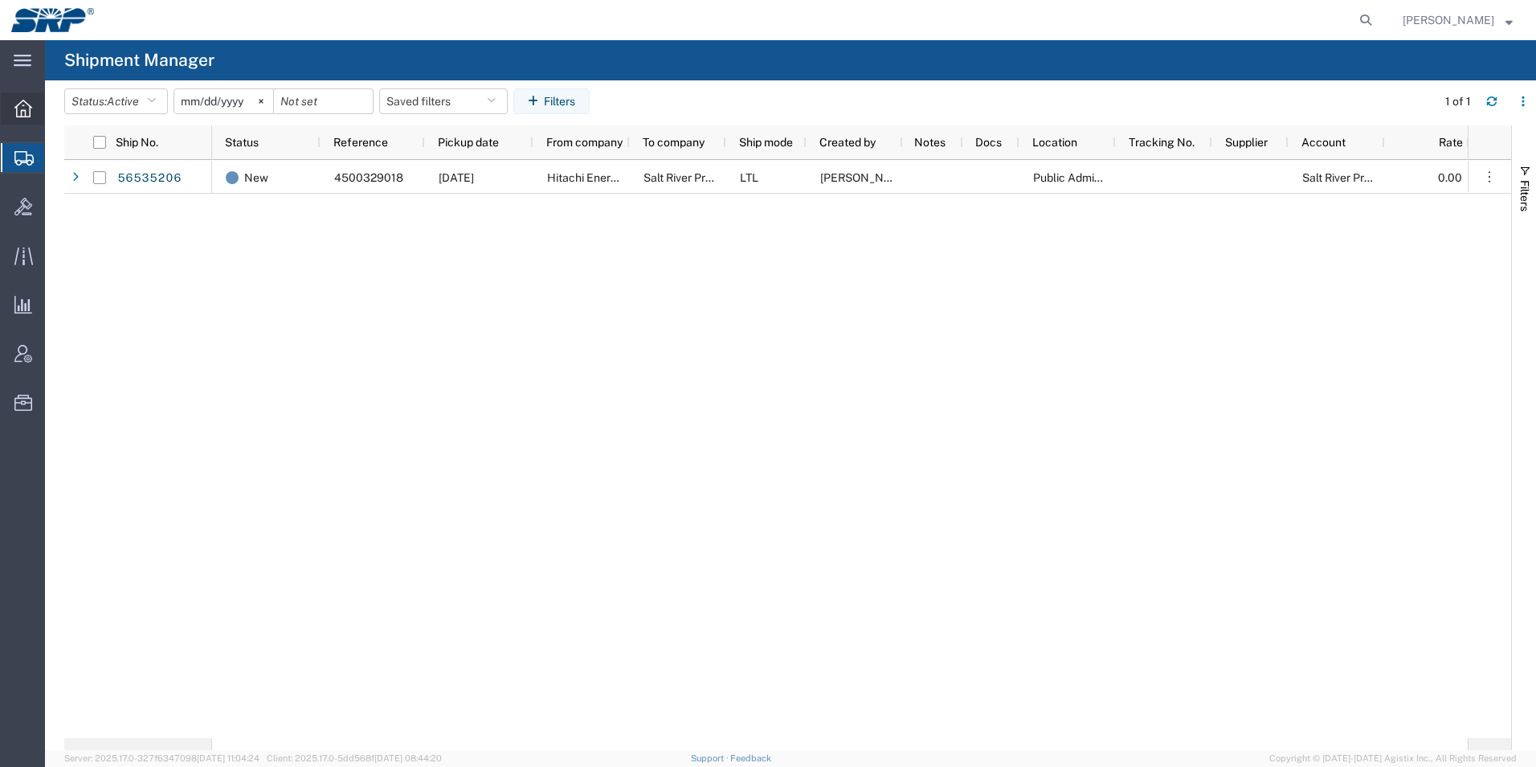
click at [22, 107] on icon at bounding box center [23, 109] width 18 height 18
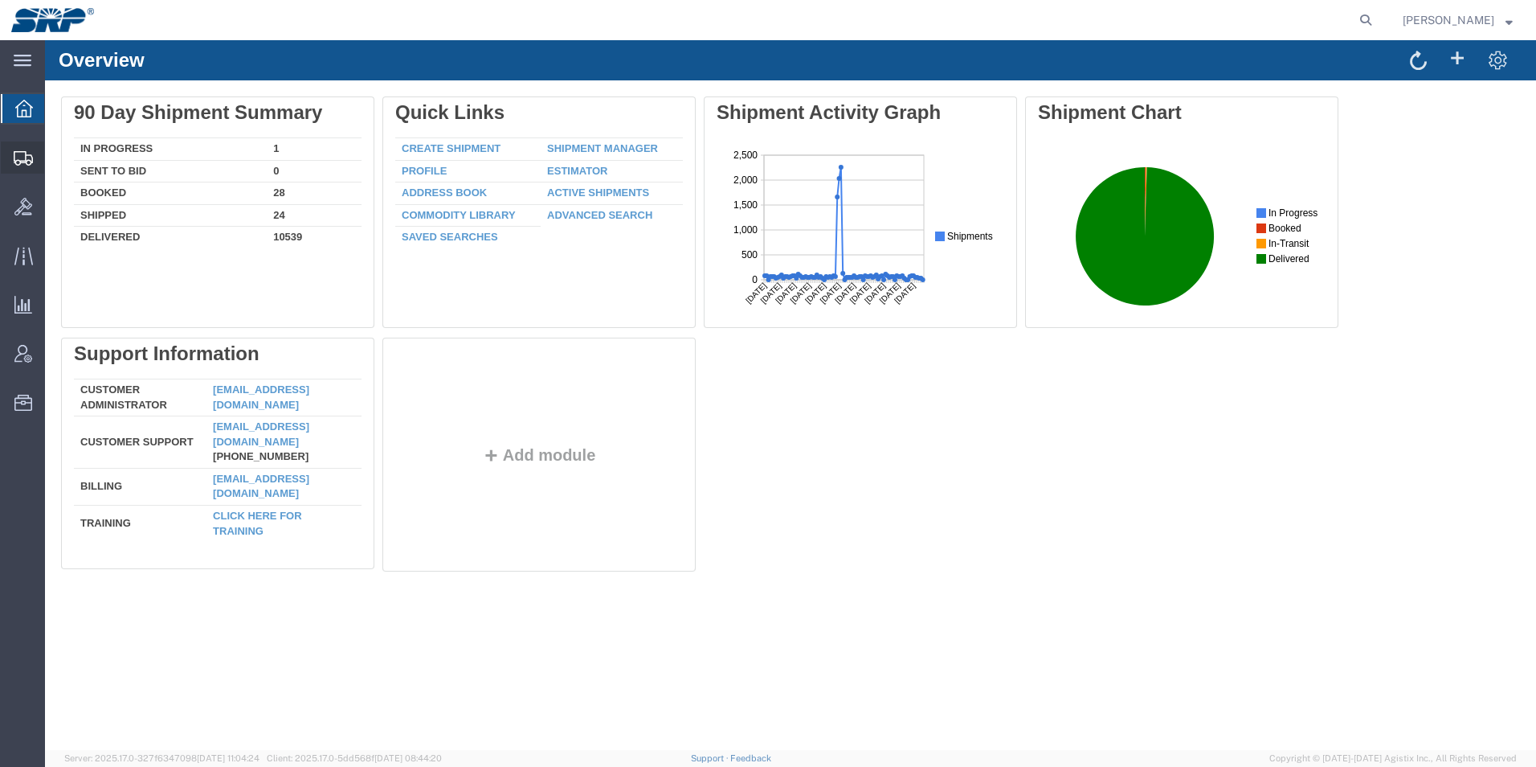
click at [10, 160] on div at bounding box center [23, 157] width 45 height 32
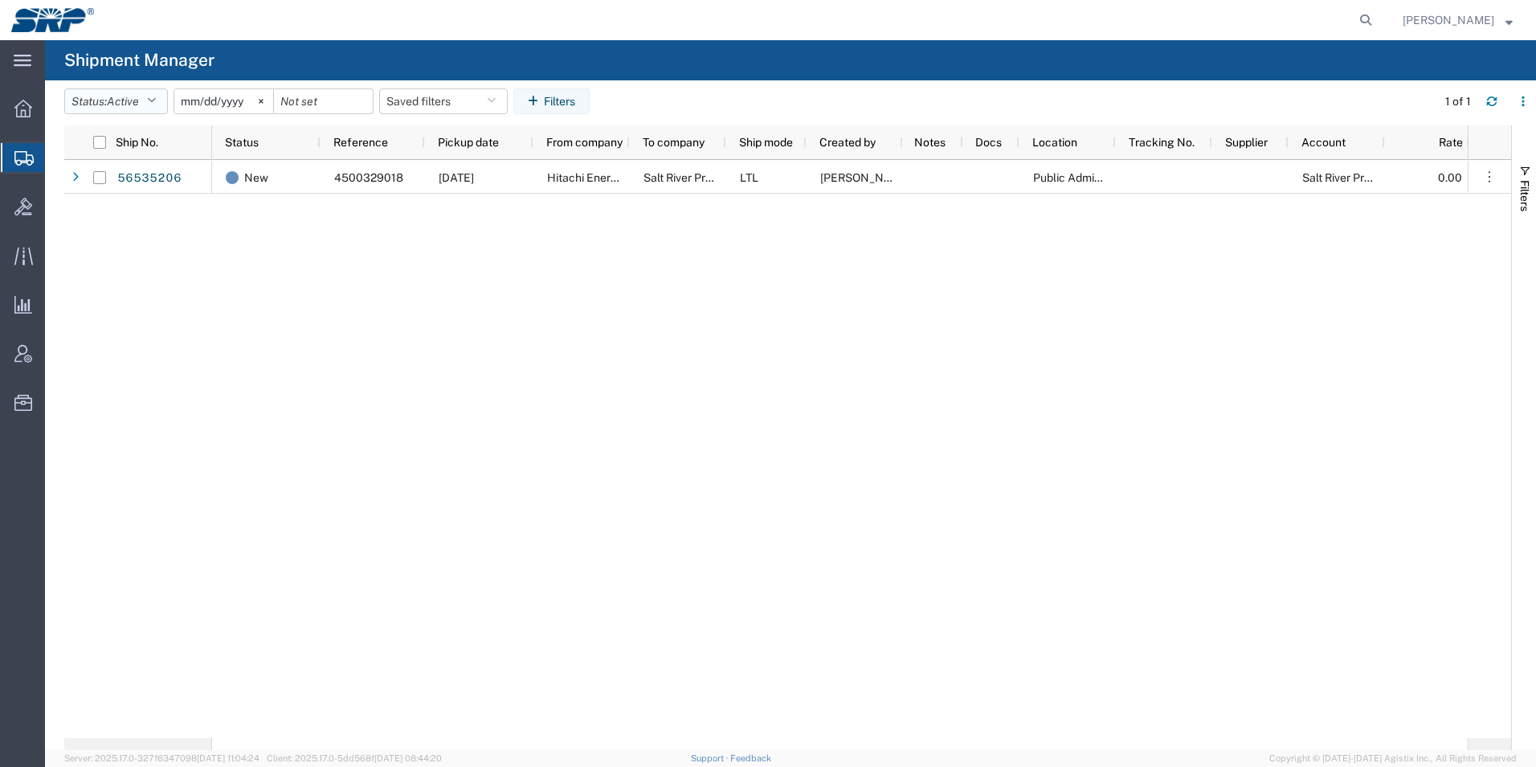
click at [125, 103] on span "Active" at bounding box center [123, 101] width 32 height 13
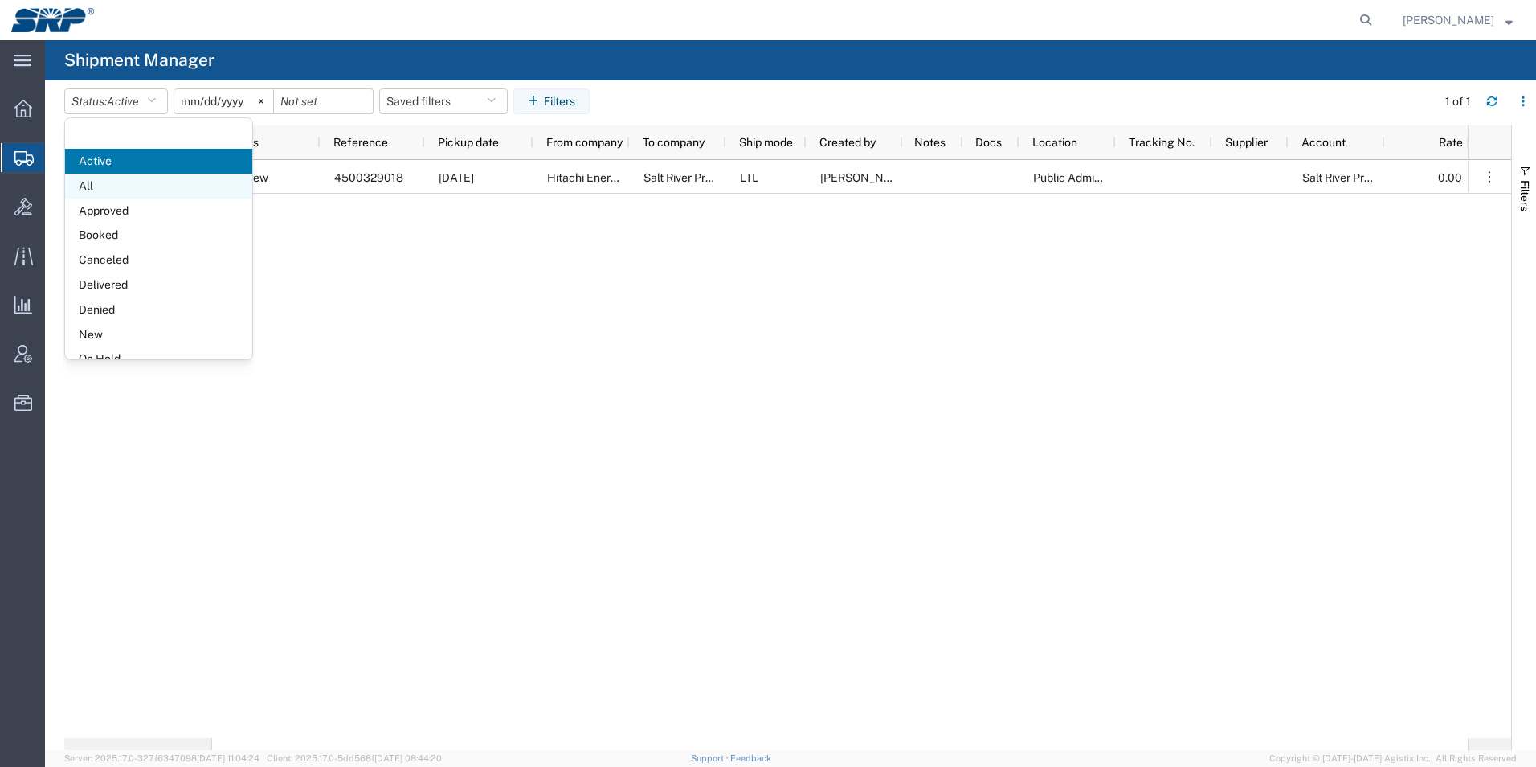
click at [100, 184] on span "All" at bounding box center [158, 186] width 187 height 25
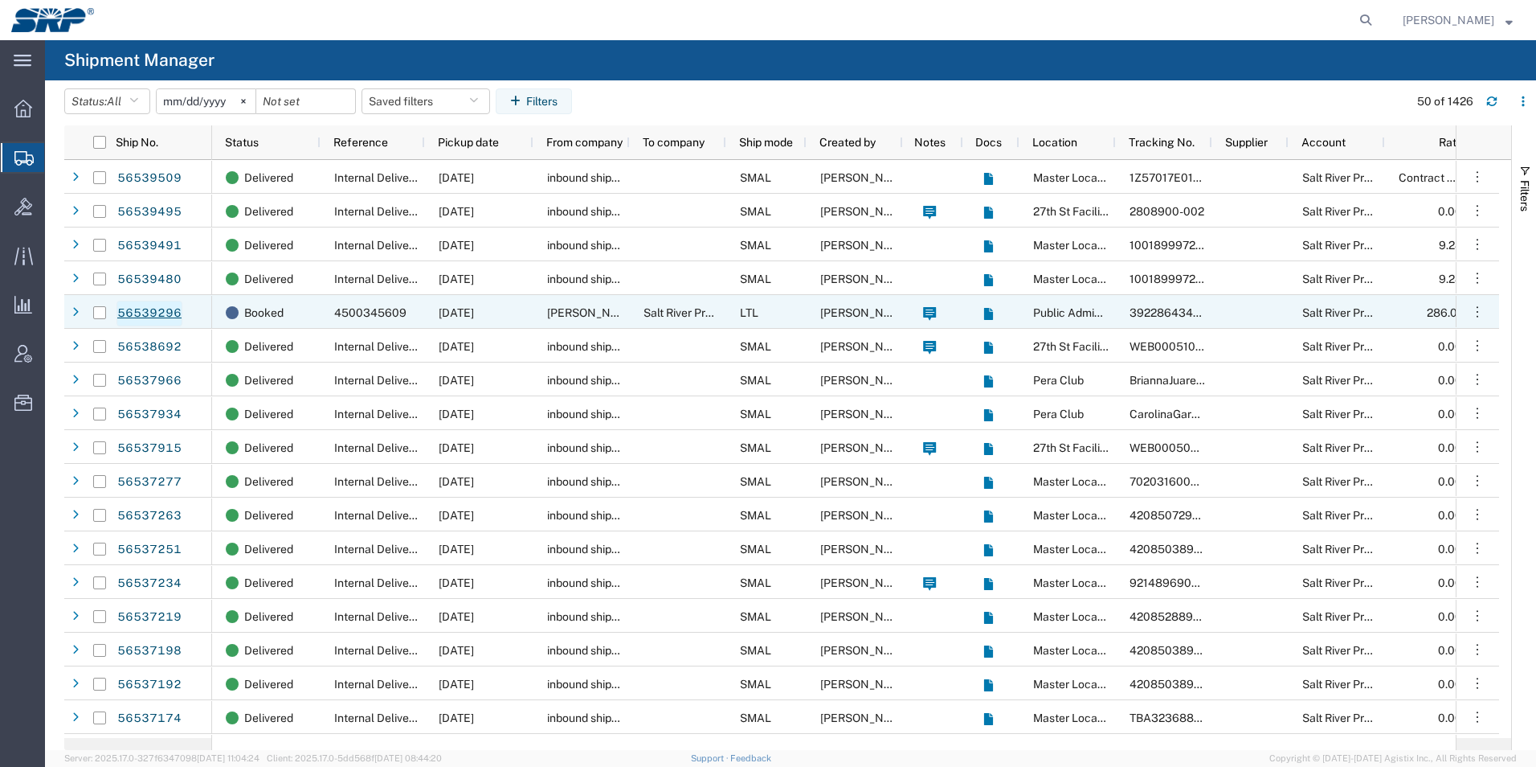
click at [151, 309] on link "56539296" at bounding box center [150, 314] width 66 height 26
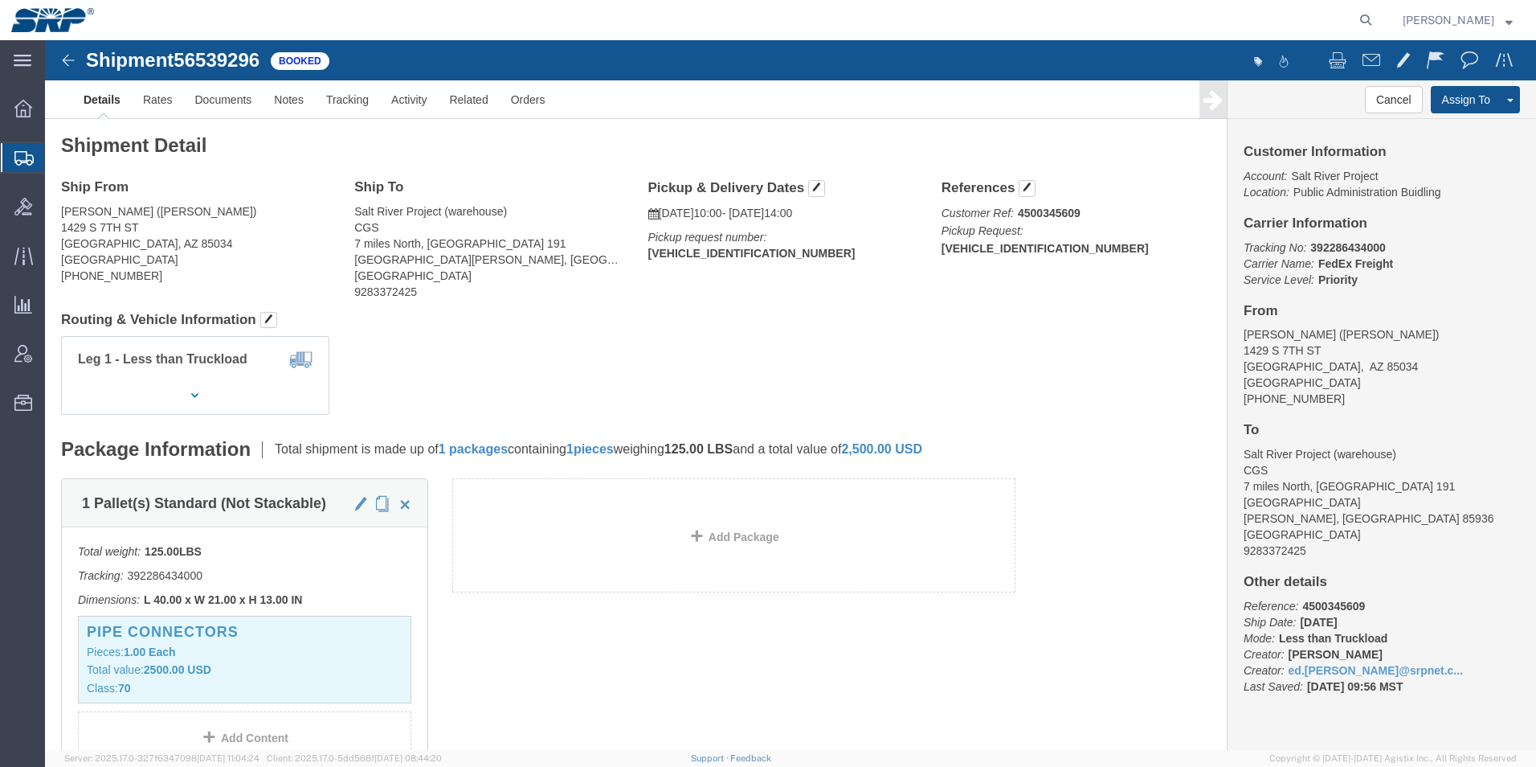
click at [29, 153] on icon at bounding box center [23, 158] width 19 height 14
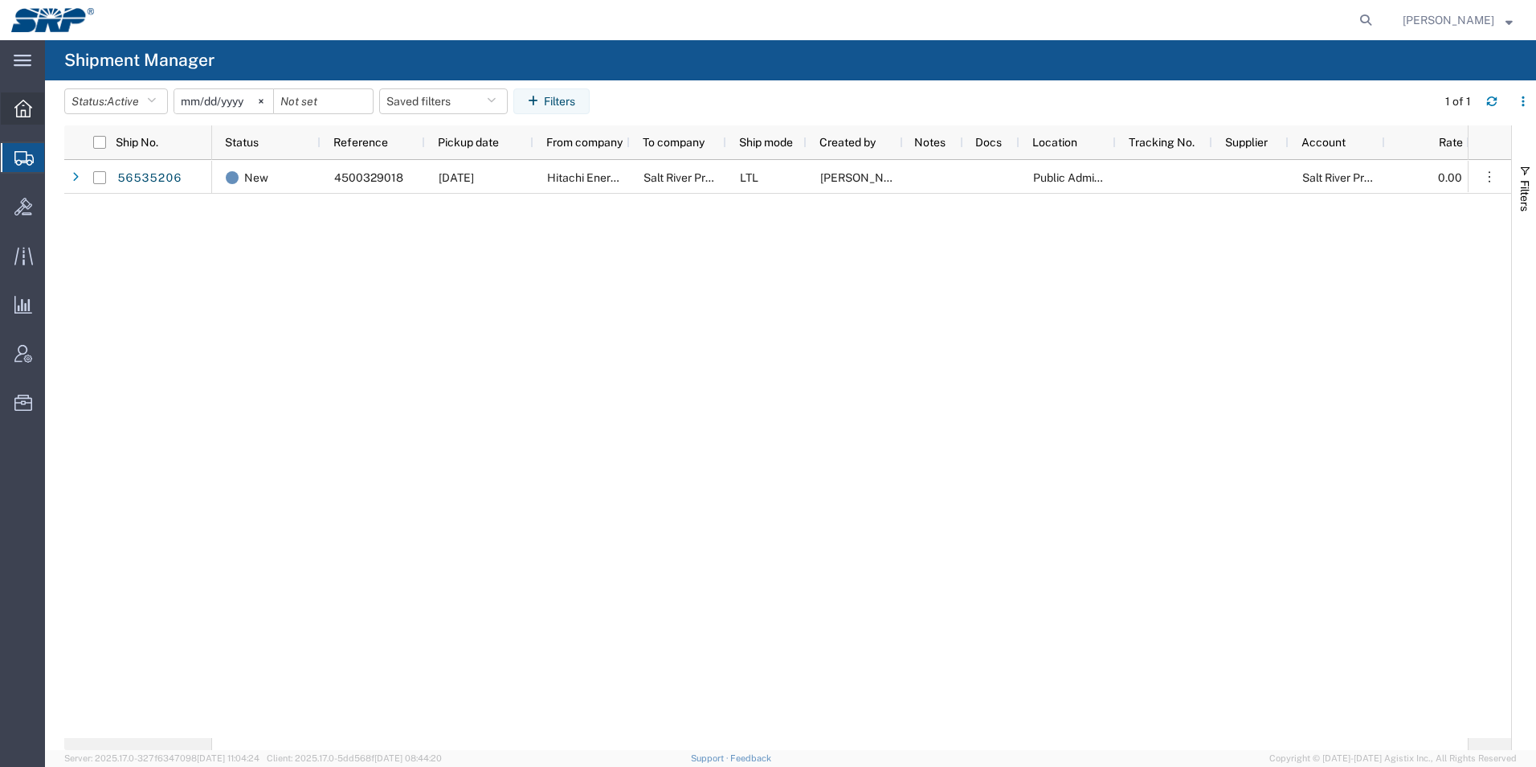
click at [26, 106] on icon at bounding box center [23, 109] width 18 height 18
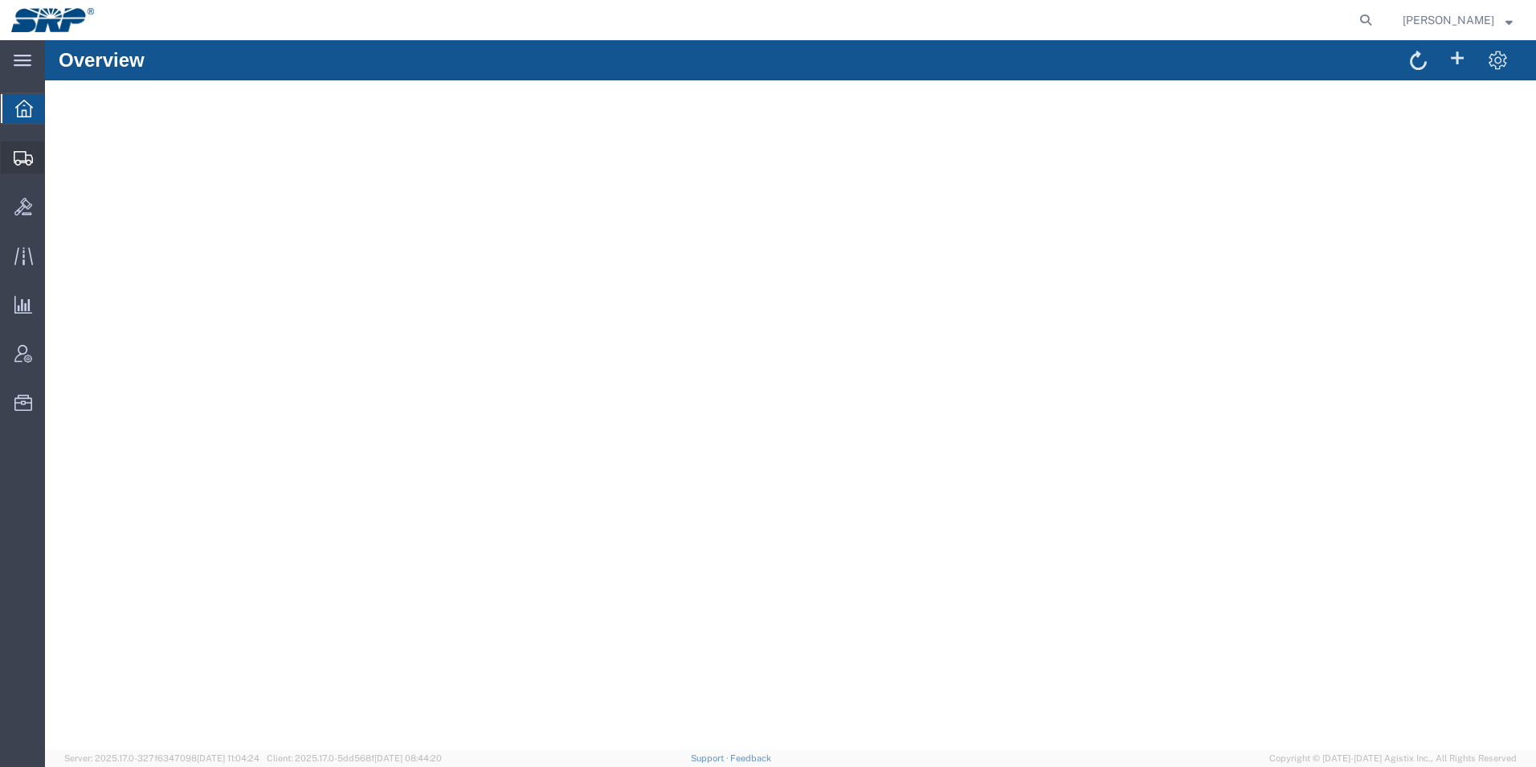
click at [20, 168] on div at bounding box center [23, 157] width 45 height 32
